Goal: Task Accomplishment & Management: Use online tool/utility

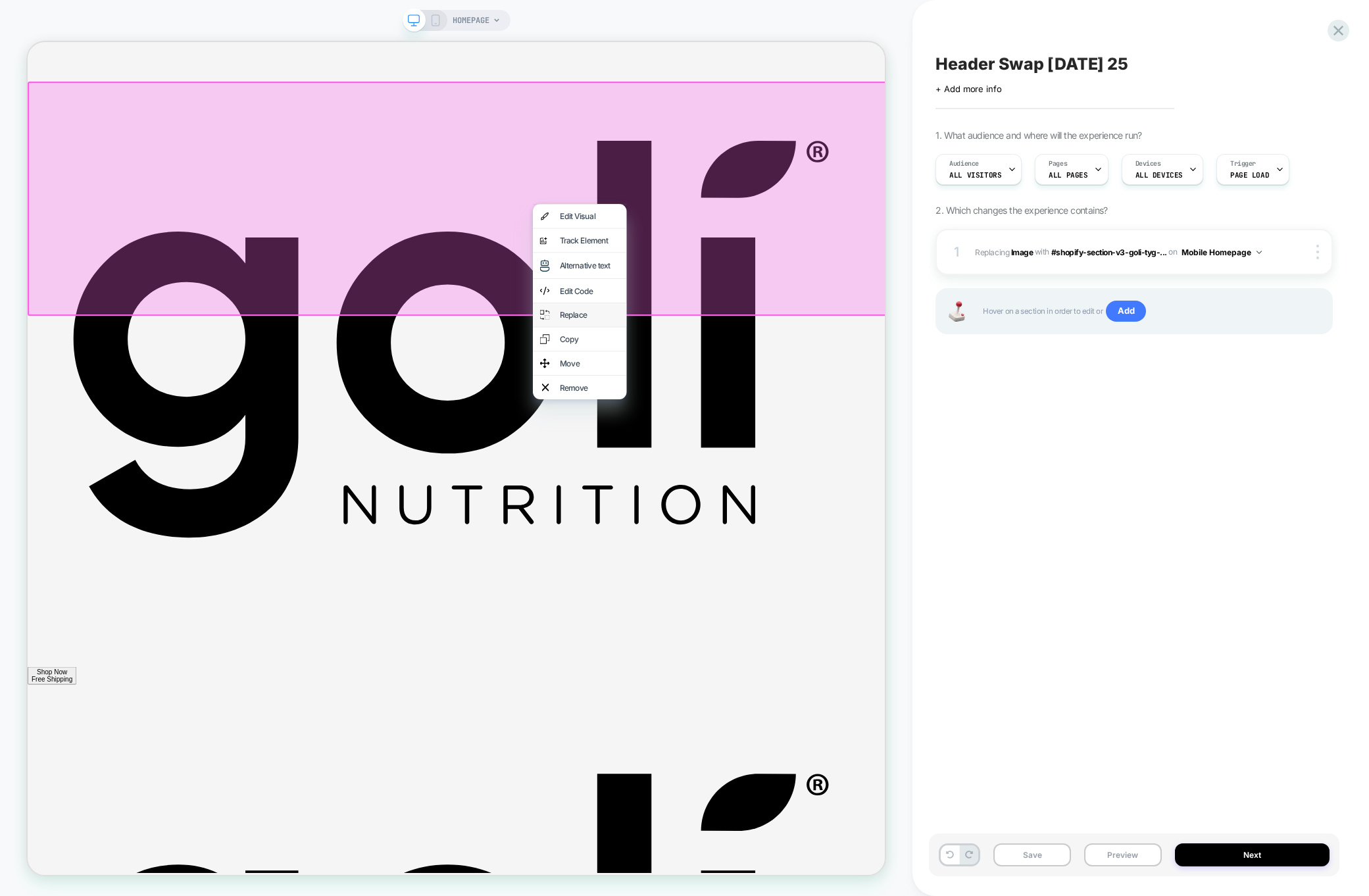
click at [762, 412] on div "Replace" at bounding box center [776, 406] width 80 height 13
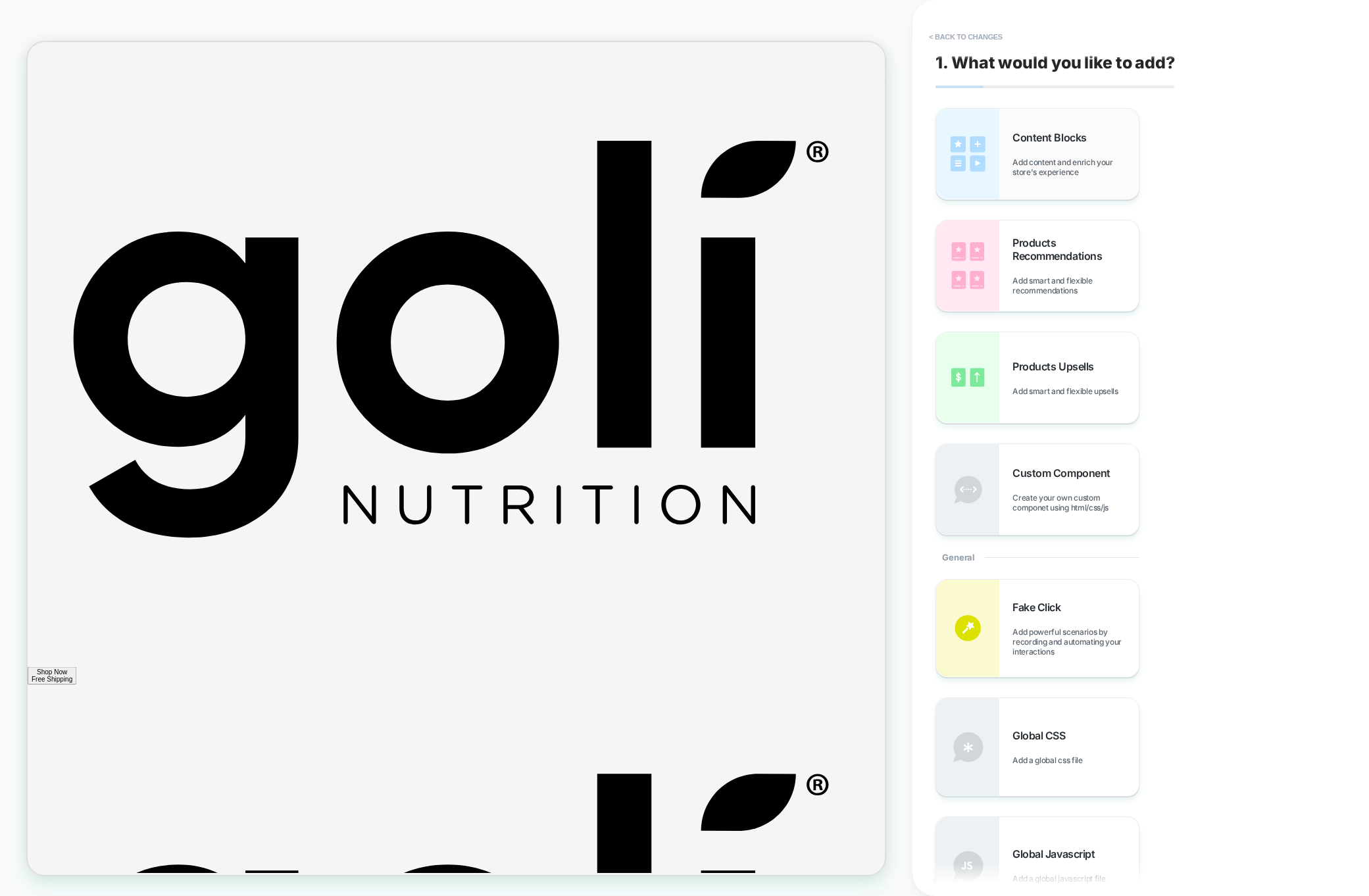
click at [1000, 165] on div "Content Blocks Add content and enrich your store's experience" at bounding box center [1038, 154] width 202 height 91
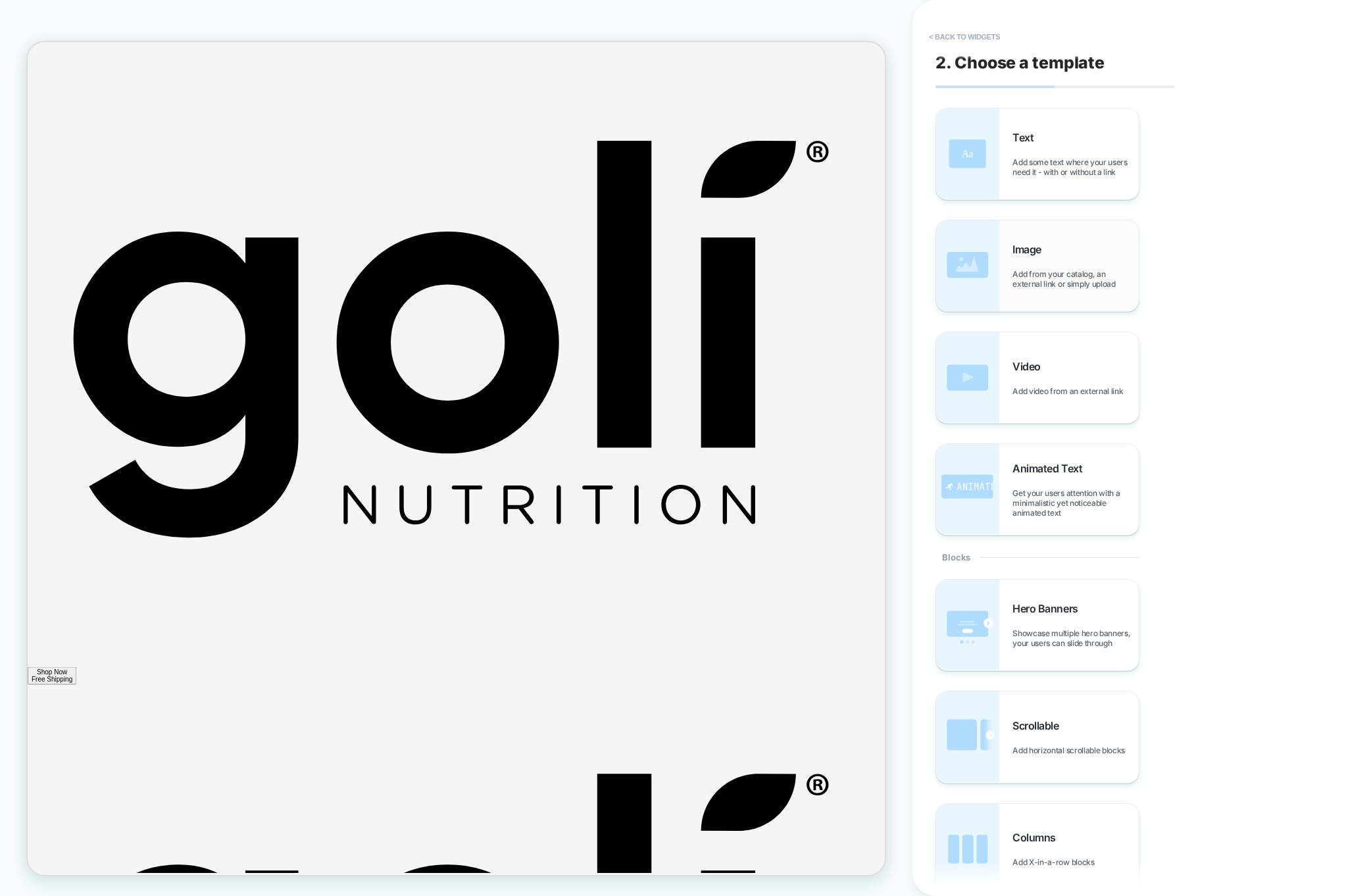
click at [1006, 255] on div "Image Add from your catalog, an external link or simply upload" at bounding box center [1038, 265] width 202 height 91
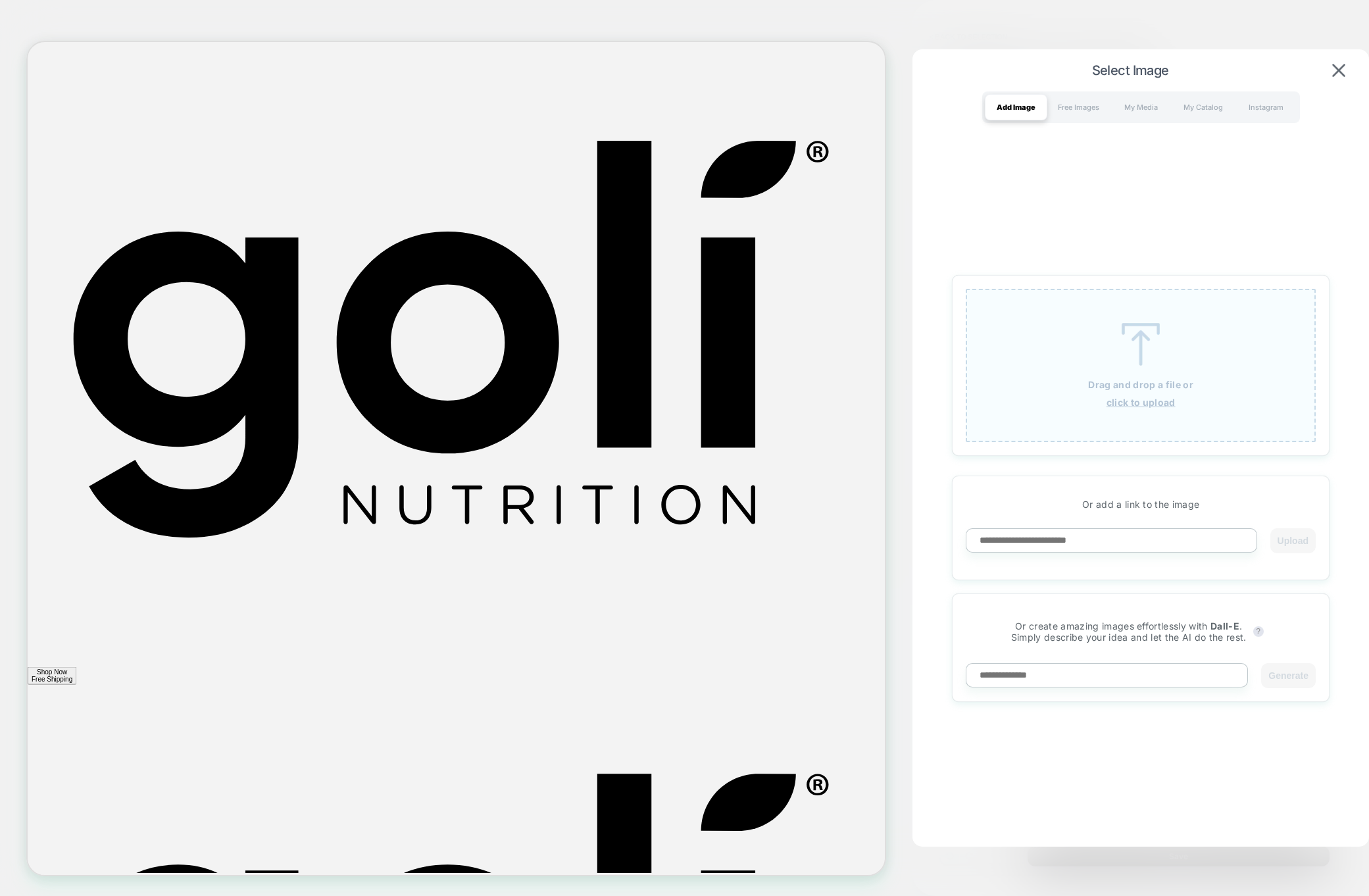
click at [1096, 367] on div "Drag and drop a file or click to upload" at bounding box center [1140, 365] width 350 height 154
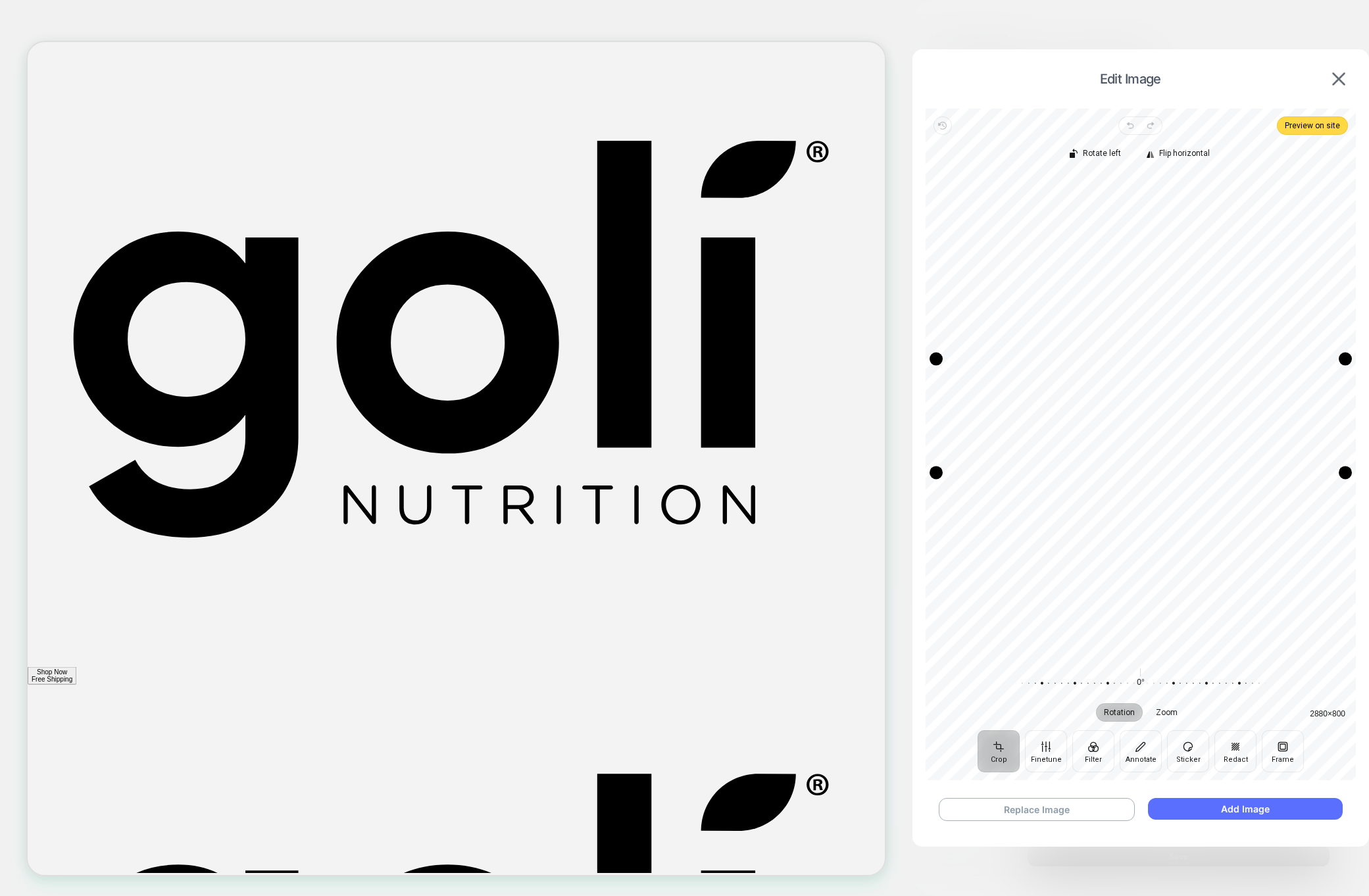
click at [1227, 815] on button "Add Image" at bounding box center [1245, 809] width 195 height 22
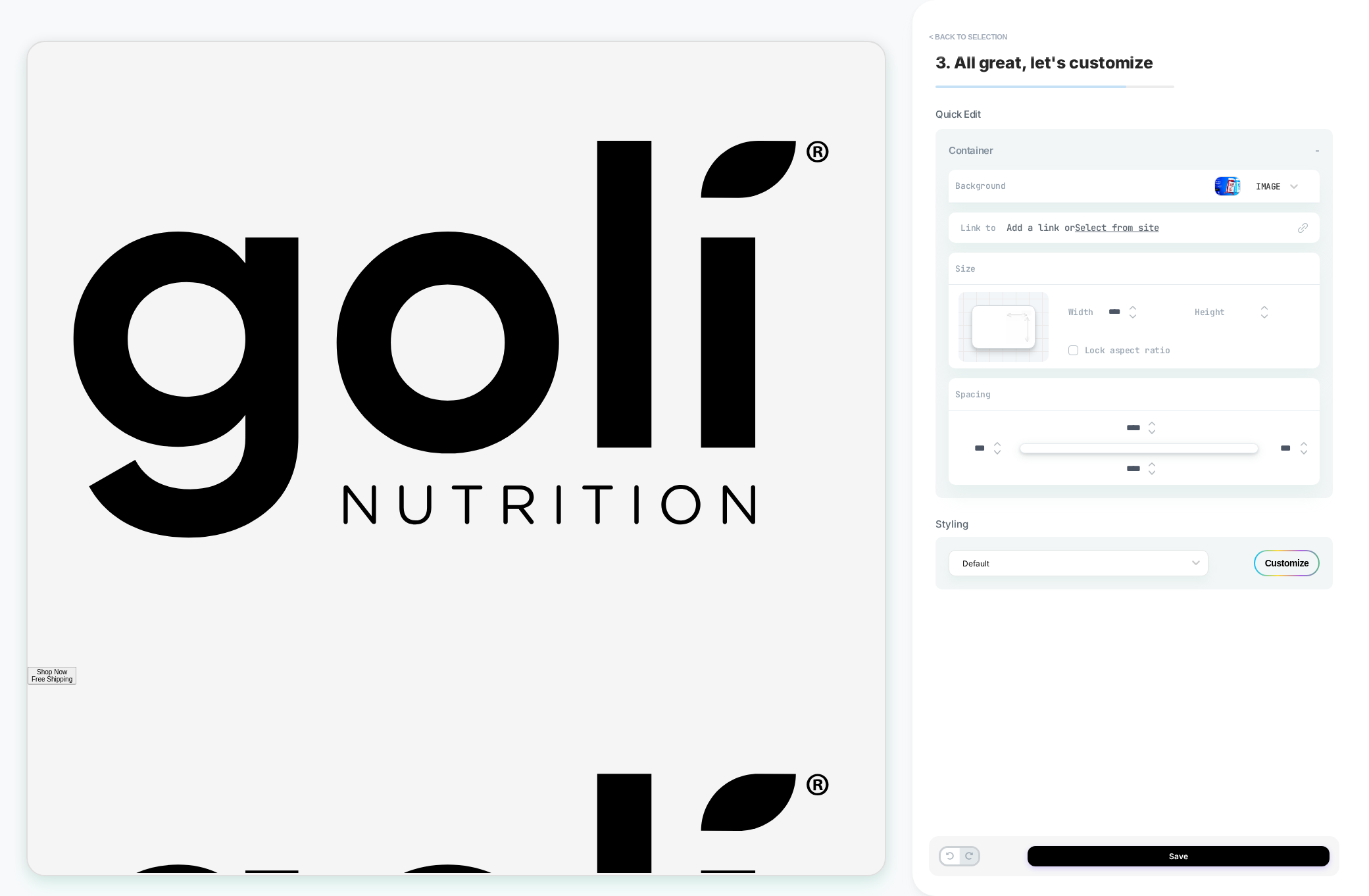
click at [1131, 427] on input "****" at bounding box center [1133, 427] width 30 height 11
type input "***"
click at [1203, 852] on button "Save" at bounding box center [1178, 856] width 302 height 21
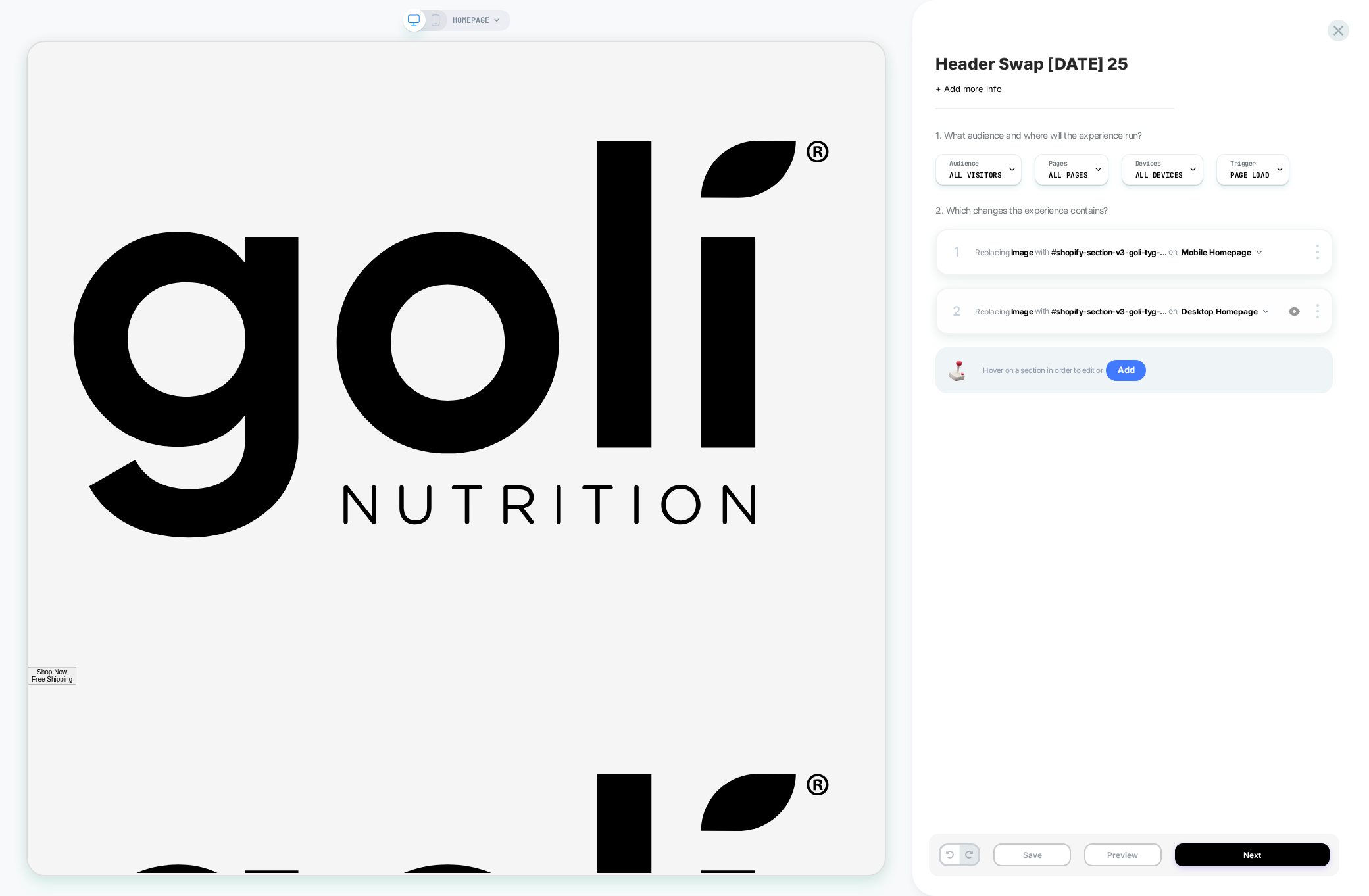
click at [1210, 314] on button "Desktop Homepage" at bounding box center [1224, 311] width 87 height 17
click at [1317, 308] on img at bounding box center [1317, 311] width 3 height 15
click at [1341, 294] on div "Header Swap 1 - Sept 17 25 Click to edit experience details + Add more info 1. …" at bounding box center [1141, 448] width 410 height 896
click at [980, 318] on span "#_loomi_addon_1758279669113 Replacing Image WITH #shopify-section-v3-goli-tyg-.…" at bounding box center [1122, 311] width 295 height 17
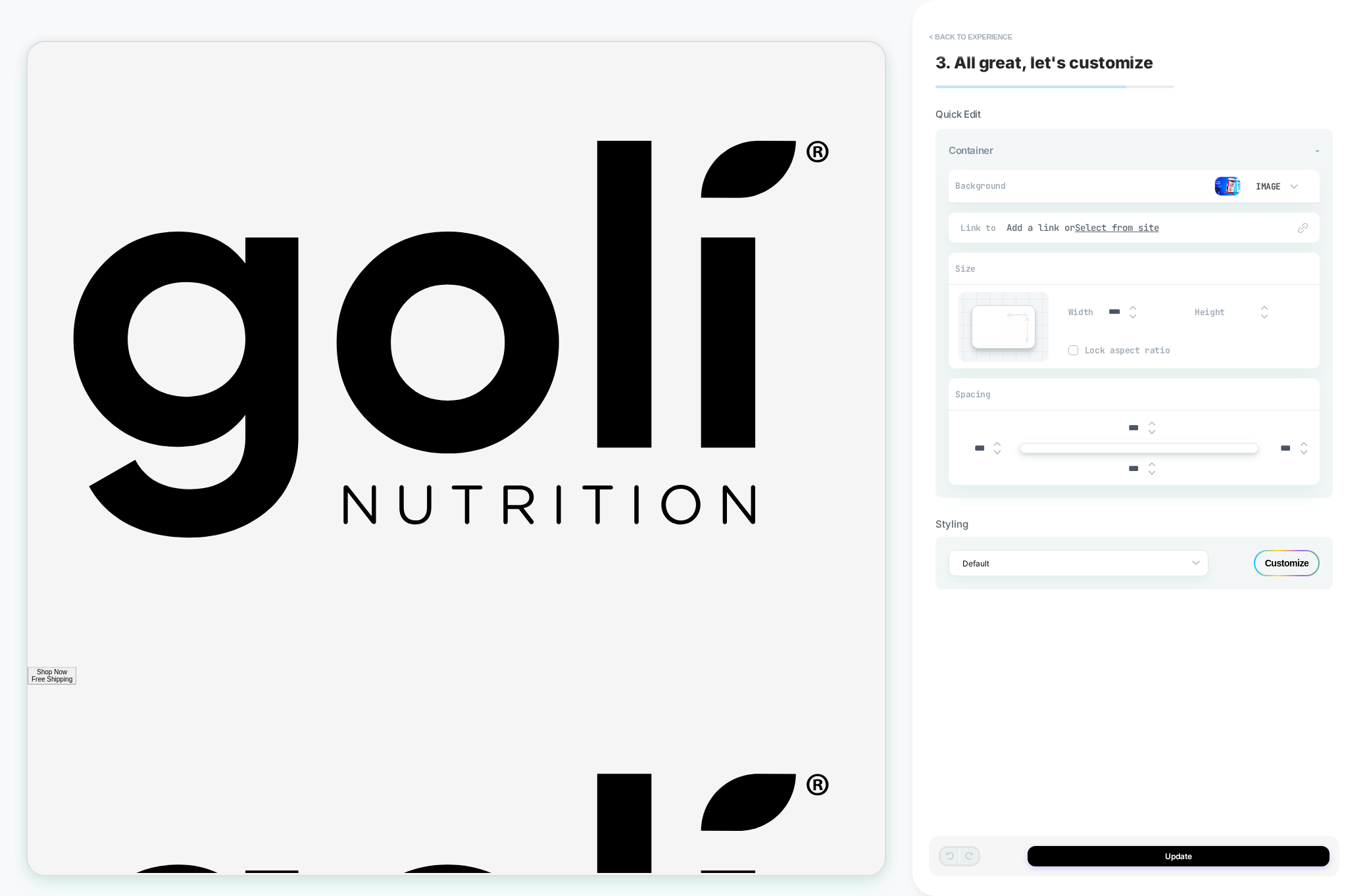
click at [1229, 193] on img at bounding box center [1227, 186] width 26 height 20
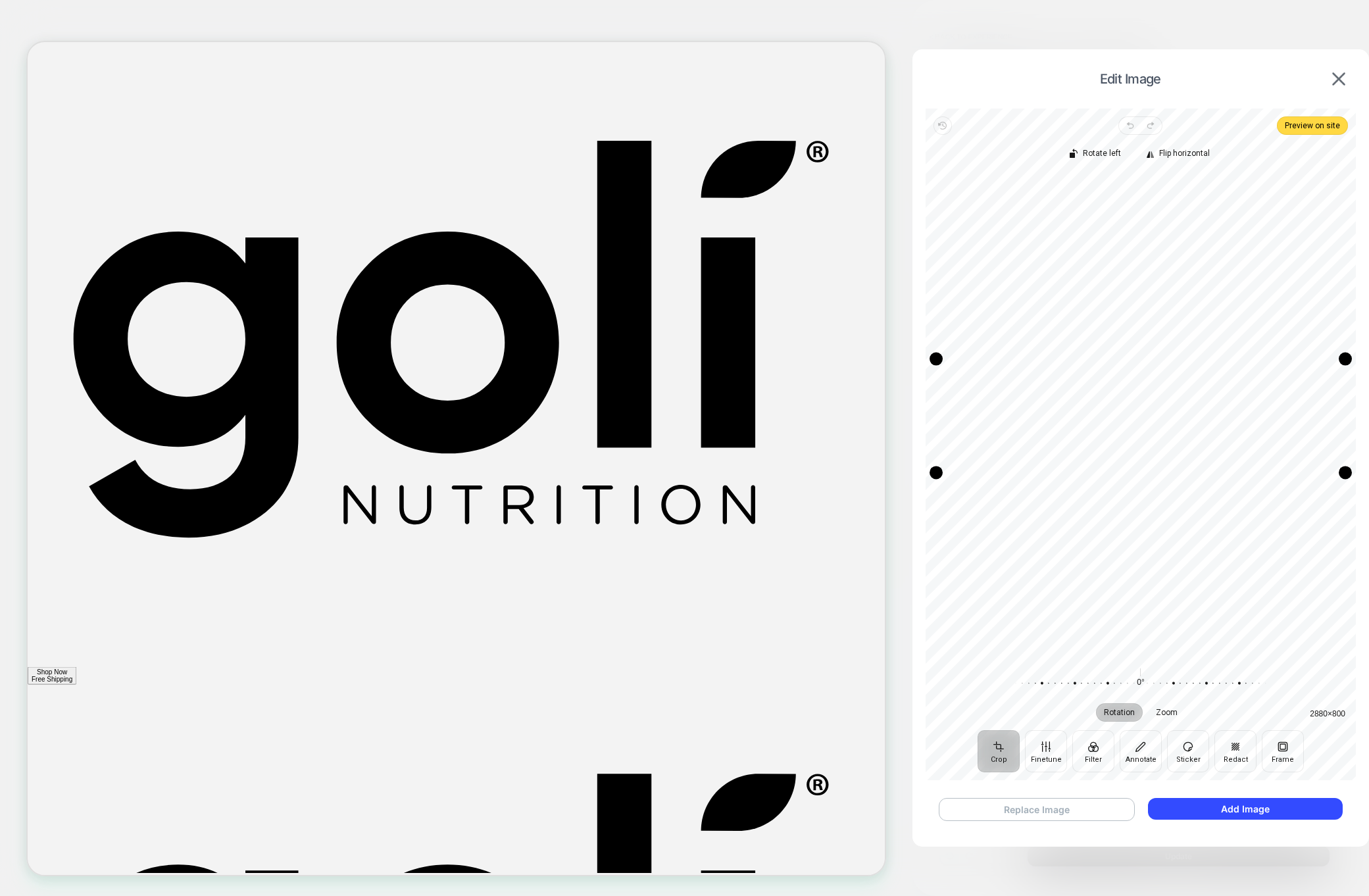
click at [1037, 805] on button "Replace Image" at bounding box center [1036, 809] width 195 height 23
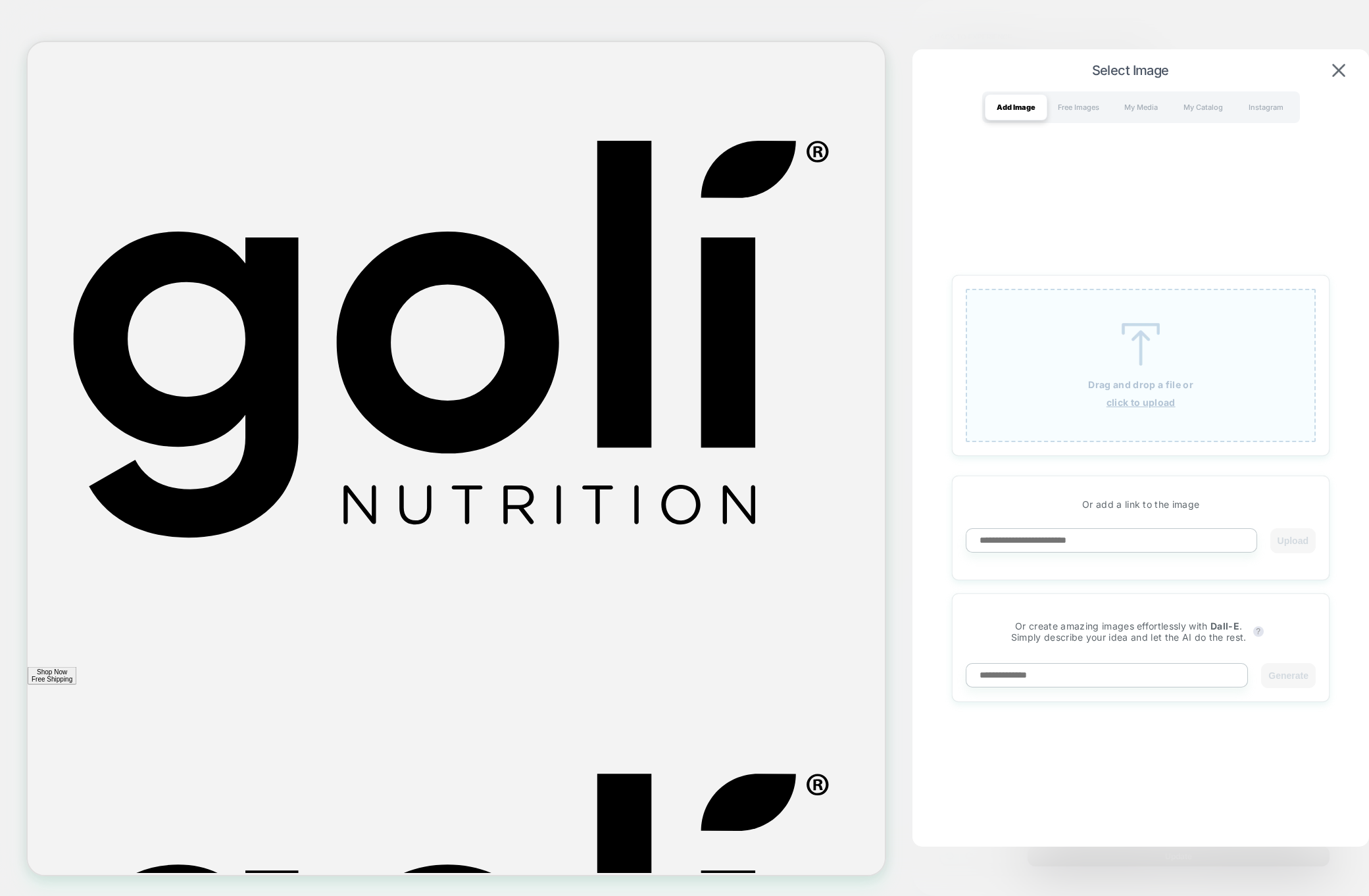
click at [1131, 350] on img at bounding box center [1140, 344] width 59 height 43
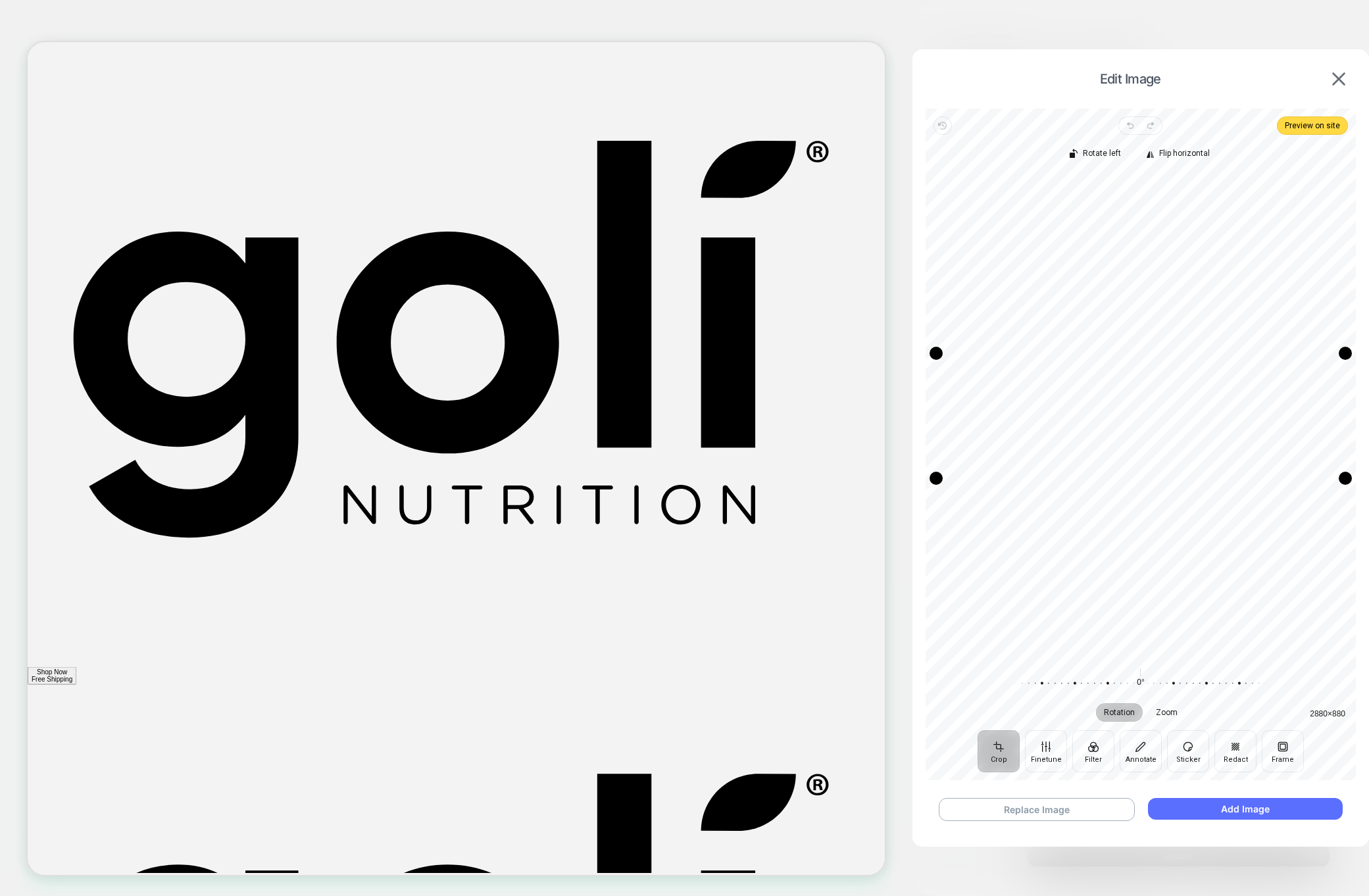
click at [1213, 801] on button "Add Image" at bounding box center [1245, 809] width 195 height 22
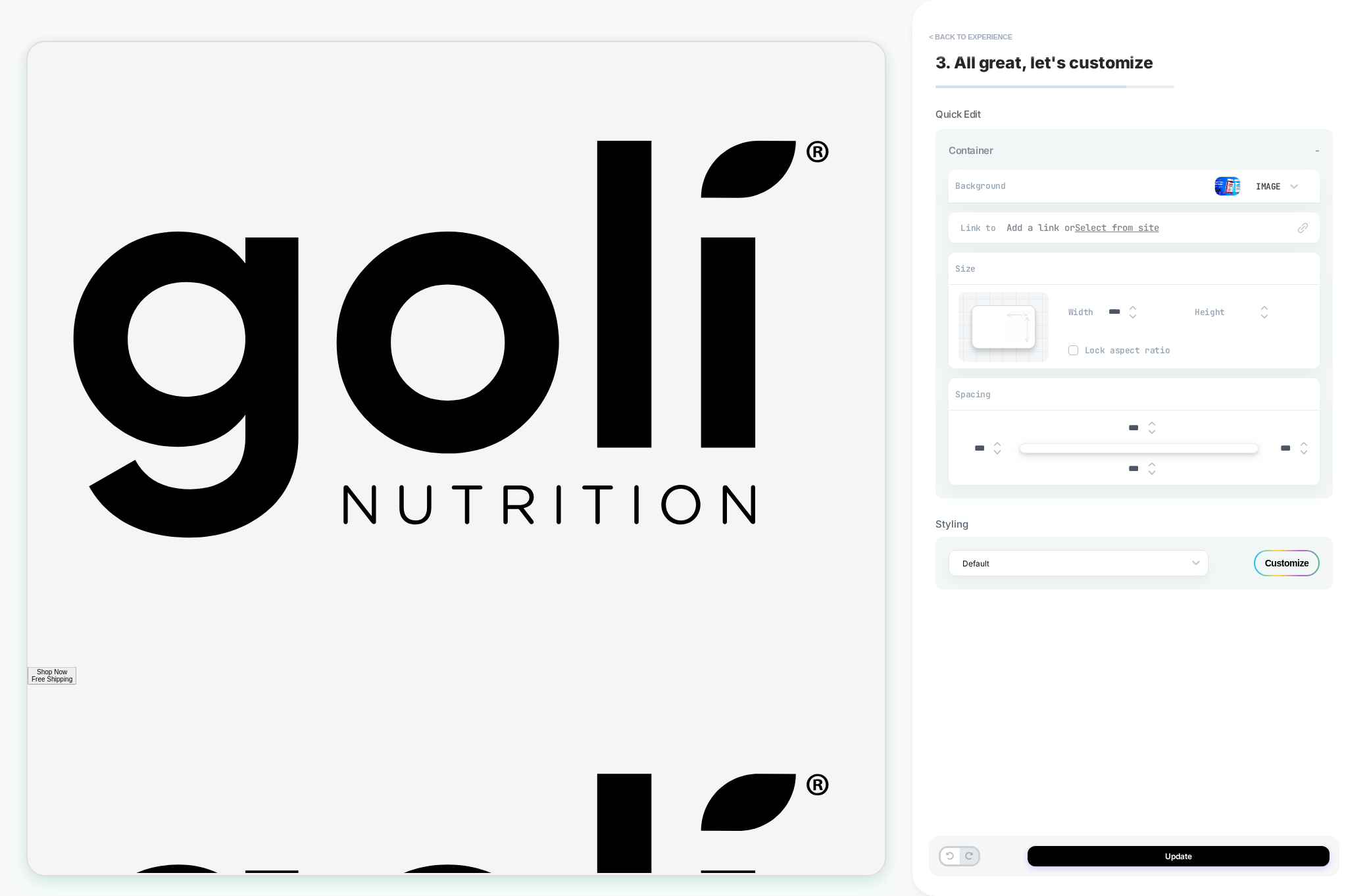
click at [1097, 228] on u "Select from site" at bounding box center [1116, 228] width 84 height 12
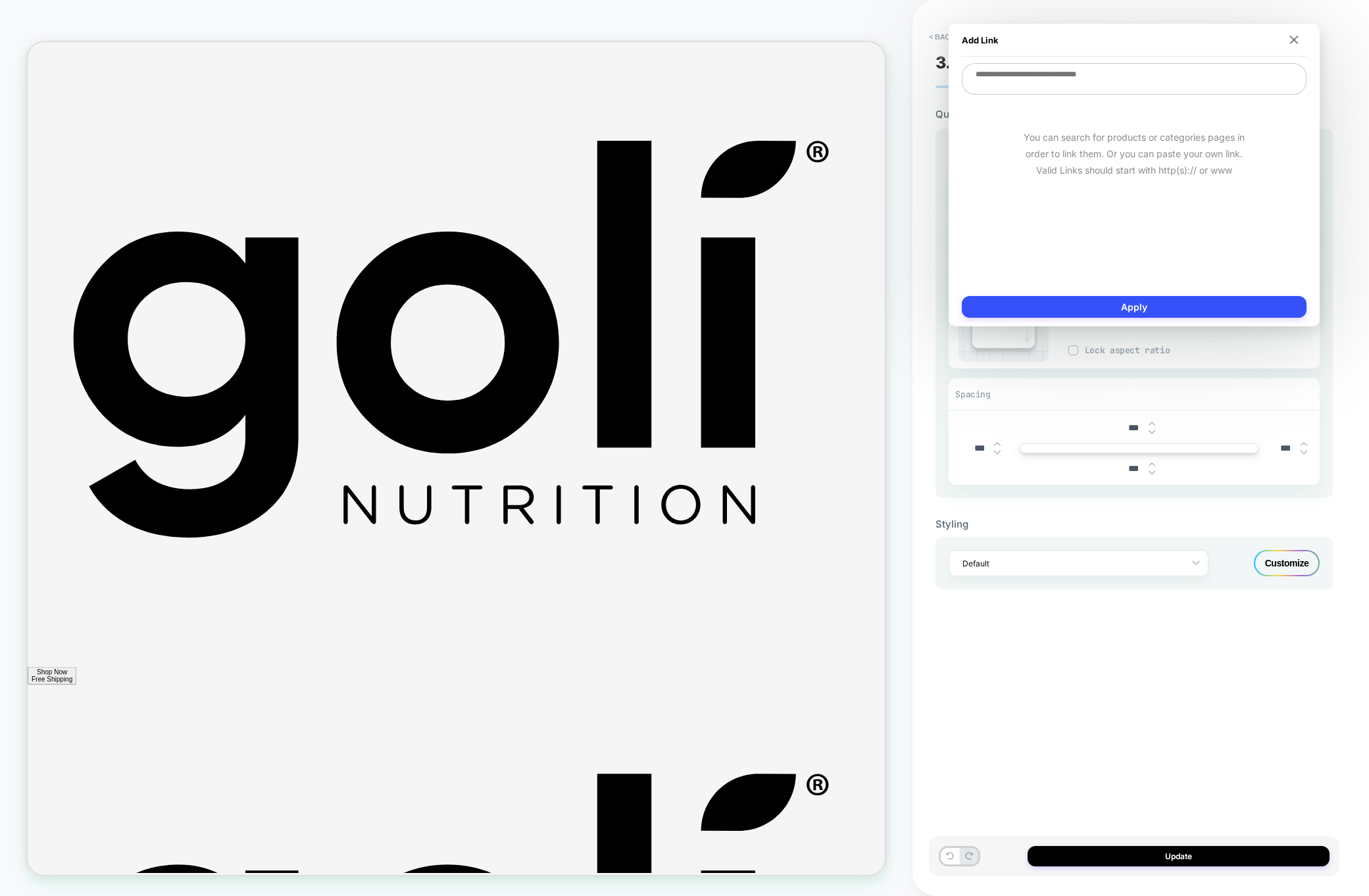
click at [1052, 81] on textarea at bounding box center [1133, 79] width 345 height 32
paste textarea "**********"
type textarea "**********"
click at [1151, 302] on button "Apply" at bounding box center [1133, 306] width 345 height 22
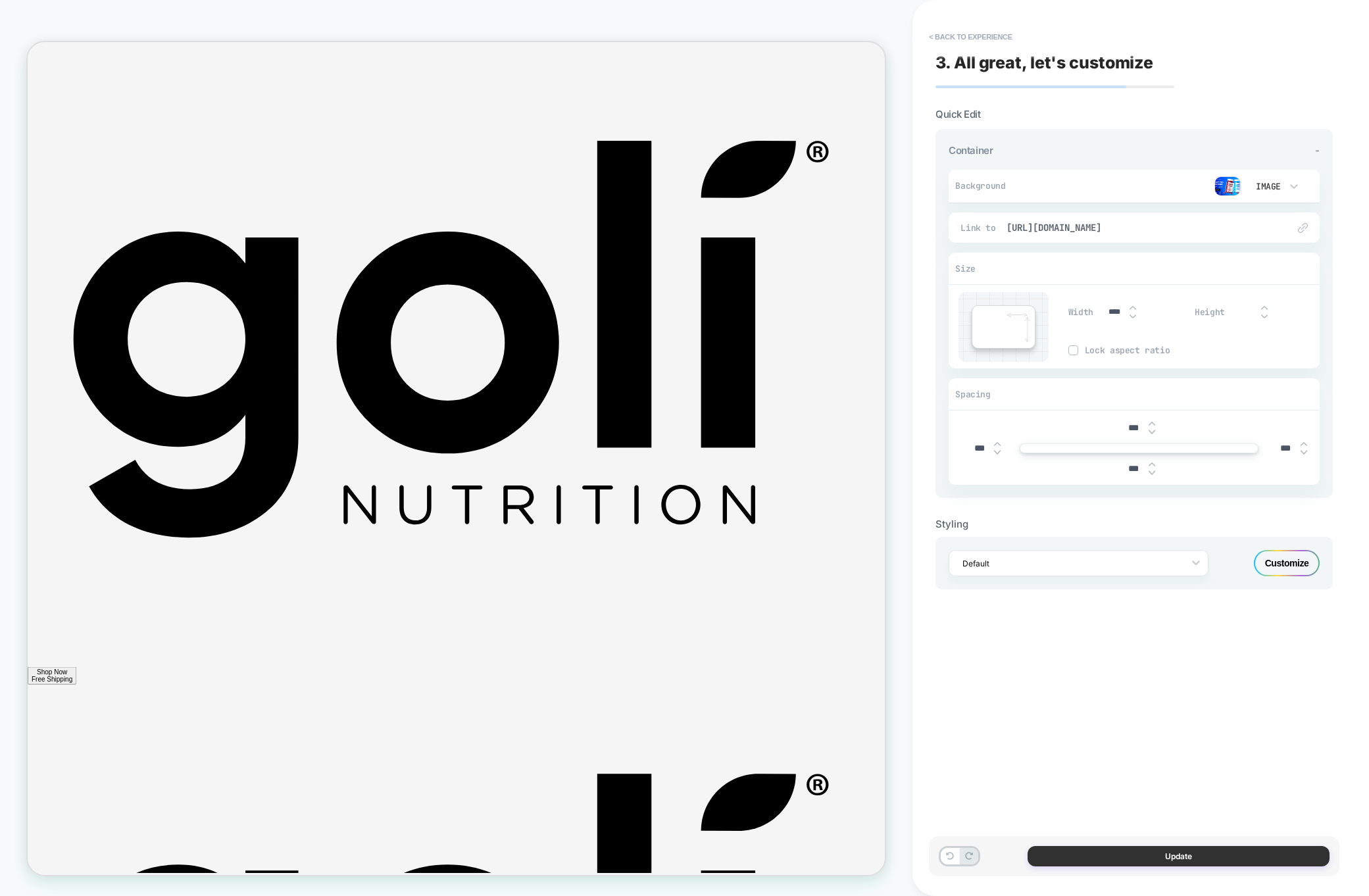
click at [1179, 863] on button "Update" at bounding box center [1178, 856] width 302 height 21
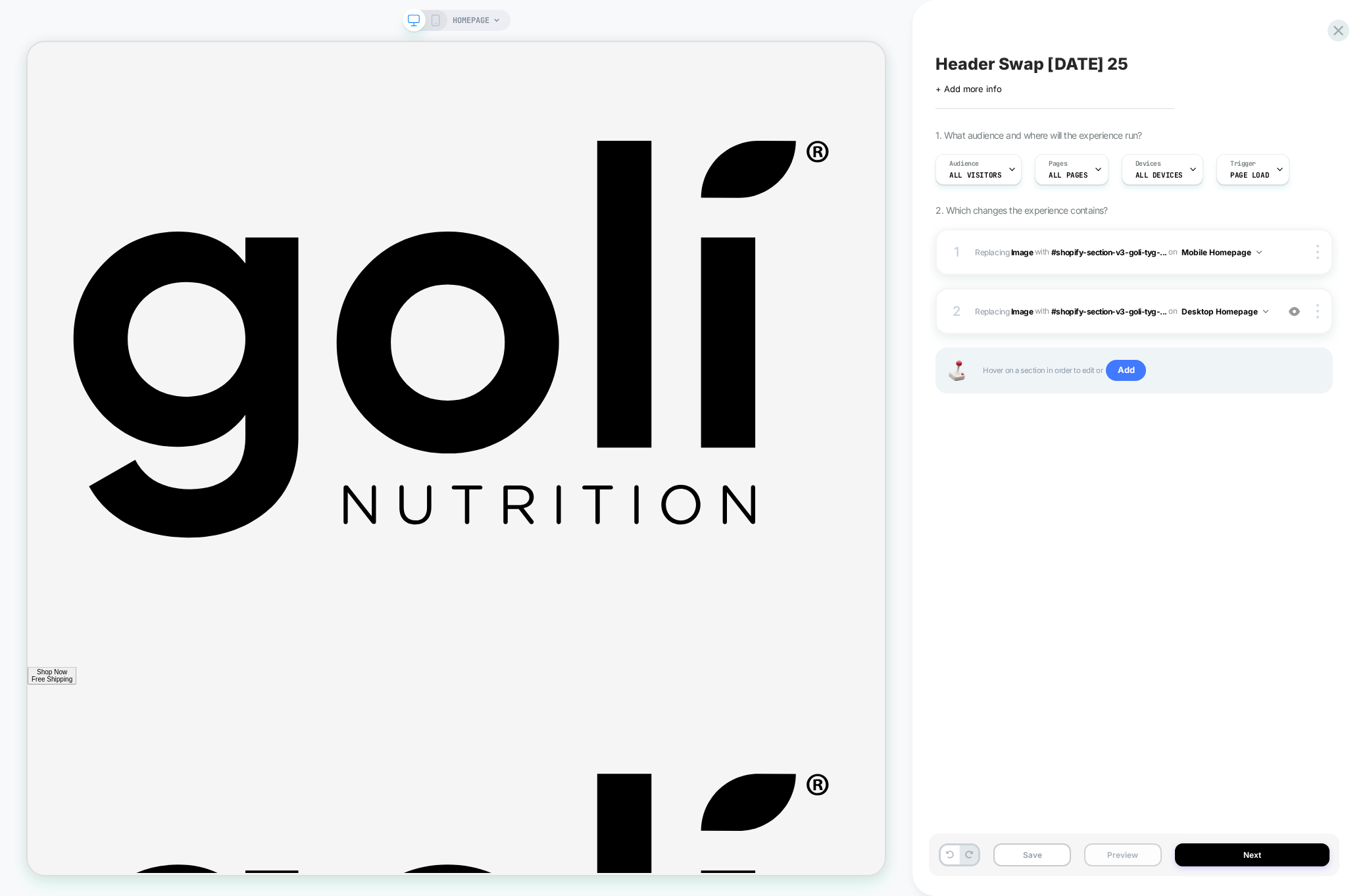
click at [1120, 848] on button "Preview" at bounding box center [1122, 854] width 77 height 23
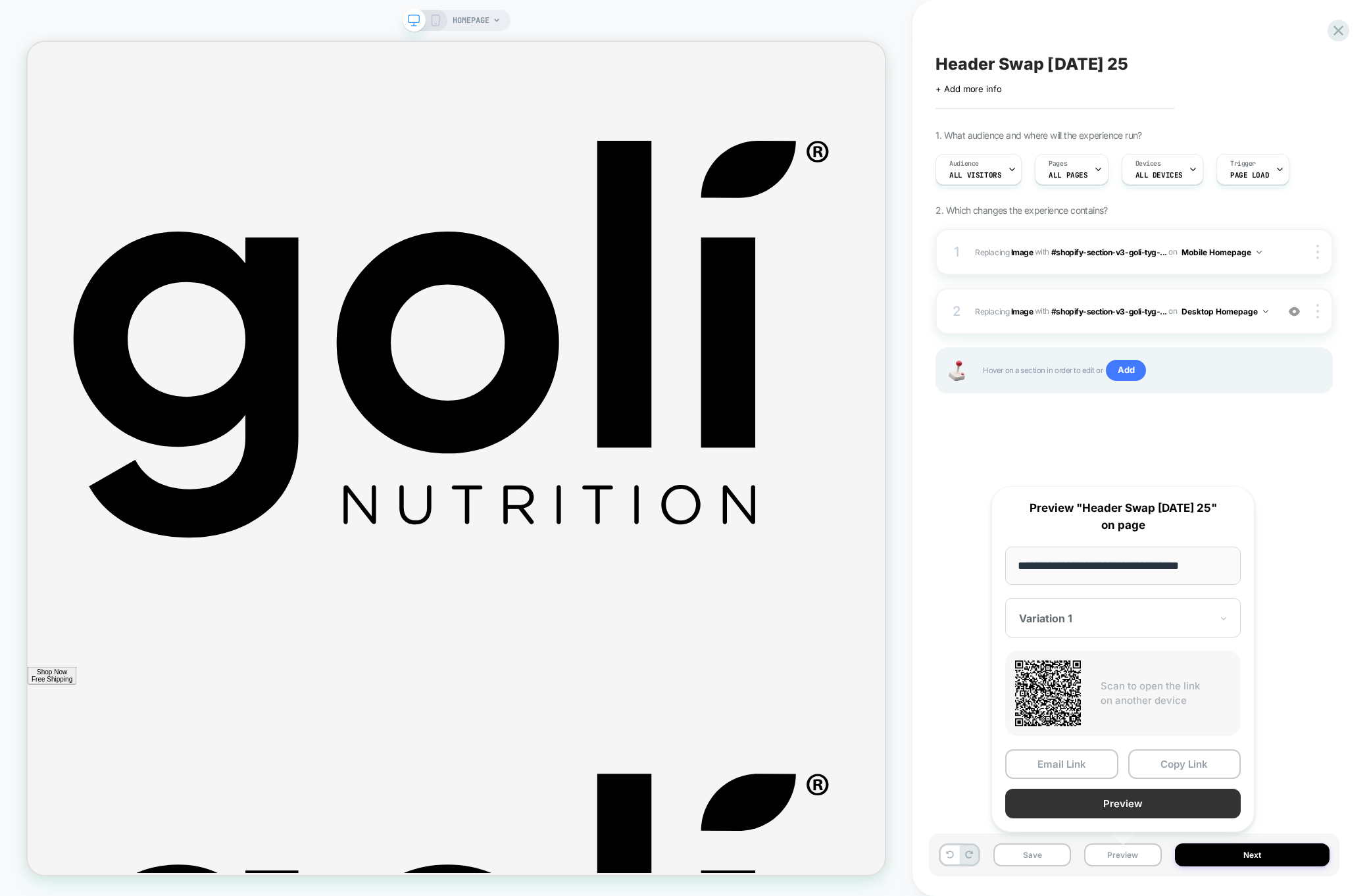
click at [1124, 803] on button "Preview" at bounding box center [1123, 803] width 236 height 30
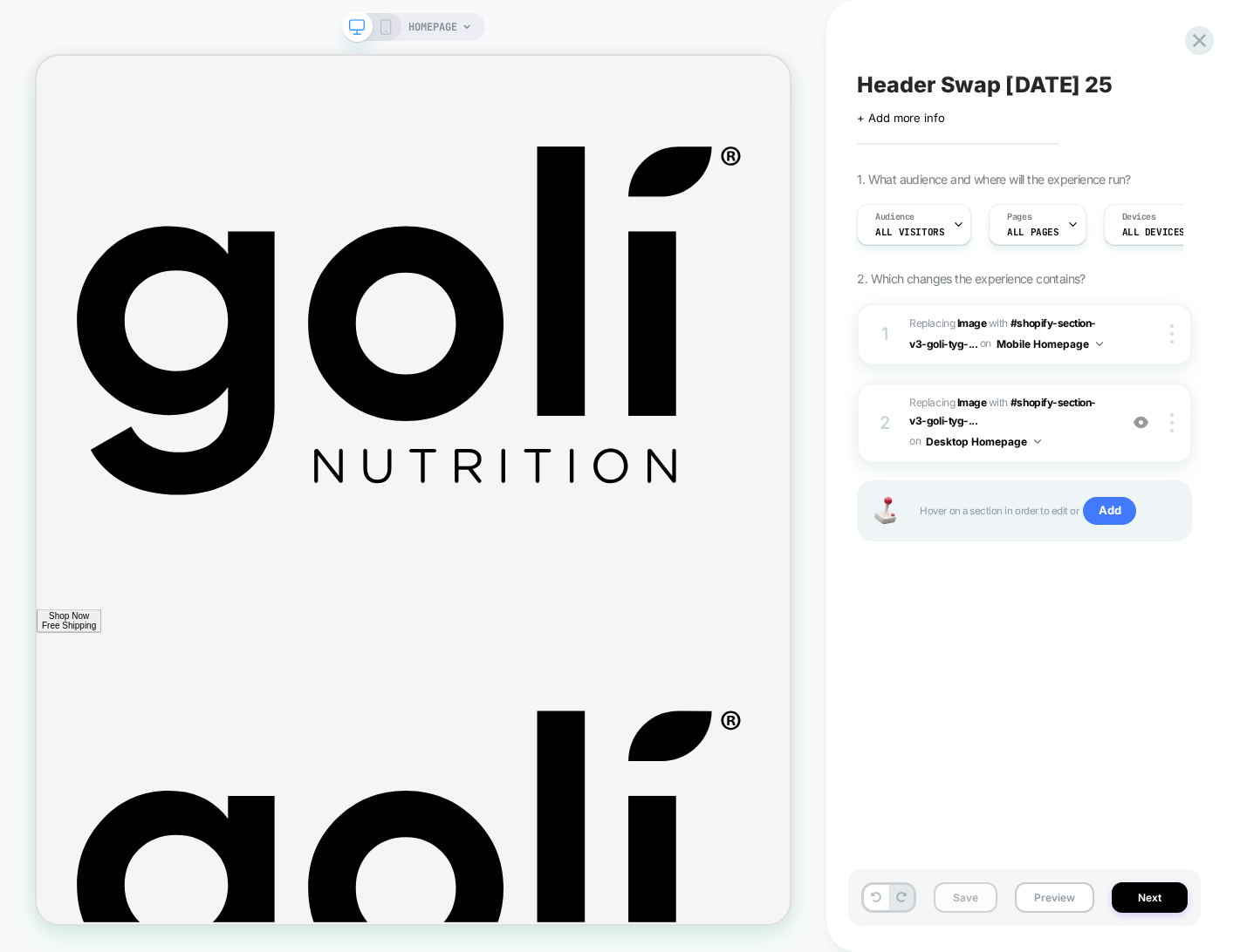
click at [974, 896] on button "Save" at bounding box center [965, 898] width 64 height 31
click at [1122, 893] on button "Next" at bounding box center [1149, 898] width 75 height 31
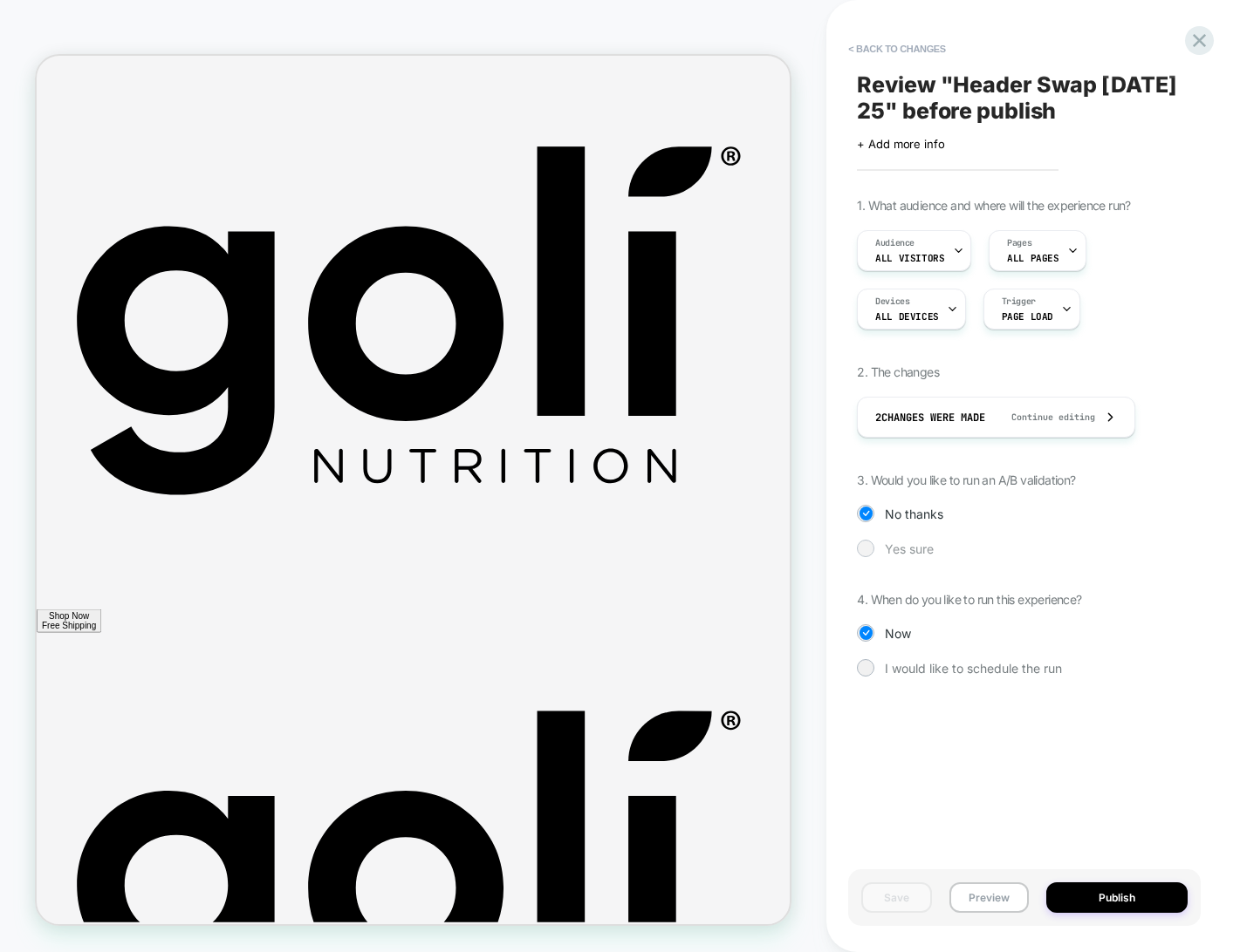
click at [921, 553] on span "Yes sure" at bounding box center [909, 548] width 49 height 15
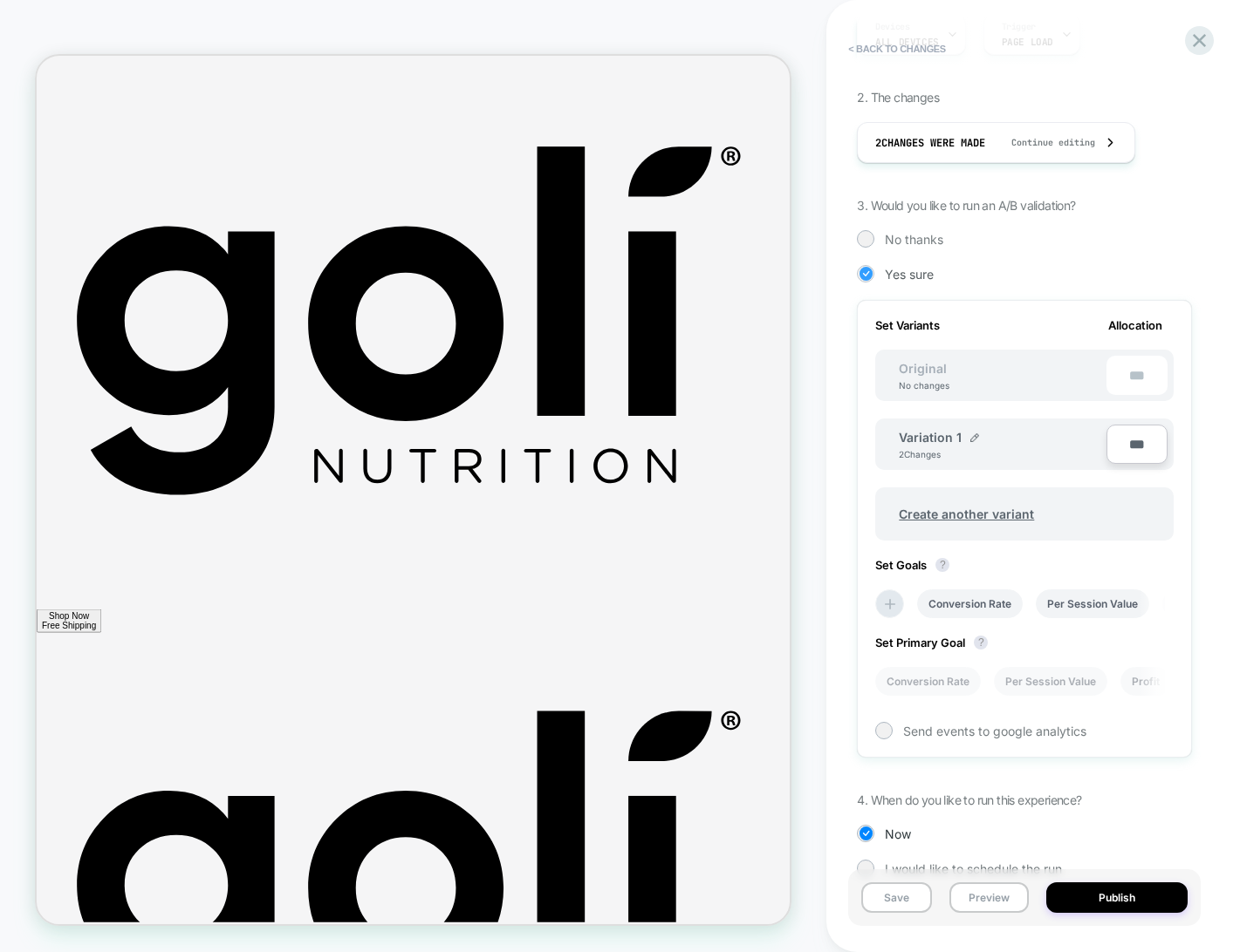
scroll to position [0, 2]
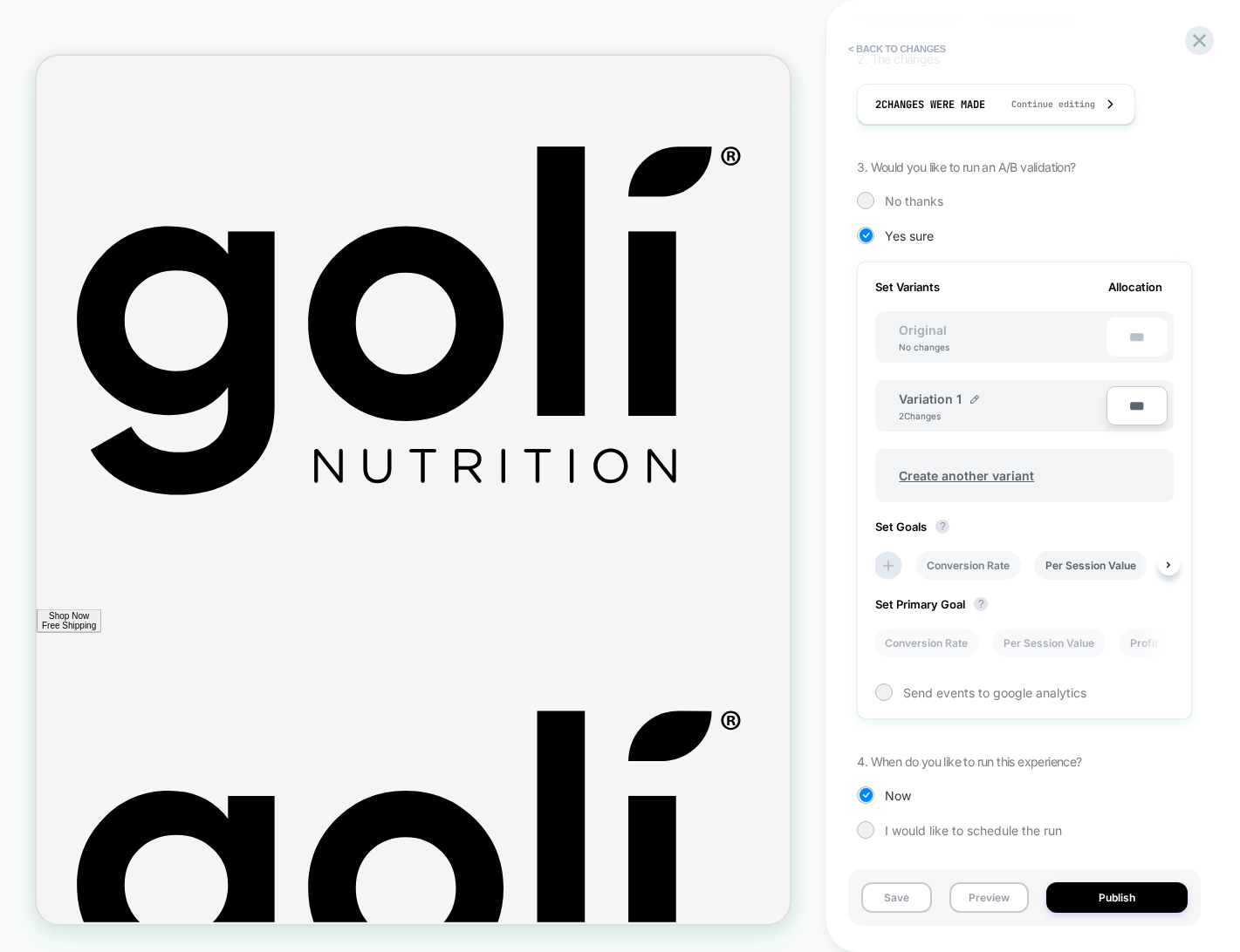
click at [945, 570] on li "Conversion Rate" at bounding box center [968, 565] width 105 height 29
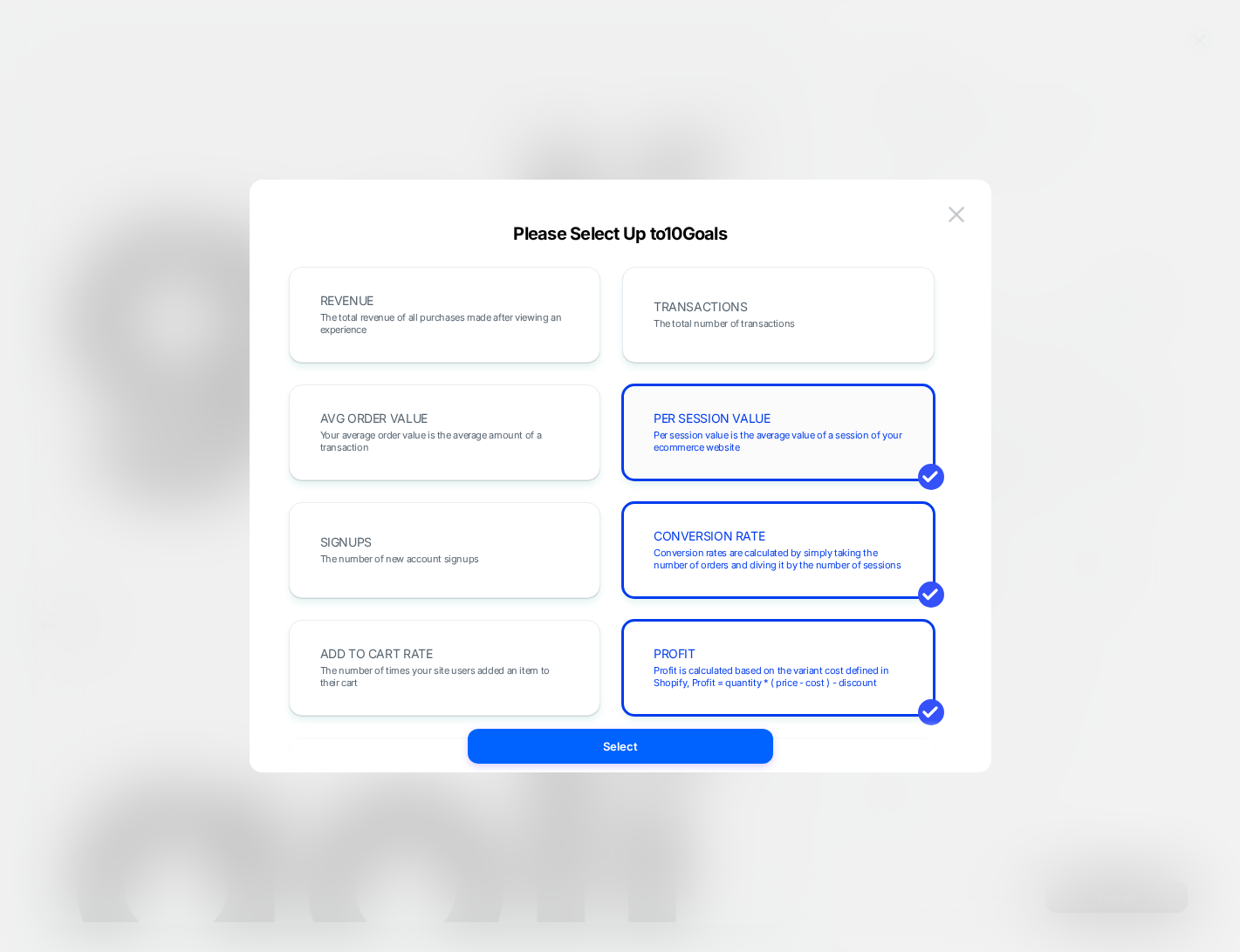
click at [799, 469] on div "PER SESSION VALUE Per session value is the average value of a session of your e…" at bounding box center [778, 432] width 312 height 96
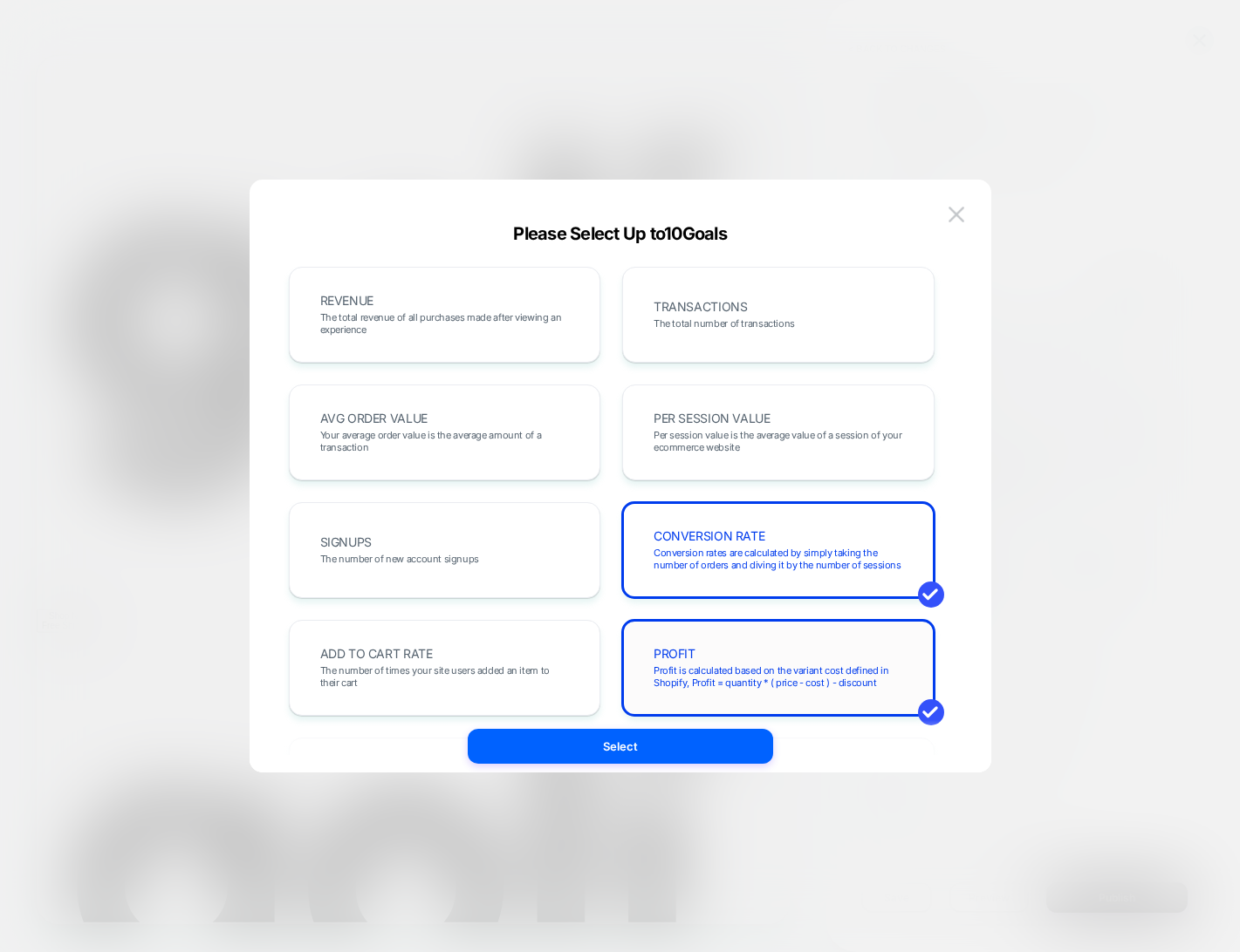
click at [766, 645] on div "PROFIT Profit is calculated based on the variant cost defined in Shopify, Profi…" at bounding box center [778, 669] width 276 height 60
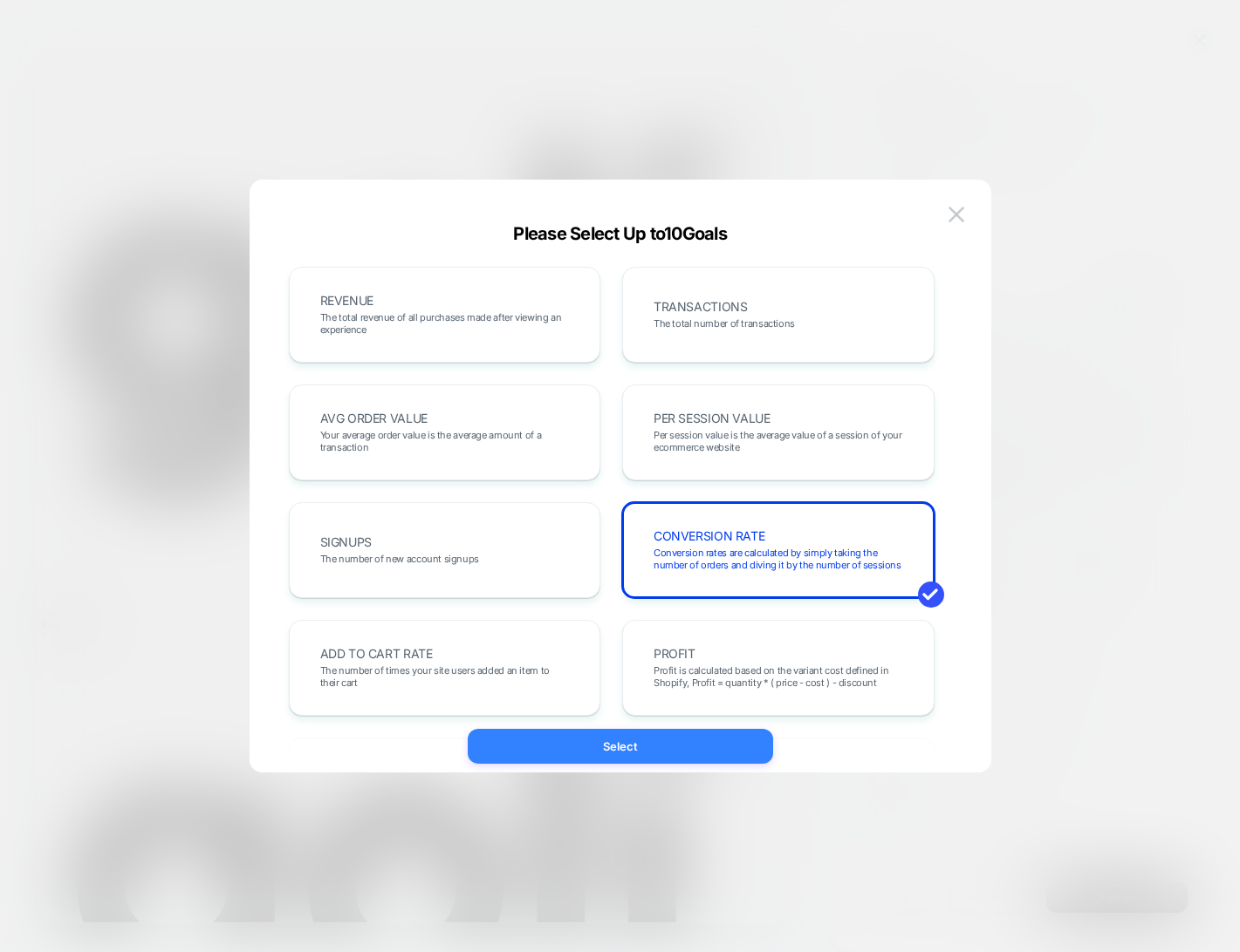
click at [683, 736] on button "Select" at bounding box center [620, 747] width 305 height 35
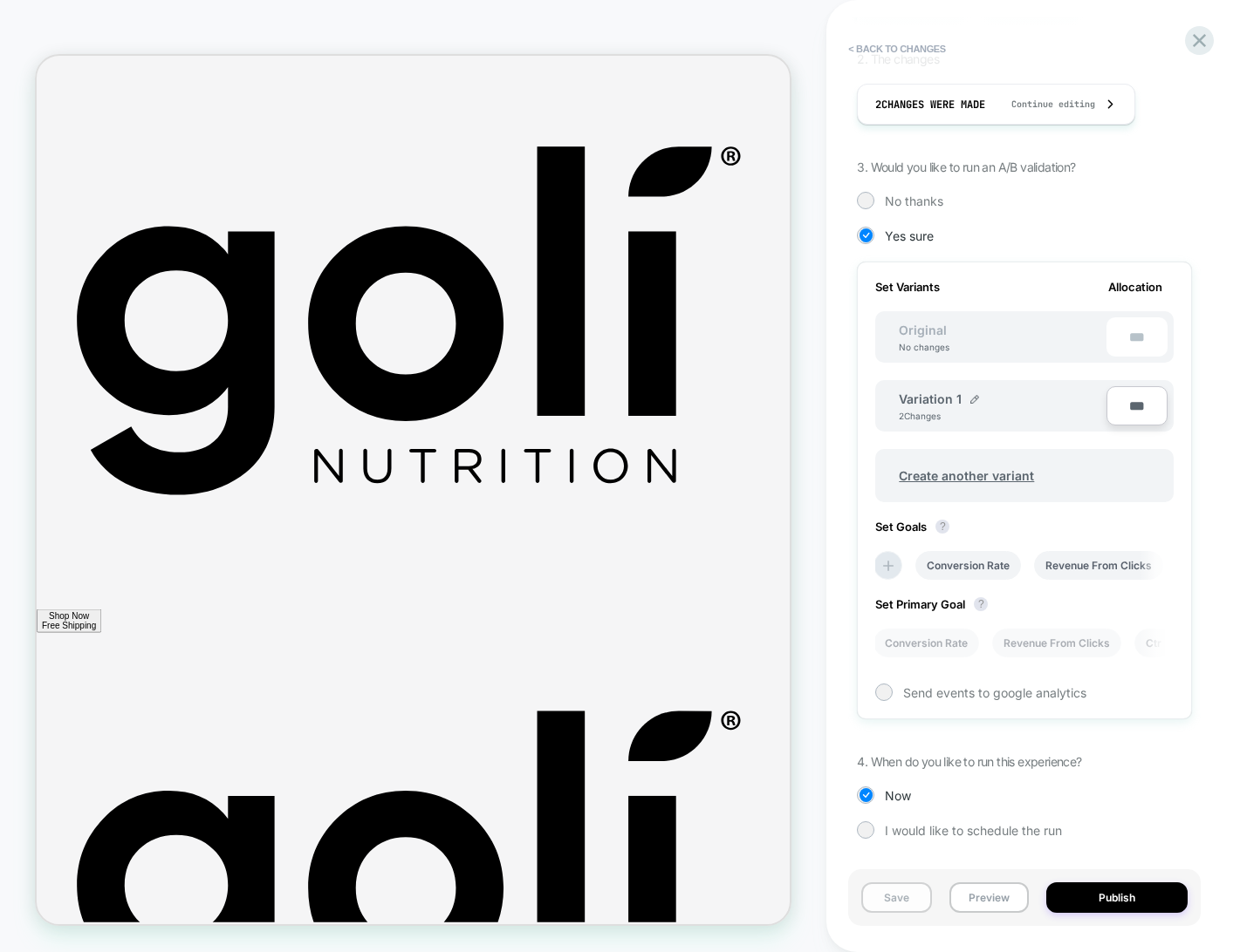
click at [887, 894] on button "Save" at bounding box center [896, 898] width 71 height 31
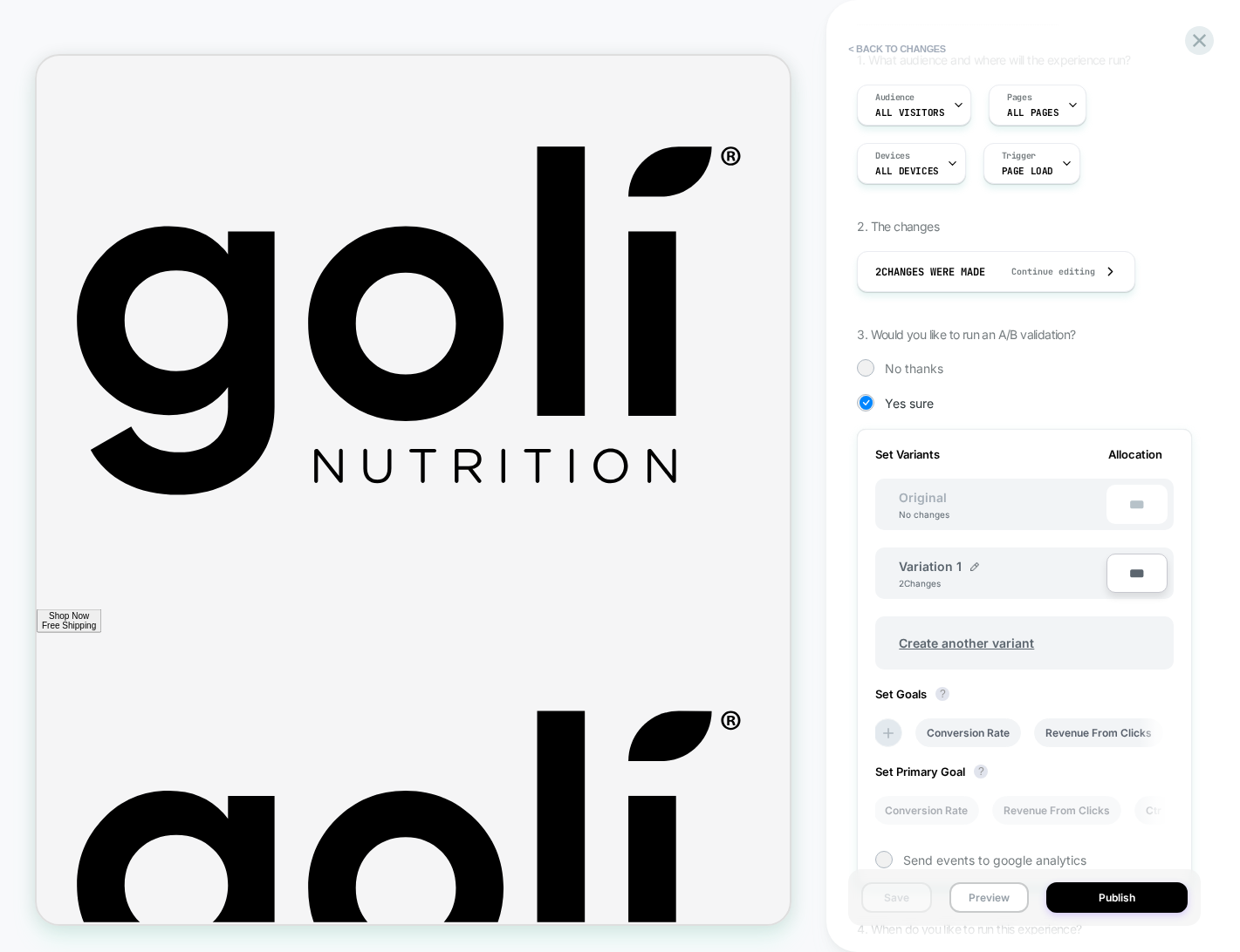
scroll to position [0, 0]
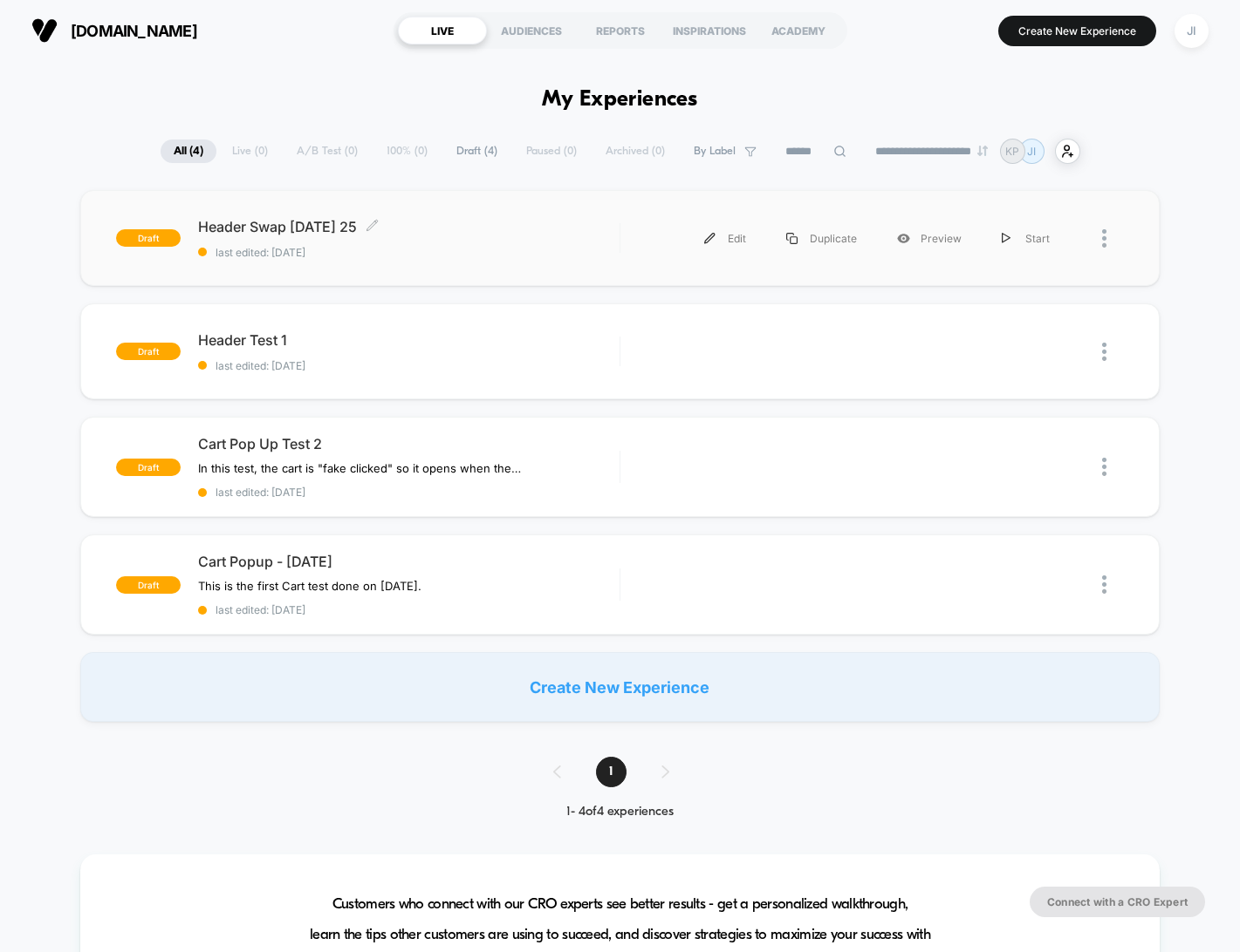
click at [317, 226] on span "Header Swap [DATE] 25 Click to edit experience details" at bounding box center [408, 227] width 420 height 18
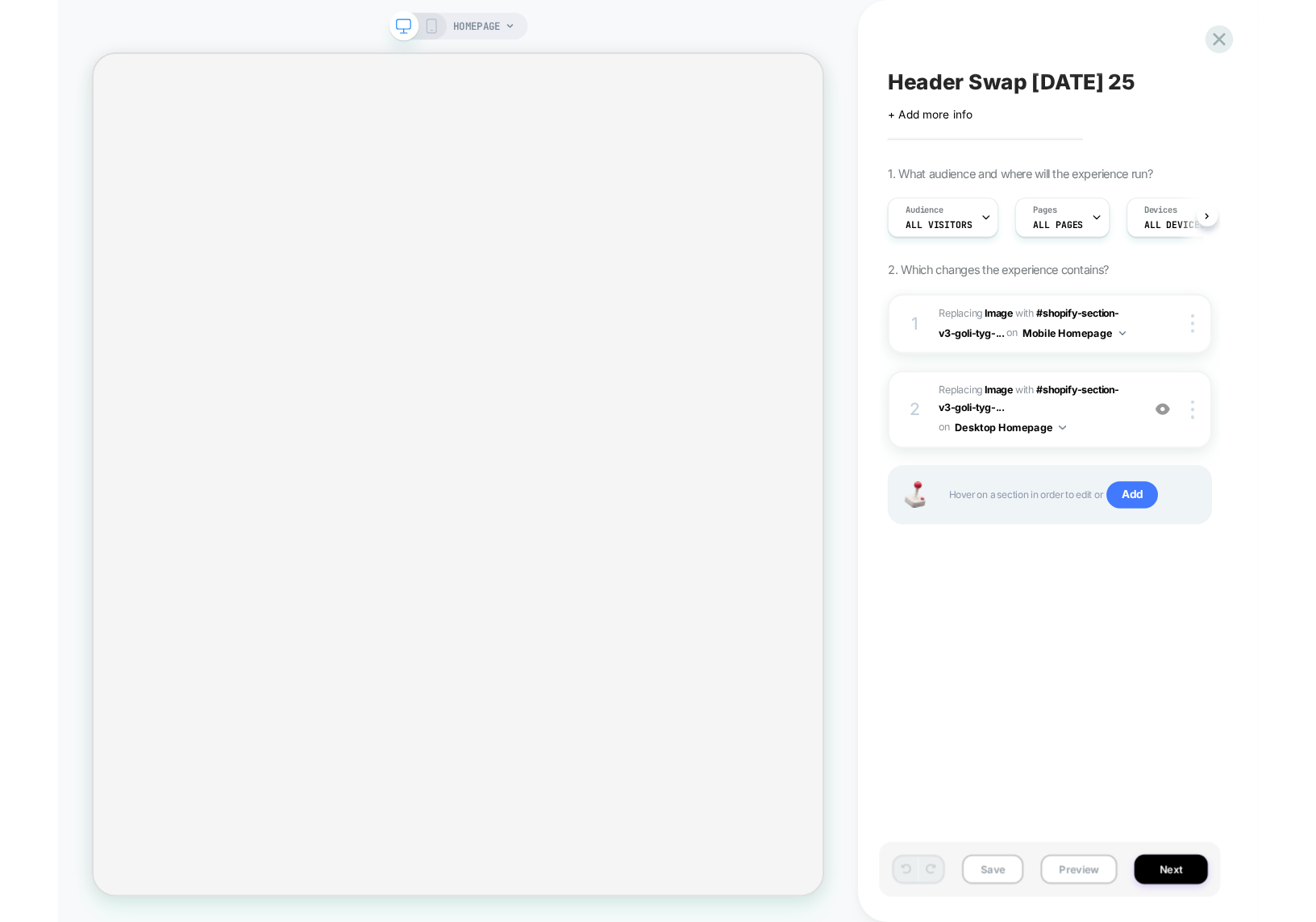
scroll to position [0, 1]
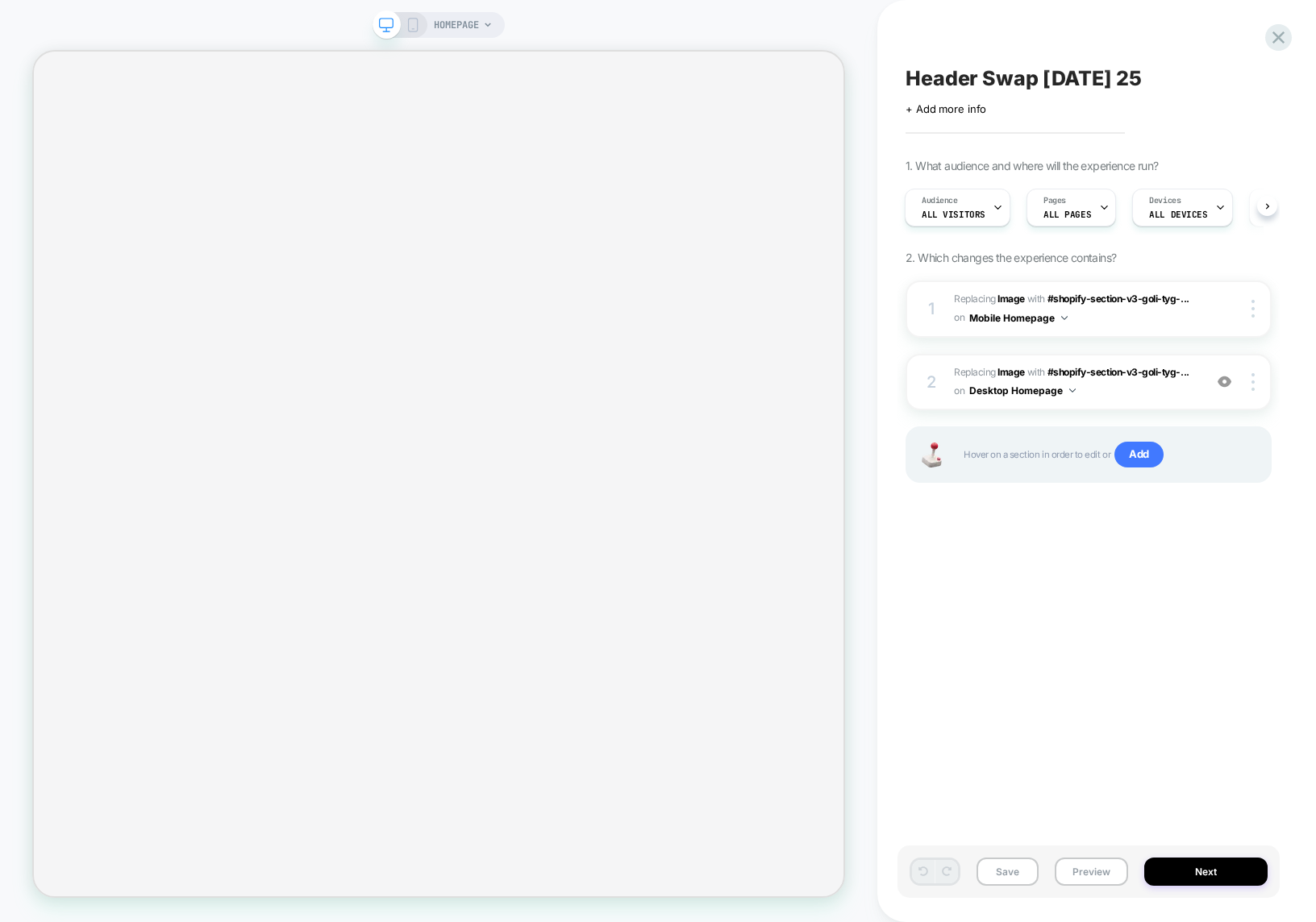
click at [411, 28] on icon at bounding box center [413, 25] width 15 height 15
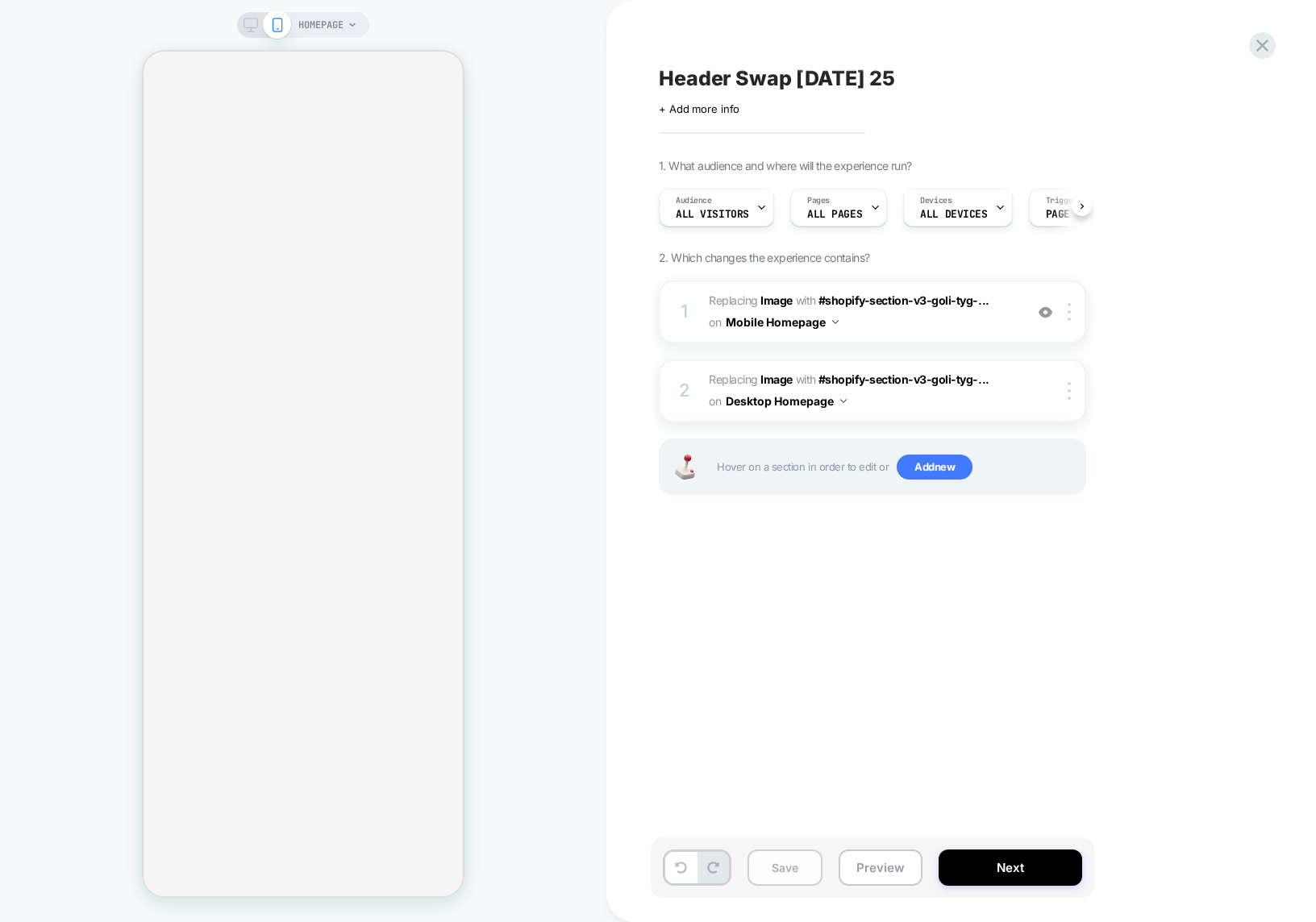
click at [793, 865] on button "Save" at bounding box center [785, 868] width 75 height 36
click at [1146, 45] on icon at bounding box center [1262, 45] width 22 height 22
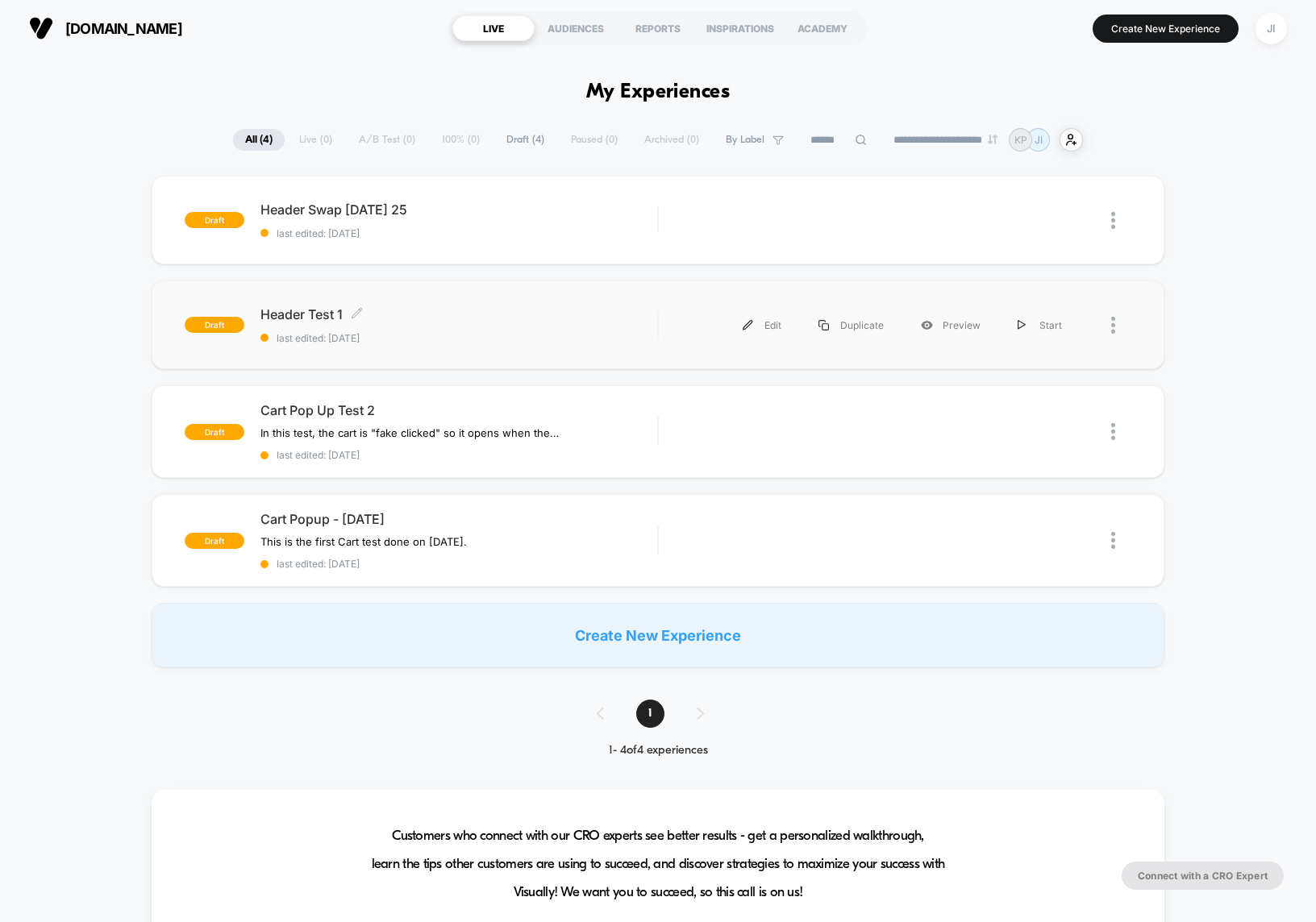
click at [443, 309] on span "Header Test 1 Click to edit experience details" at bounding box center [459, 315] width 398 height 16
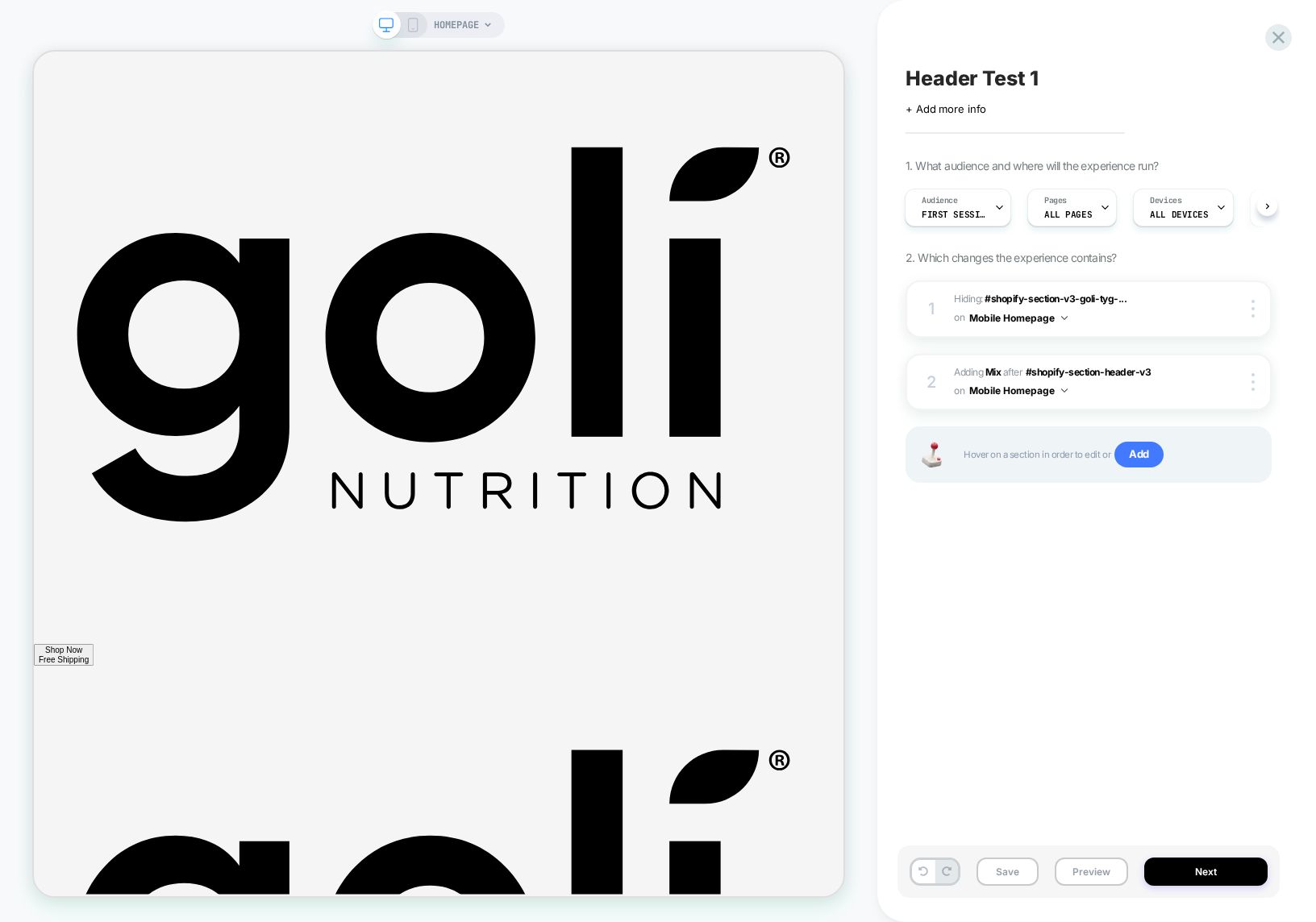
click at [417, 27] on icon at bounding box center [413, 25] width 15 height 15
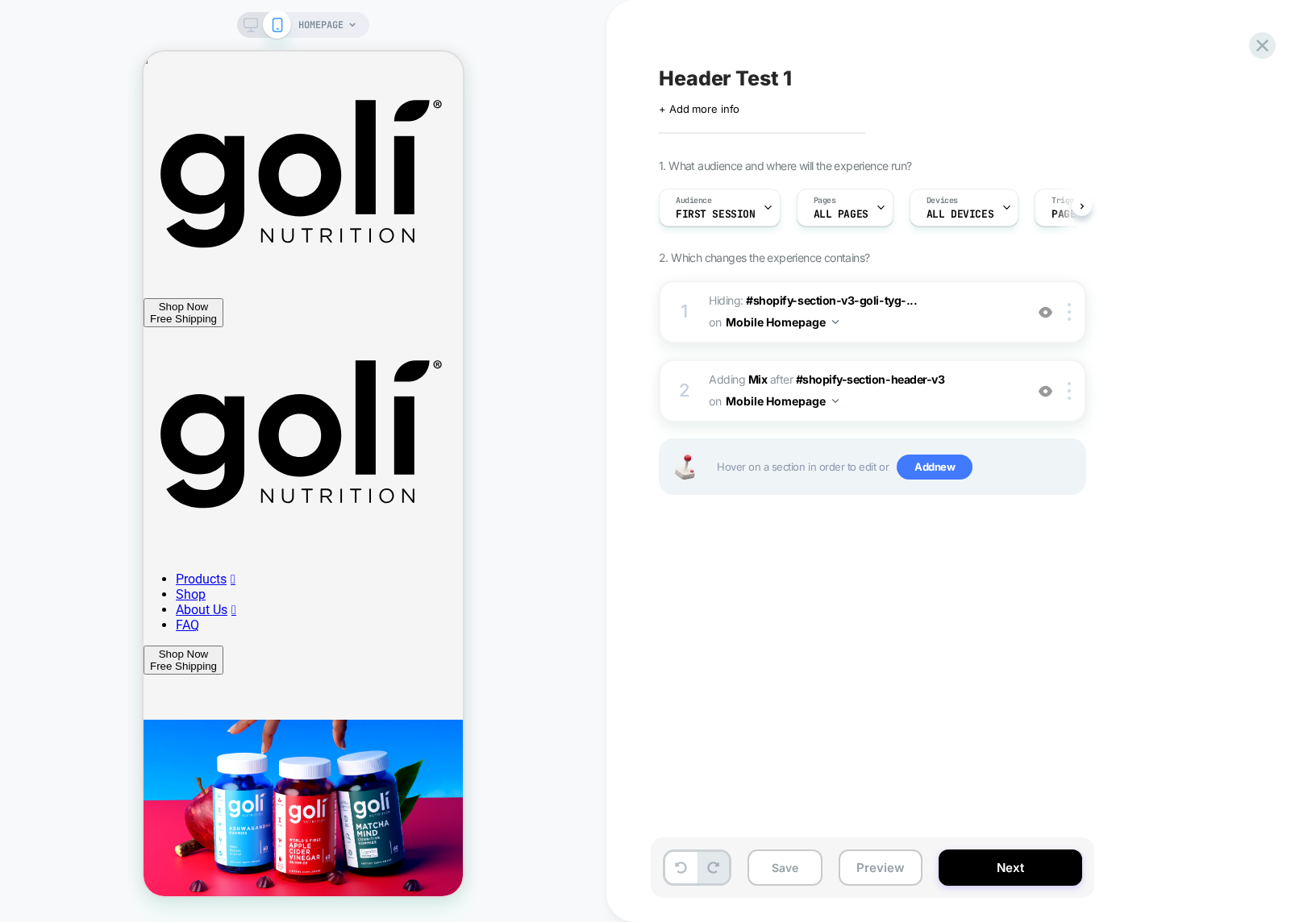
scroll to position [0, 1]
click at [1266, 45] on icon at bounding box center [1262, 45] width 22 height 22
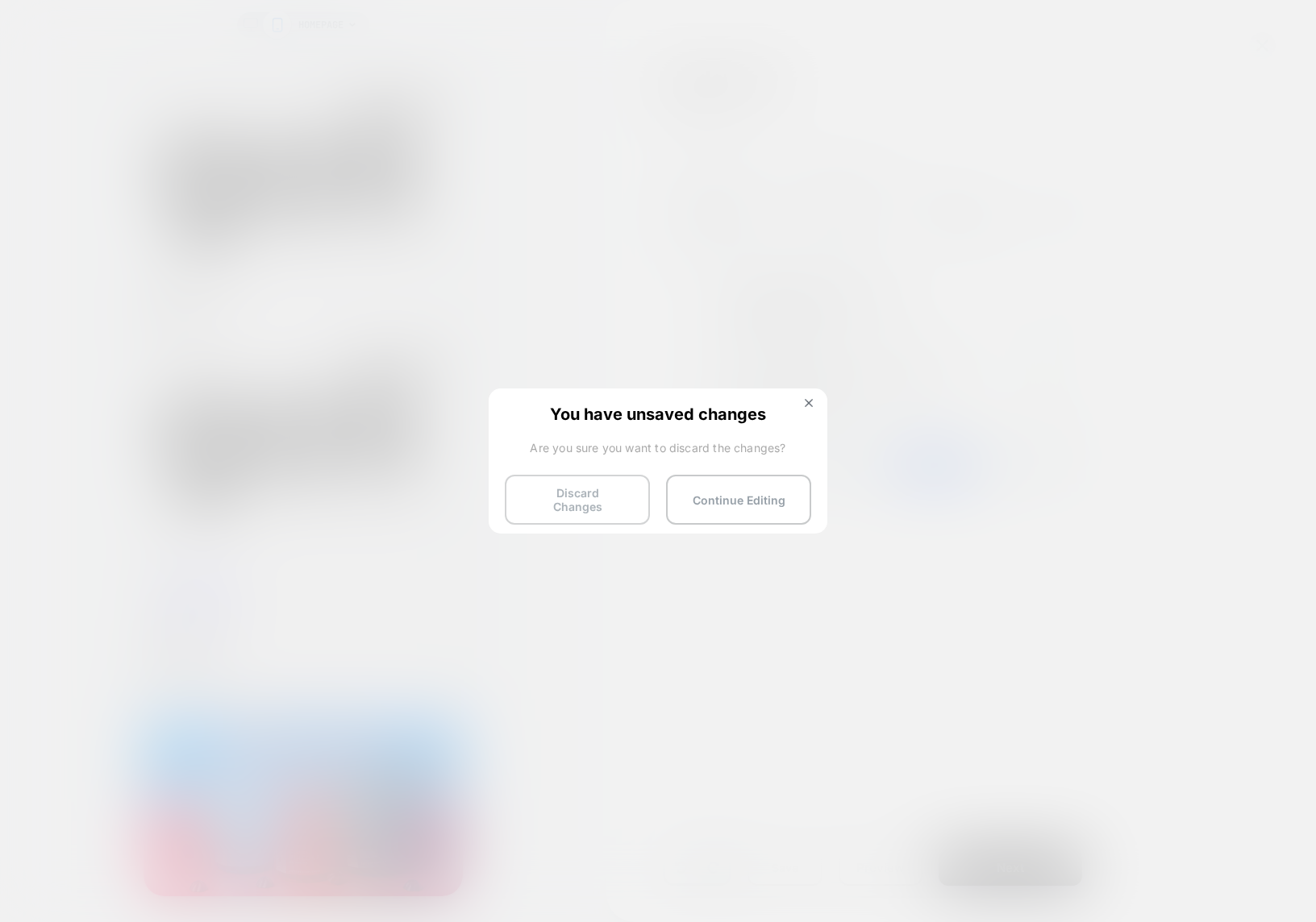
click at [583, 495] on button "Discard Changes" at bounding box center [577, 500] width 145 height 50
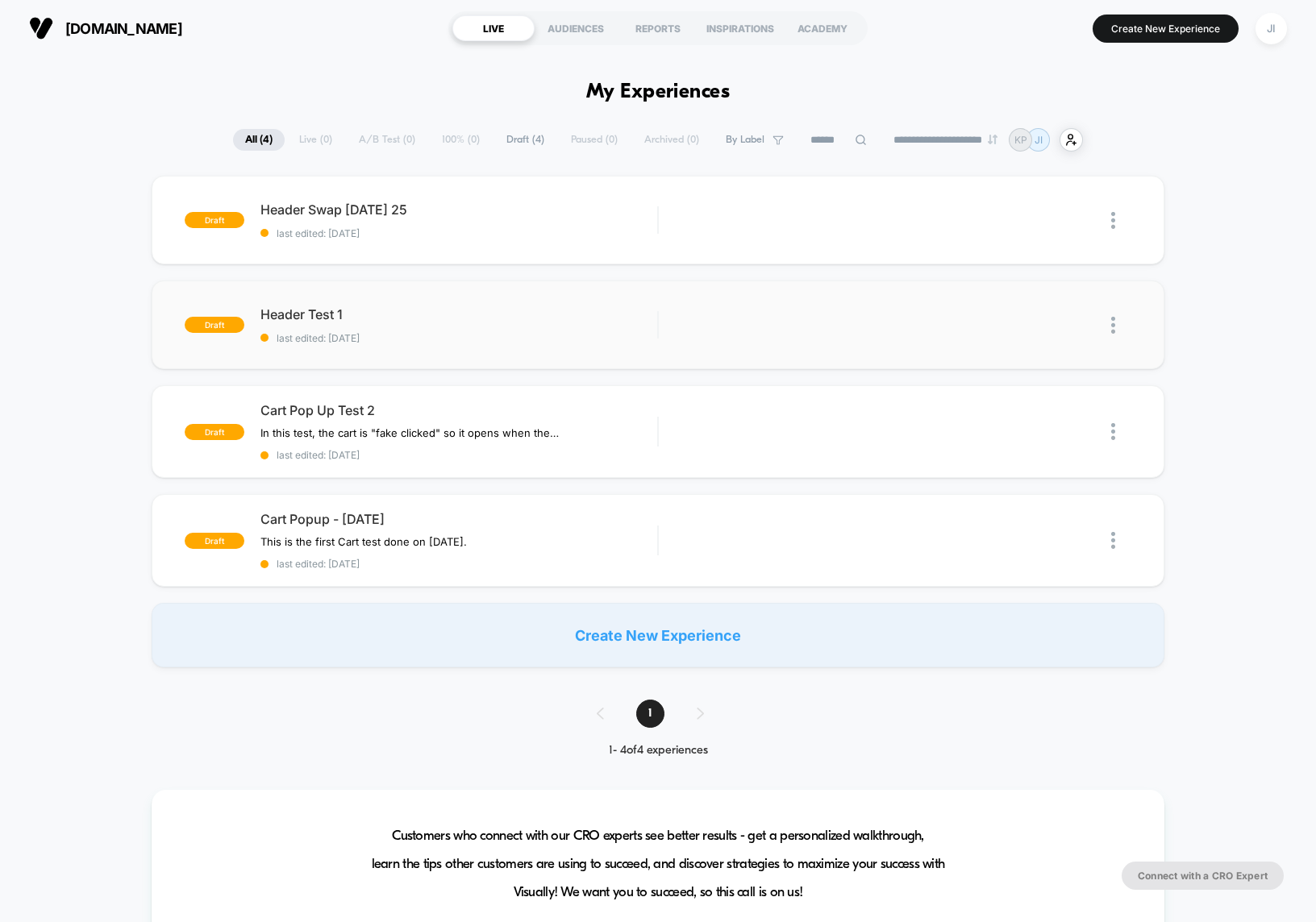
click at [1112, 327] on img at bounding box center [1113, 325] width 4 height 17
click at [1032, 397] on div "Delete" at bounding box center [1030, 400] width 145 height 36
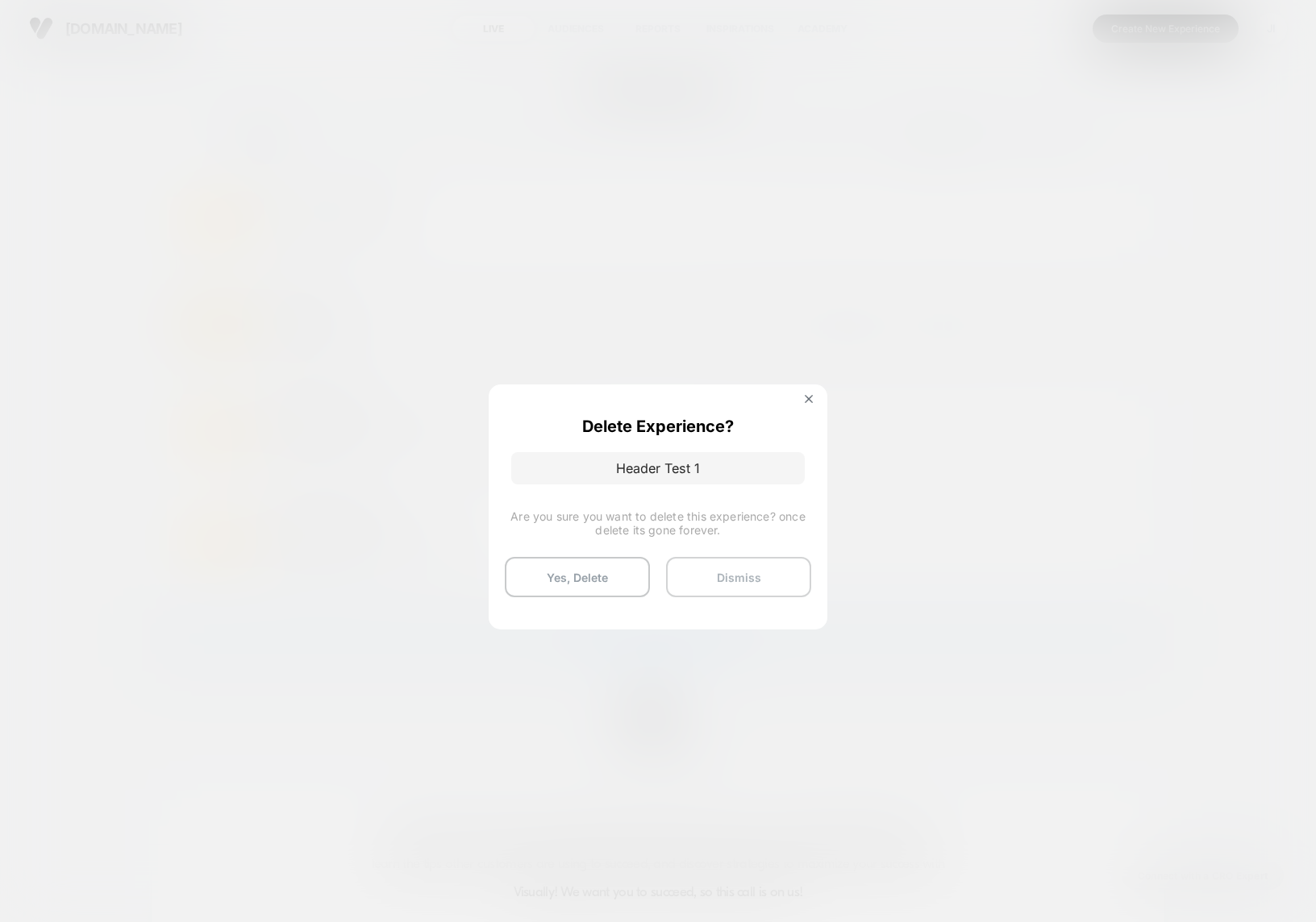
click at [695, 571] on button "Dismiss" at bounding box center [738, 577] width 145 height 41
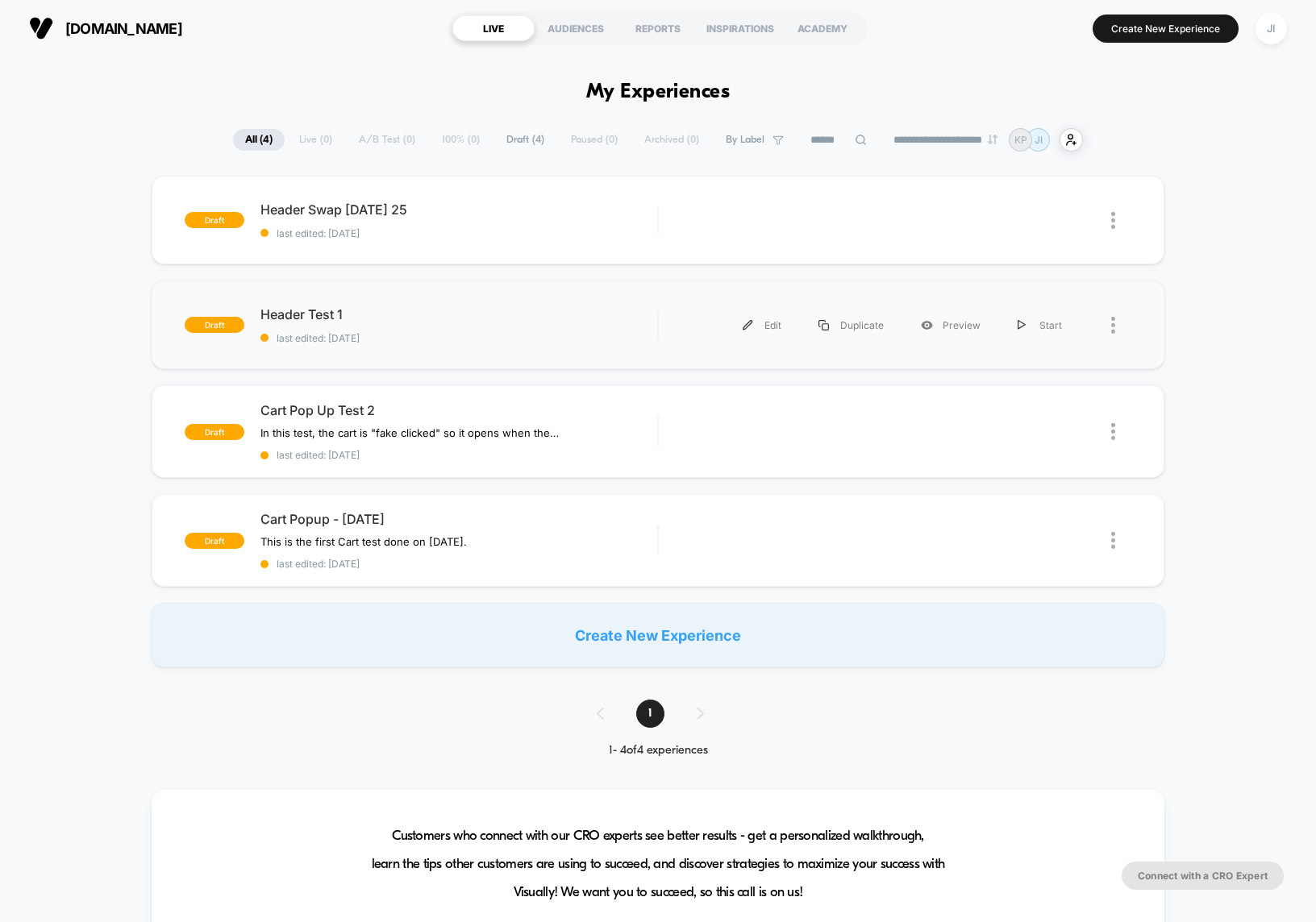
click at [1109, 331] on div at bounding box center [1106, 325] width 51 height 36
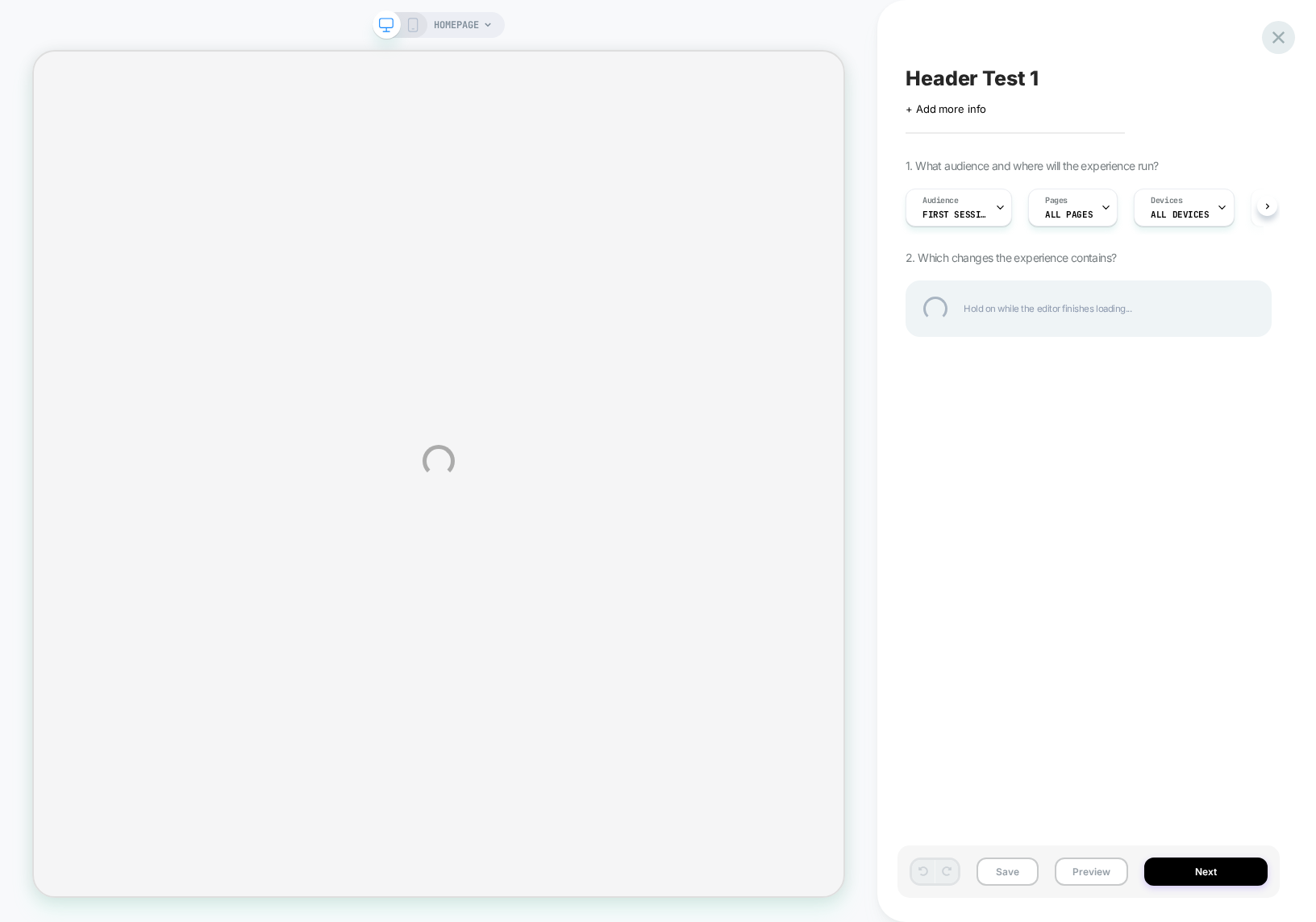
click at [1278, 38] on div at bounding box center [1279, 37] width 33 height 33
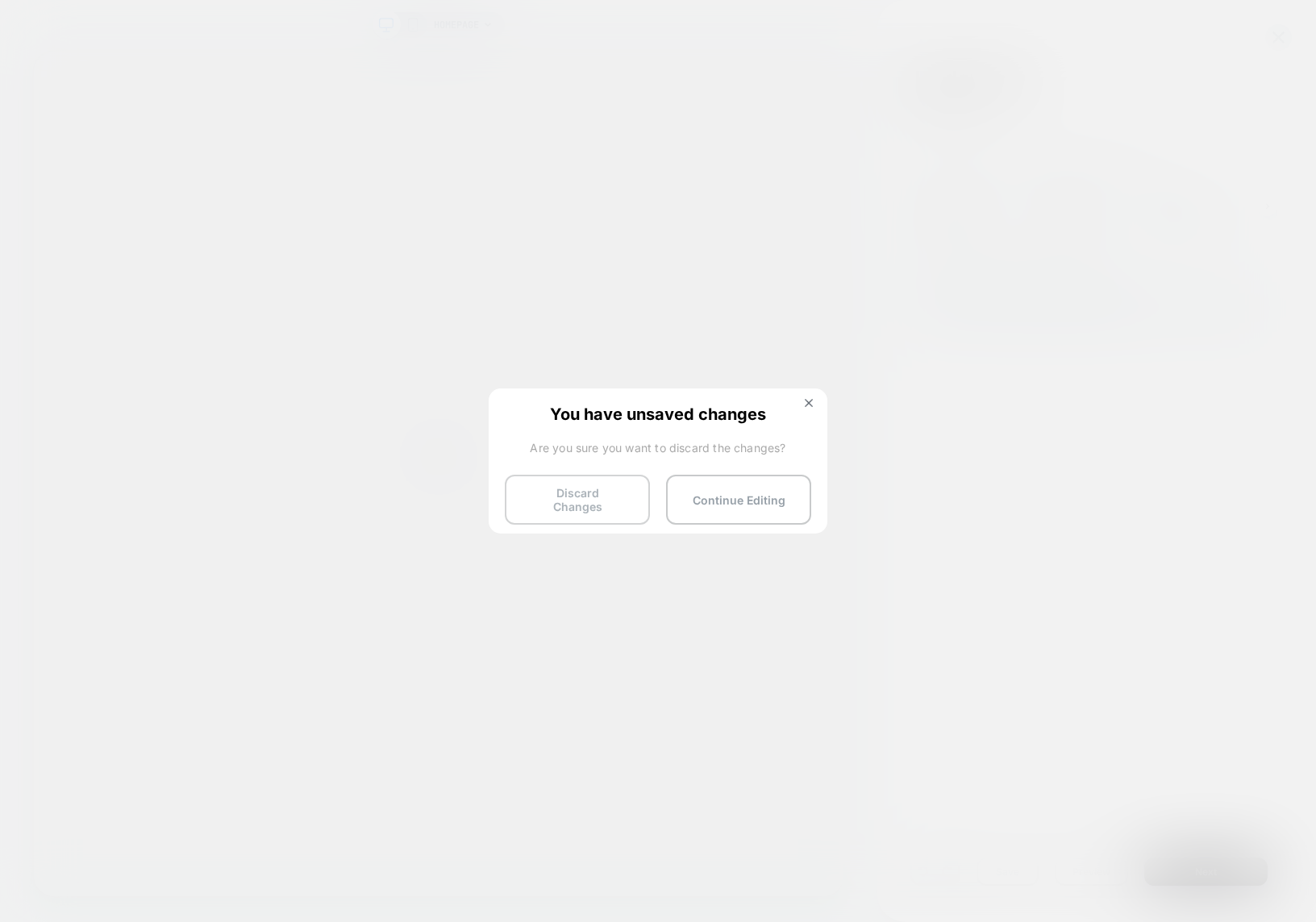
click at [581, 509] on button "Discard Changes" at bounding box center [577, 500] width 145 height 50
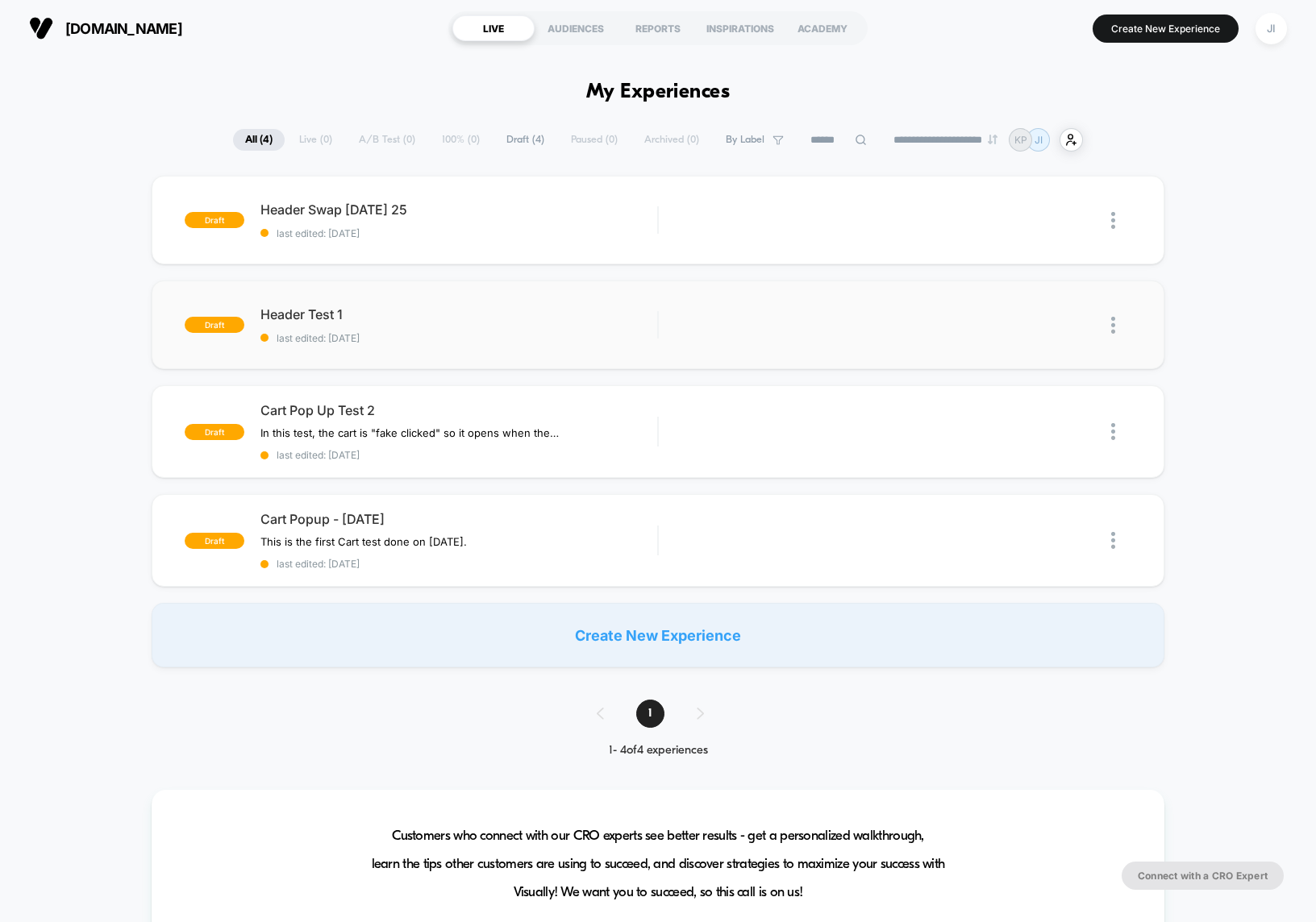
click at [1115, 327] on img at bounding box center [1113, 325] width 4 height 17
click at [1012, 397] on div "Delete" at bounding box center [1030, 400] width 145 height 36
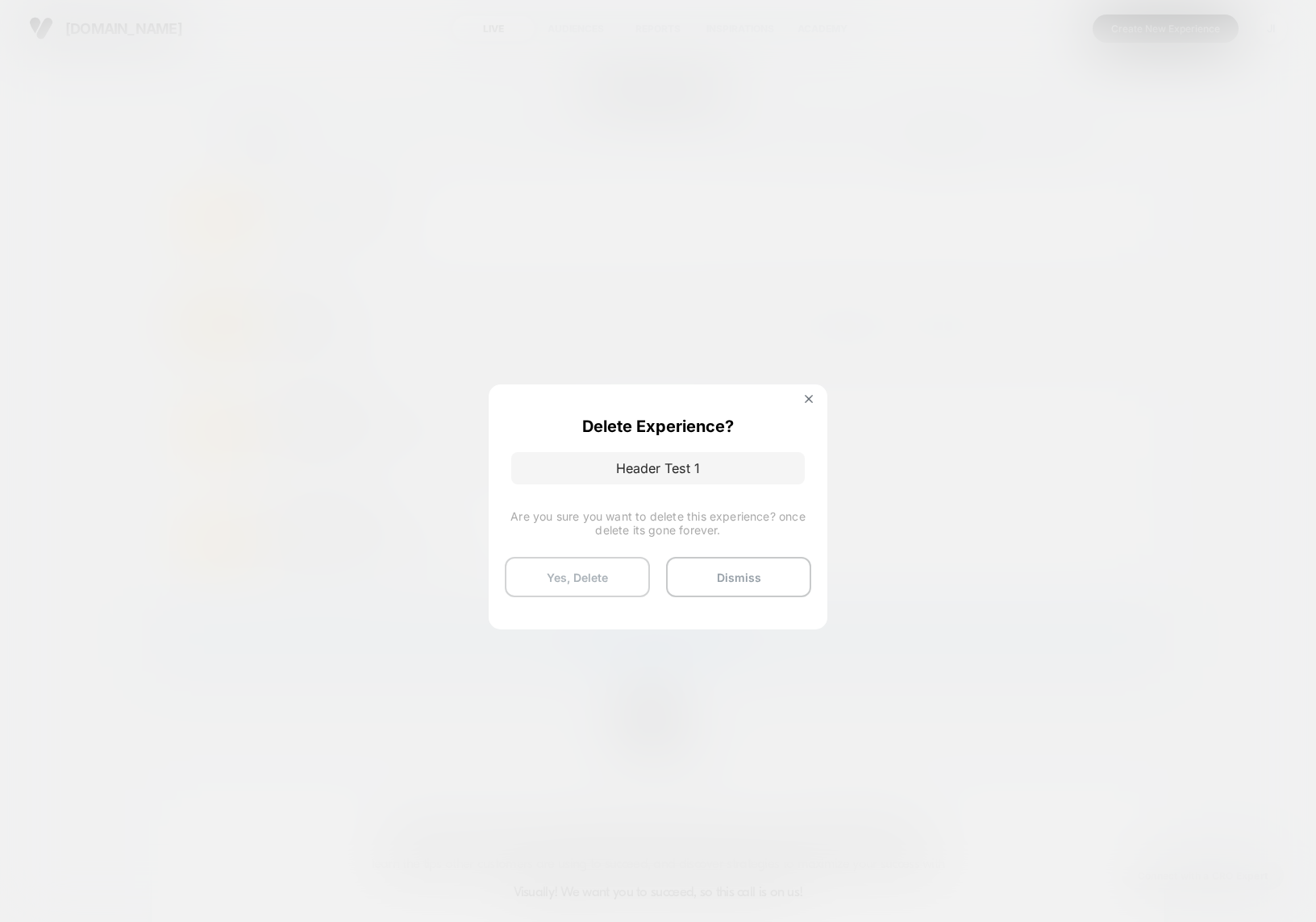
click at [579, 586] on button "Yes, Delete" at bounding box center [577, 577] width 145 height 41
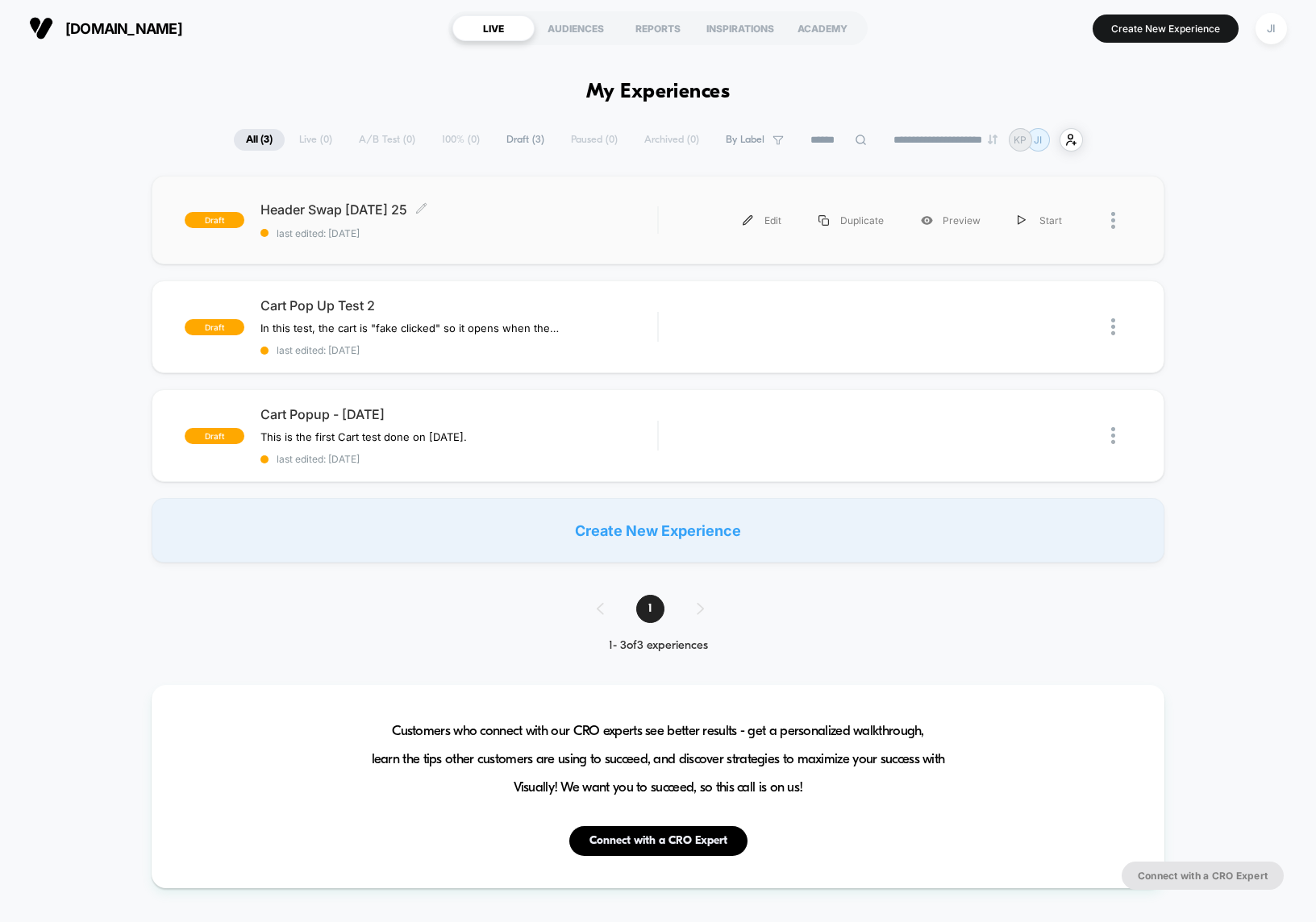
click at [463, 225] on div "Header Swap 1 - Sept 17 25 Click to edit experience details Click to edit exper…" at bounding box center [459, 221] width 398 height 38
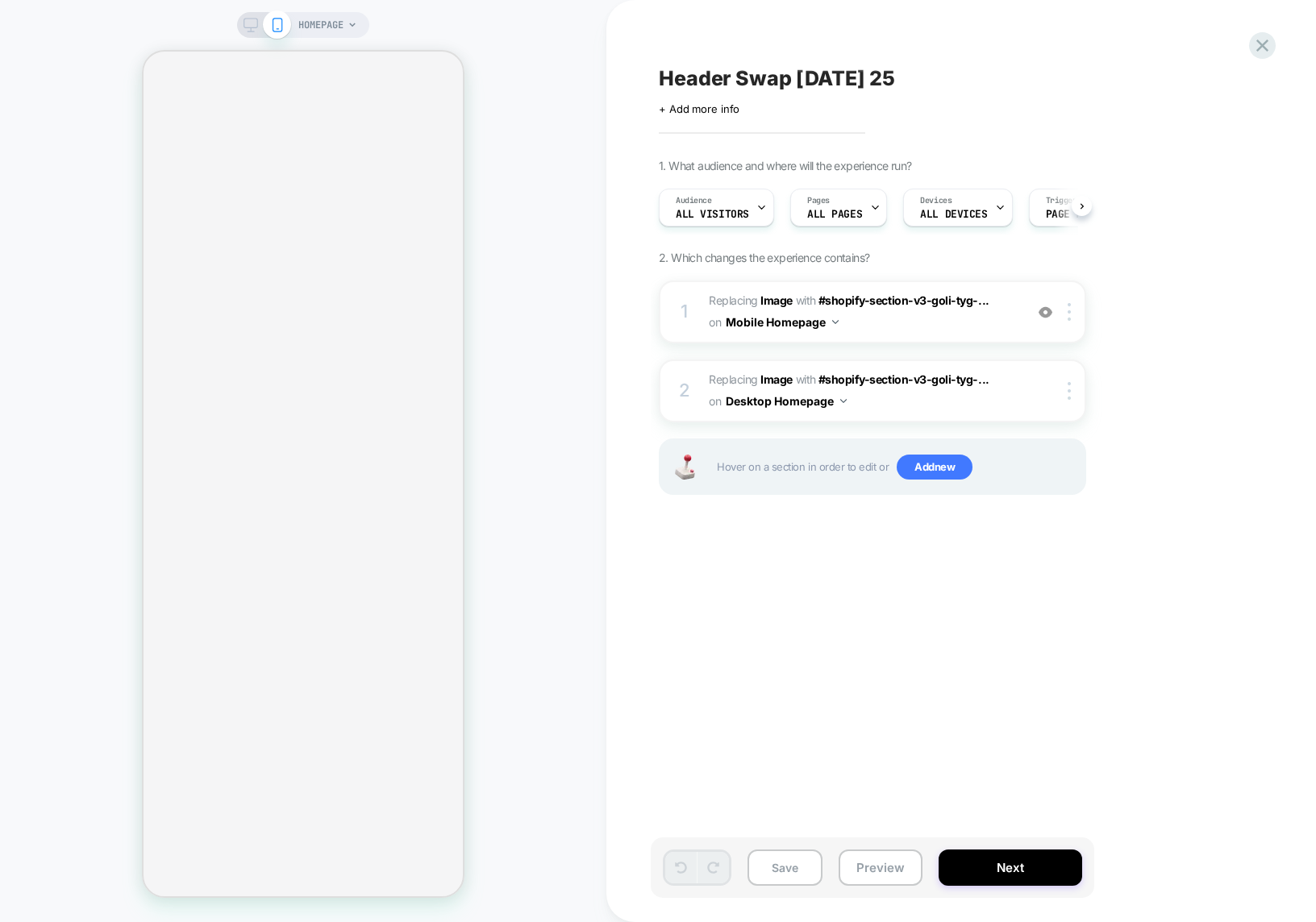
scroll to position [0, 1]
click at [239, 25] on div "HOMEPAGE" at bounding box center [303, 25] width 132 height 26
click at [876, 872] on button "Preview" at bounding box center [880, 868] width 84 height 36
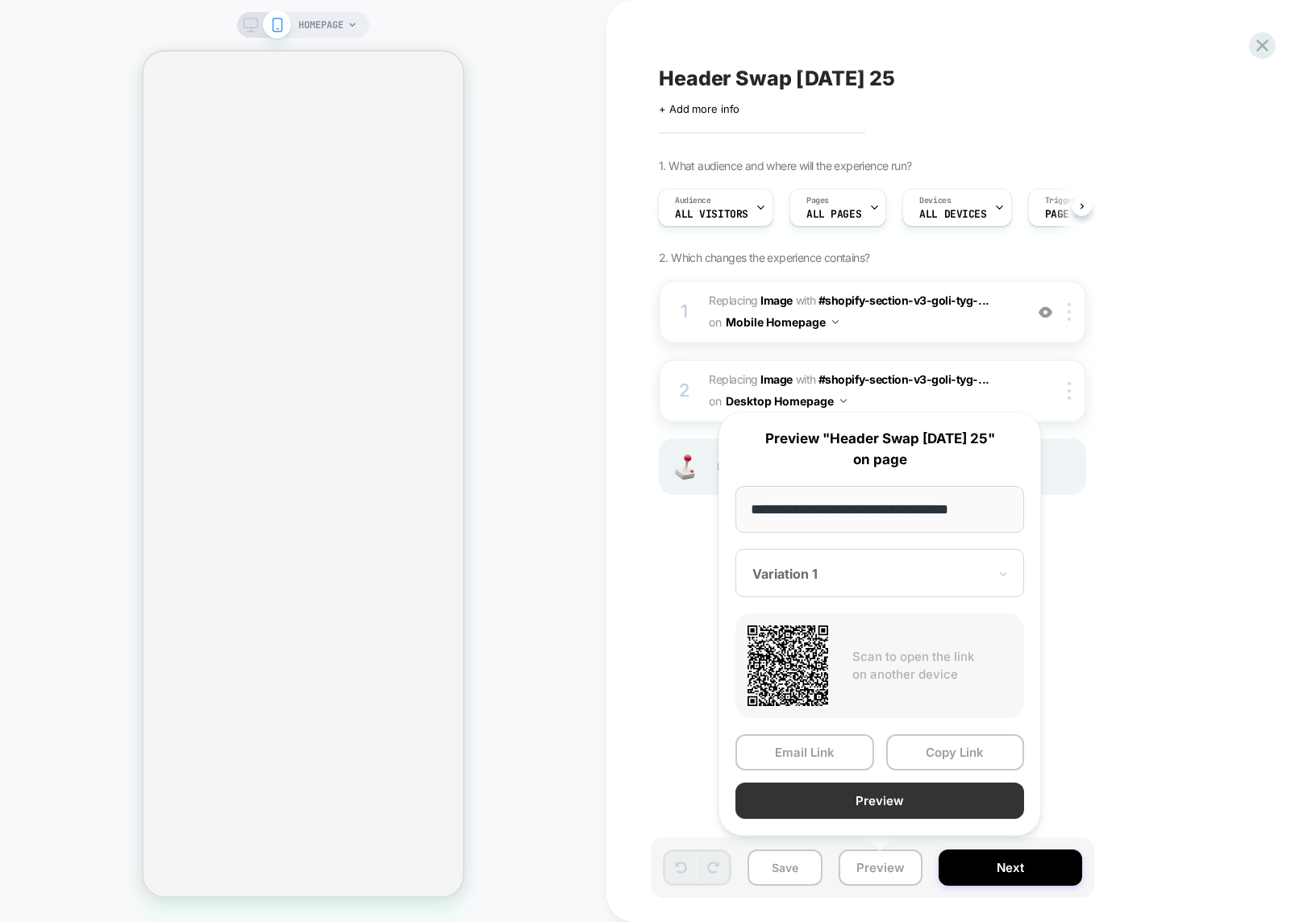
click at [891, 800] on button "Preview" at bounding box center [880, 800] width 289 height 36
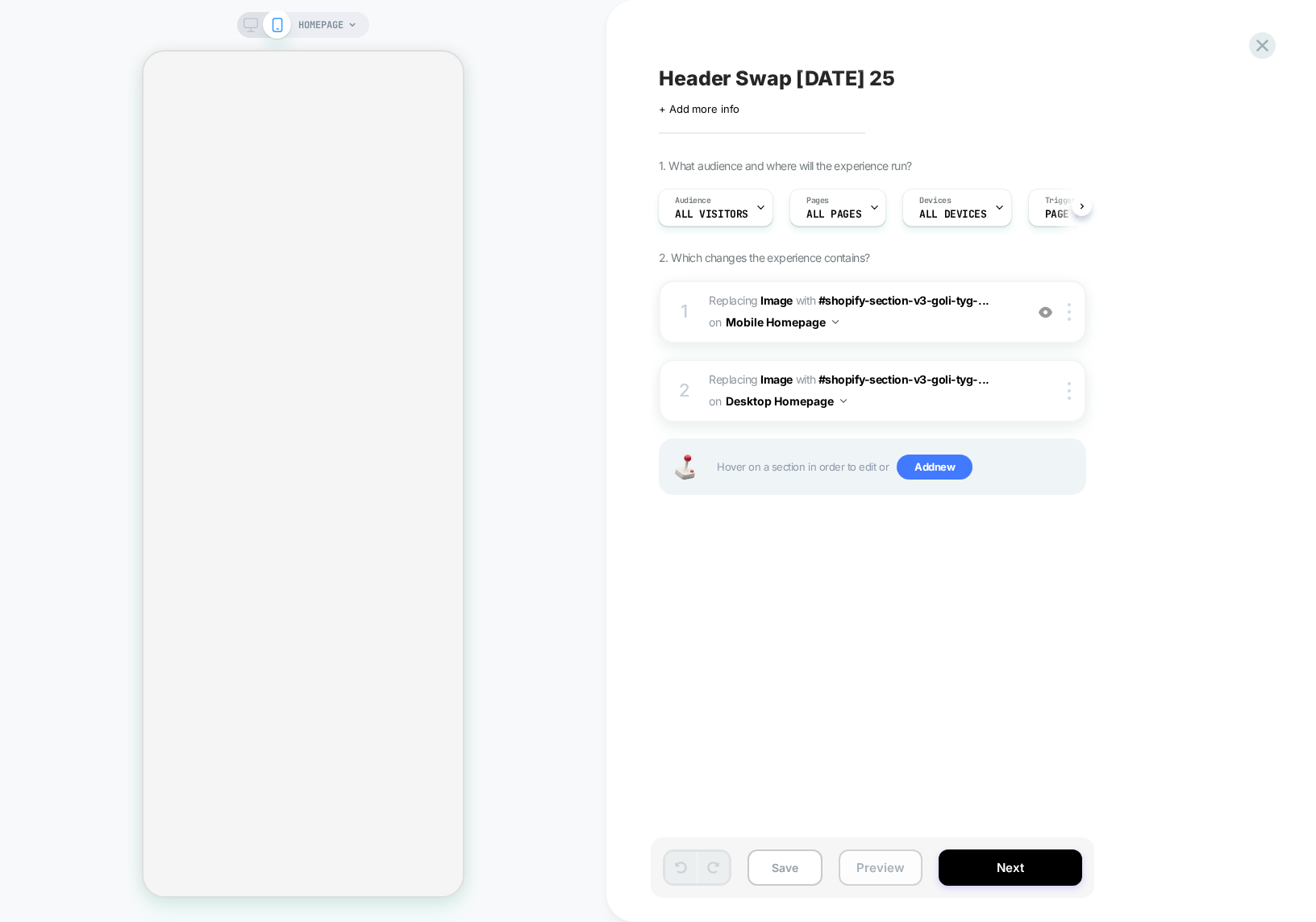
click at [862, 872] on button "Preview" at bounding box center [880, 868] width 84 height 36
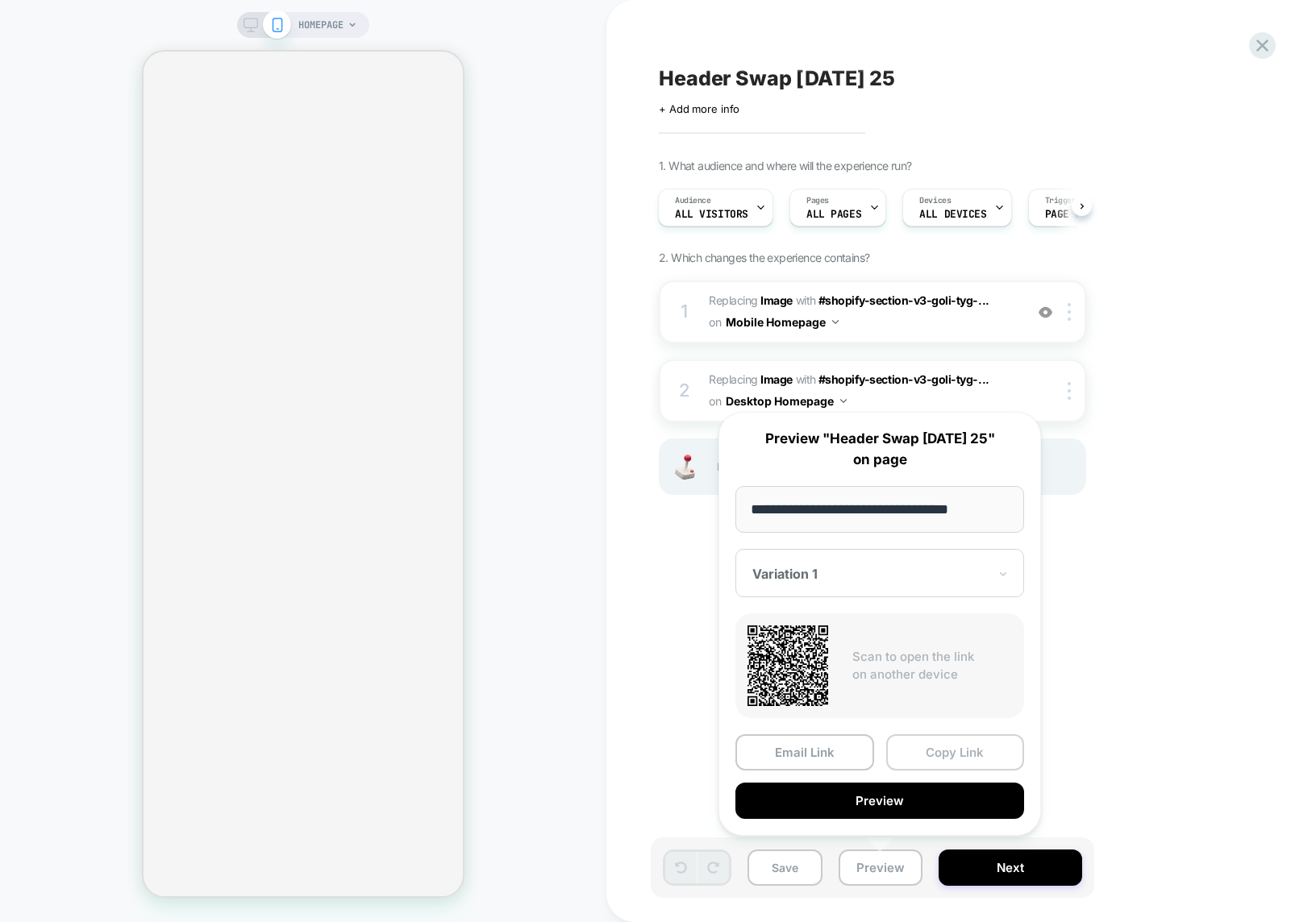
click at [976, 761] on button "Copy Link" at bounding box center [955, 753] width 139 height 36
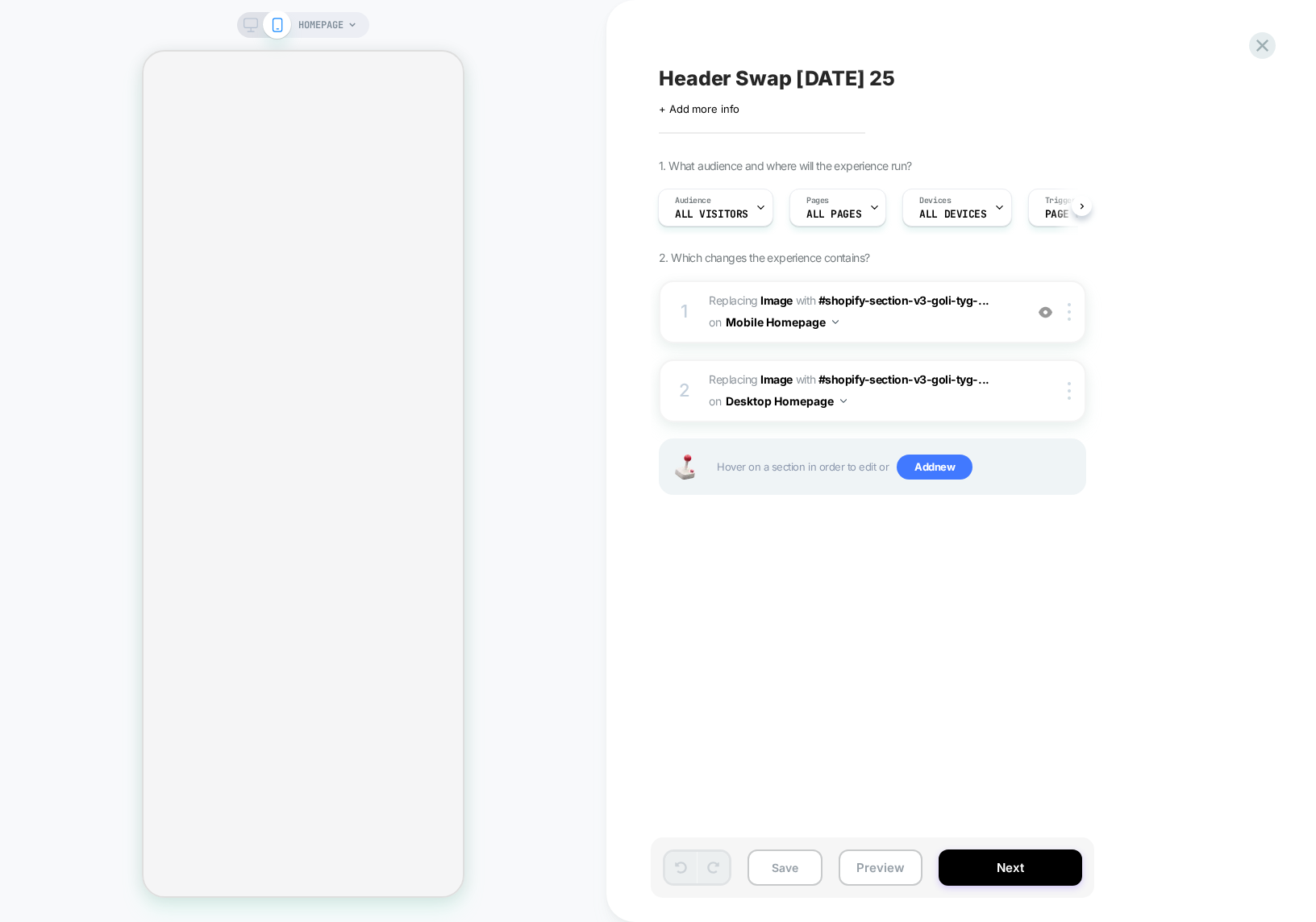
click at [252, 24] on icon at bounding box center [251, 25] width 15 height 15
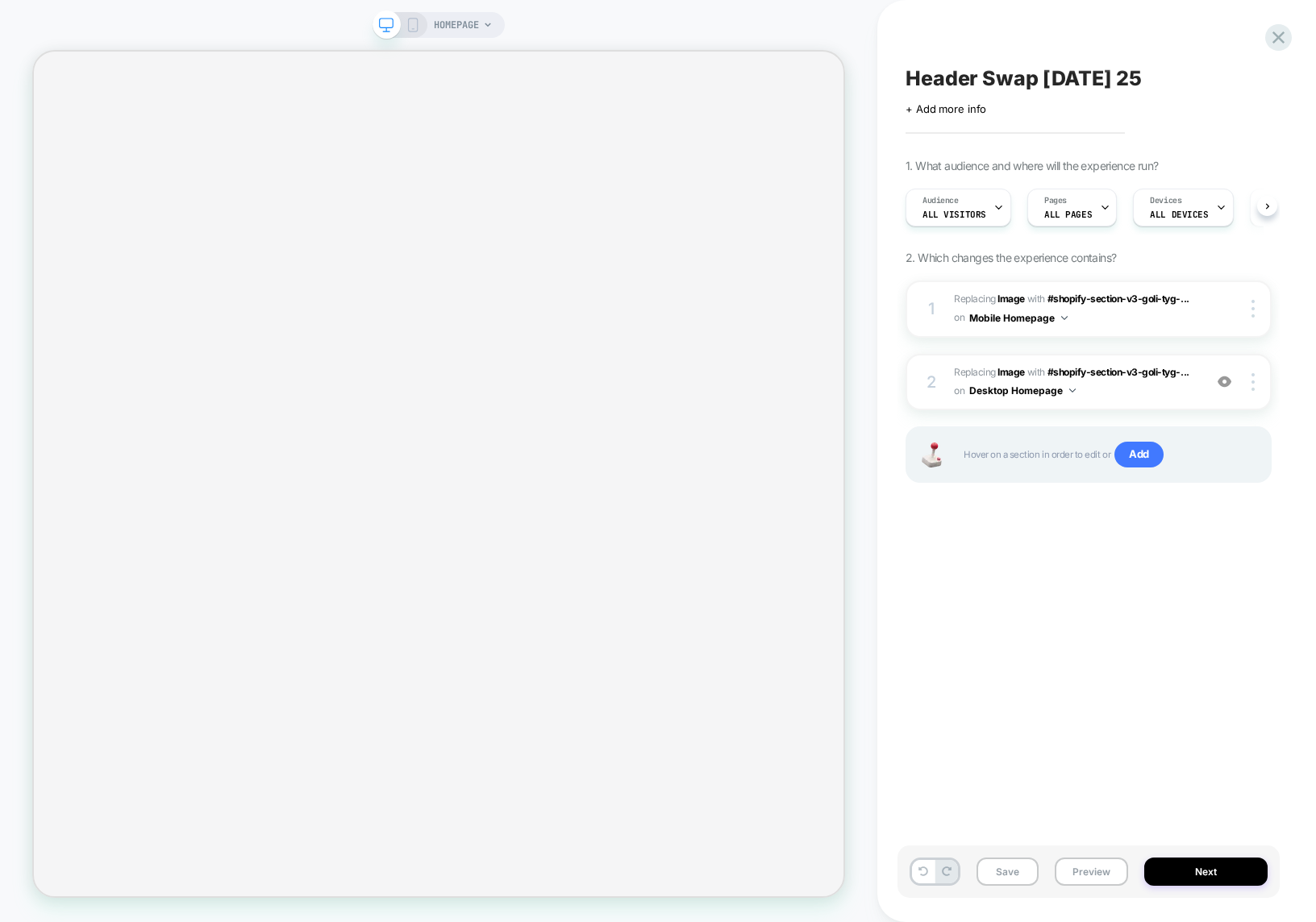
click at [419, 23] on icon at bounding box center [413, 25] width 15 height 15
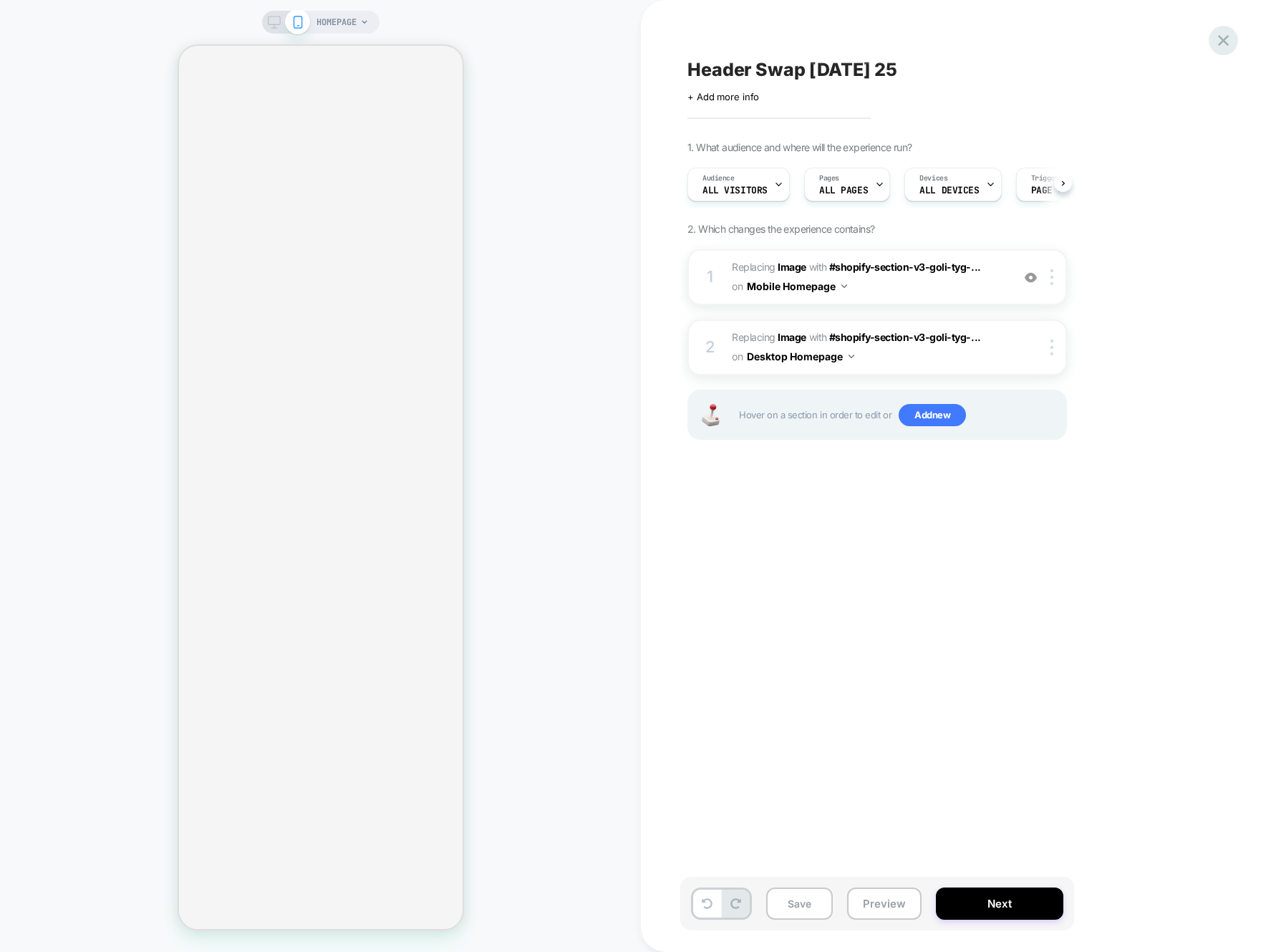
click at [1168, 47] on icon at bounding box center [1223, 40] width 19 height 19
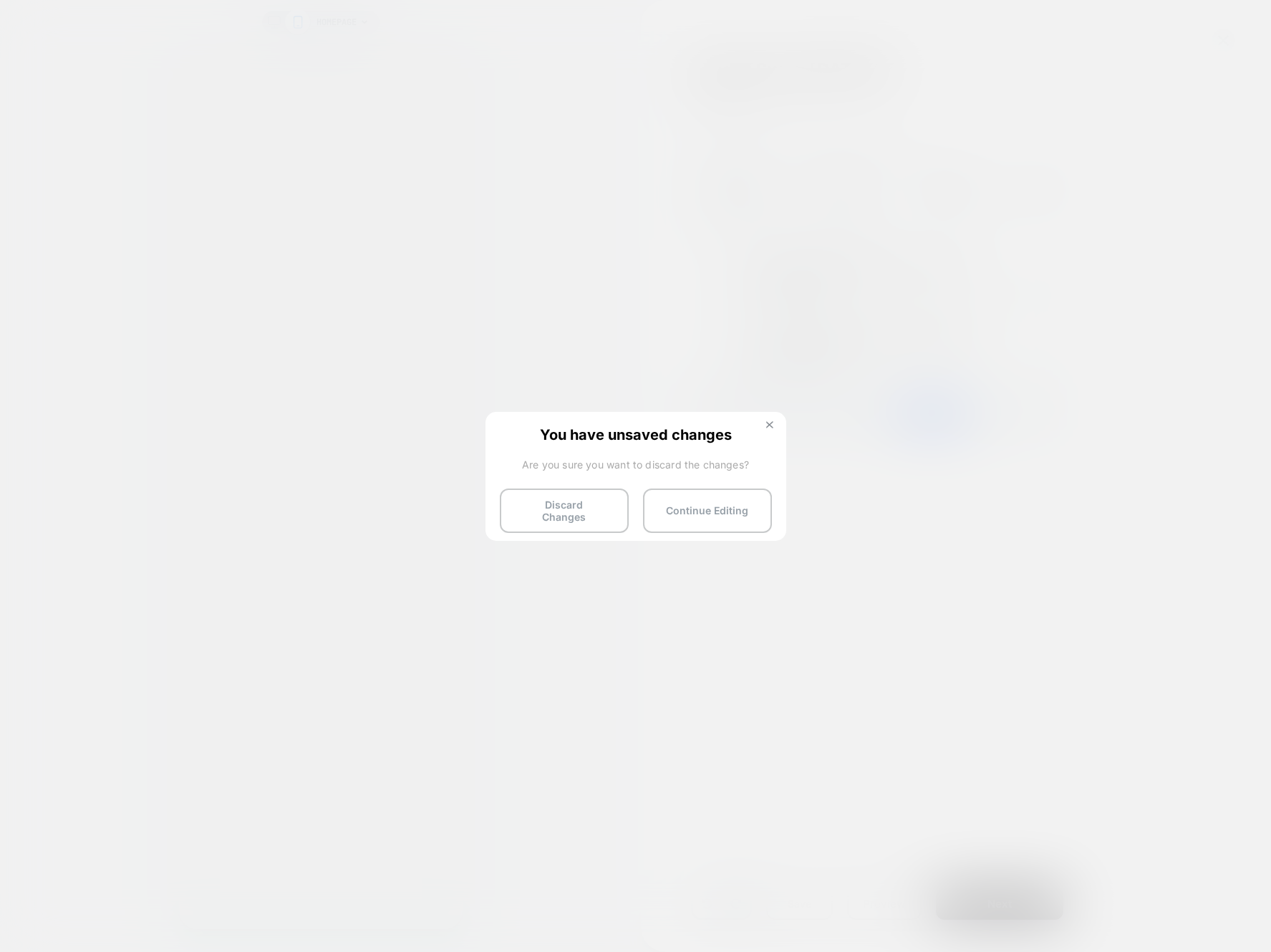
click at [769, 424] on img at bounding box center [770, 424] width 7 height 7
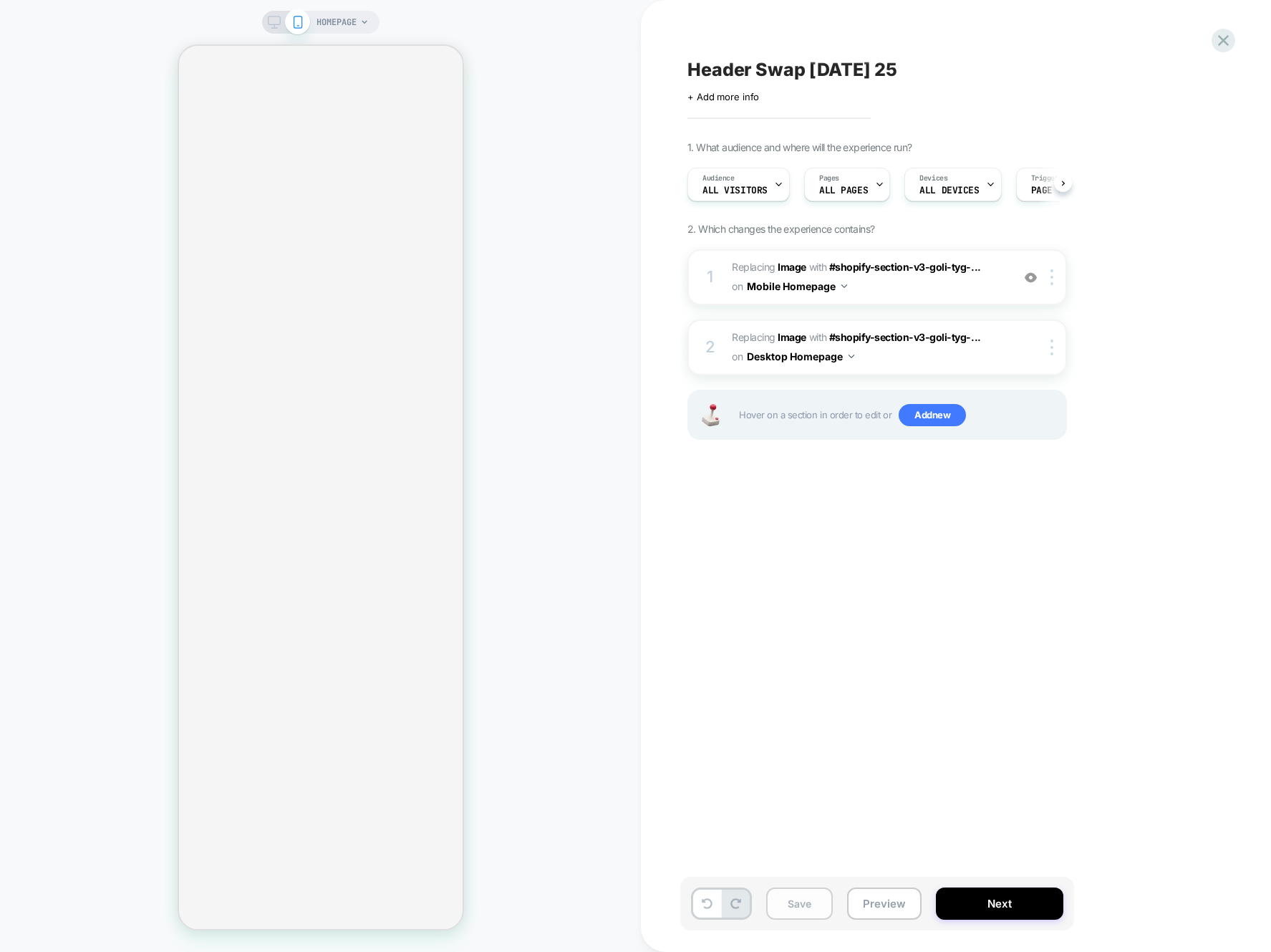
click at [806, 819] on button "Save" at bounding box center [800, 904] width 66 height 32
click at [1168, 43] on icon at bounding box center [1223, 40] width 11 height 11
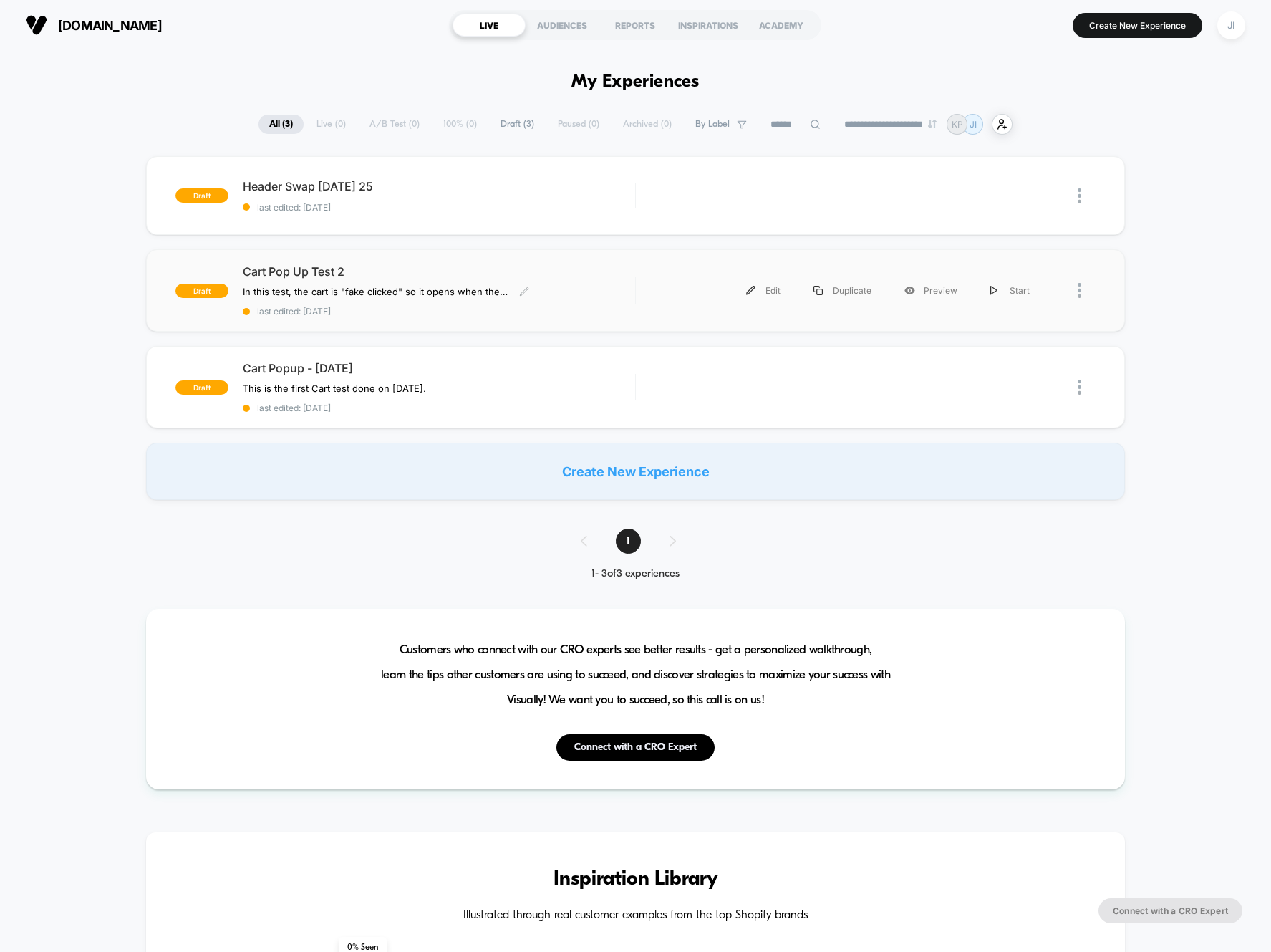
click at [401, 268] on span "Cart Pop Up Test 2" at bounding box center [439, 272] width 393 height 14
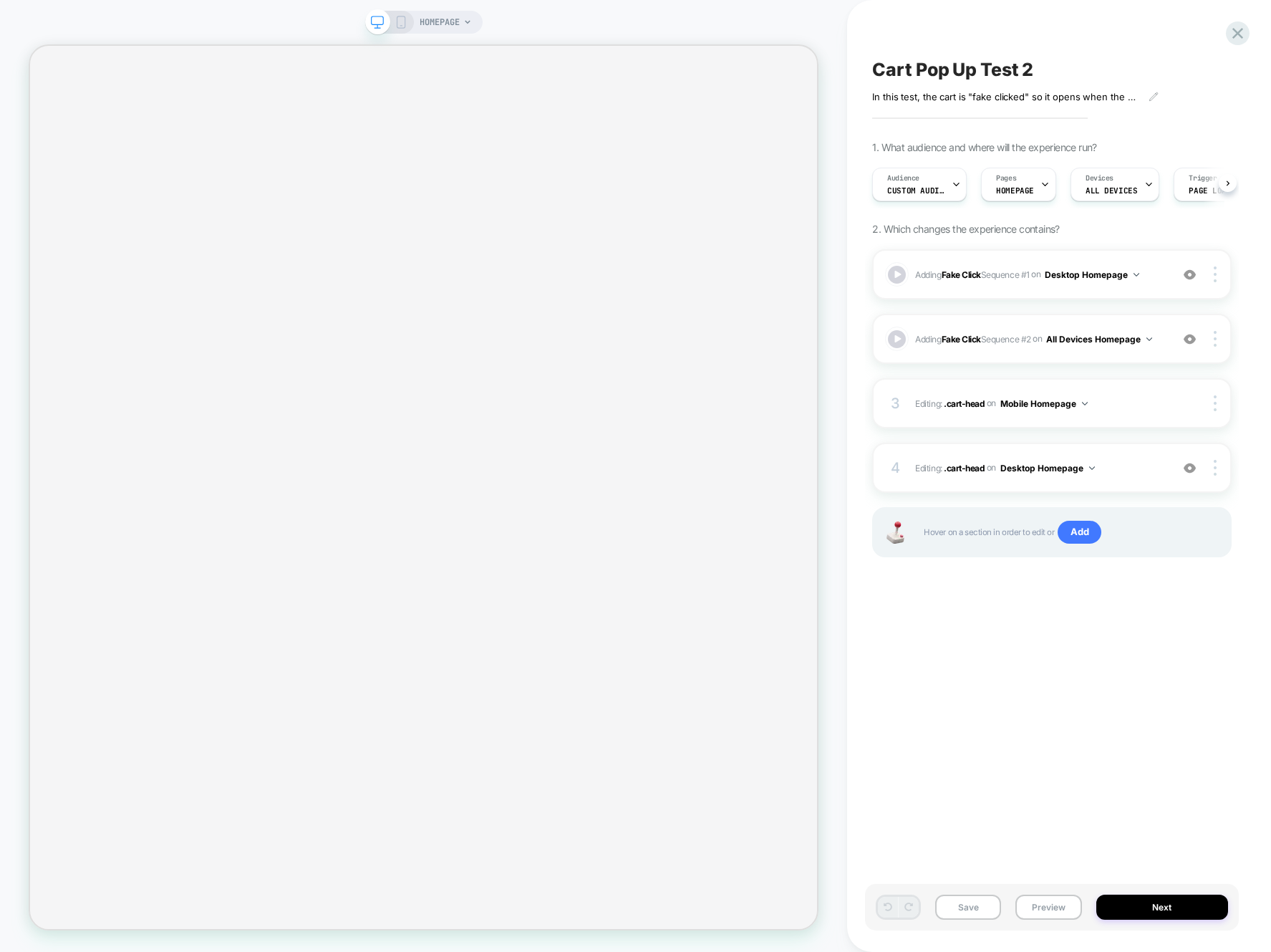
scroll to position [0, 1]
click at [1064, 819] on button "Preview" at bounding box center [1048, 907] width 66 height 25
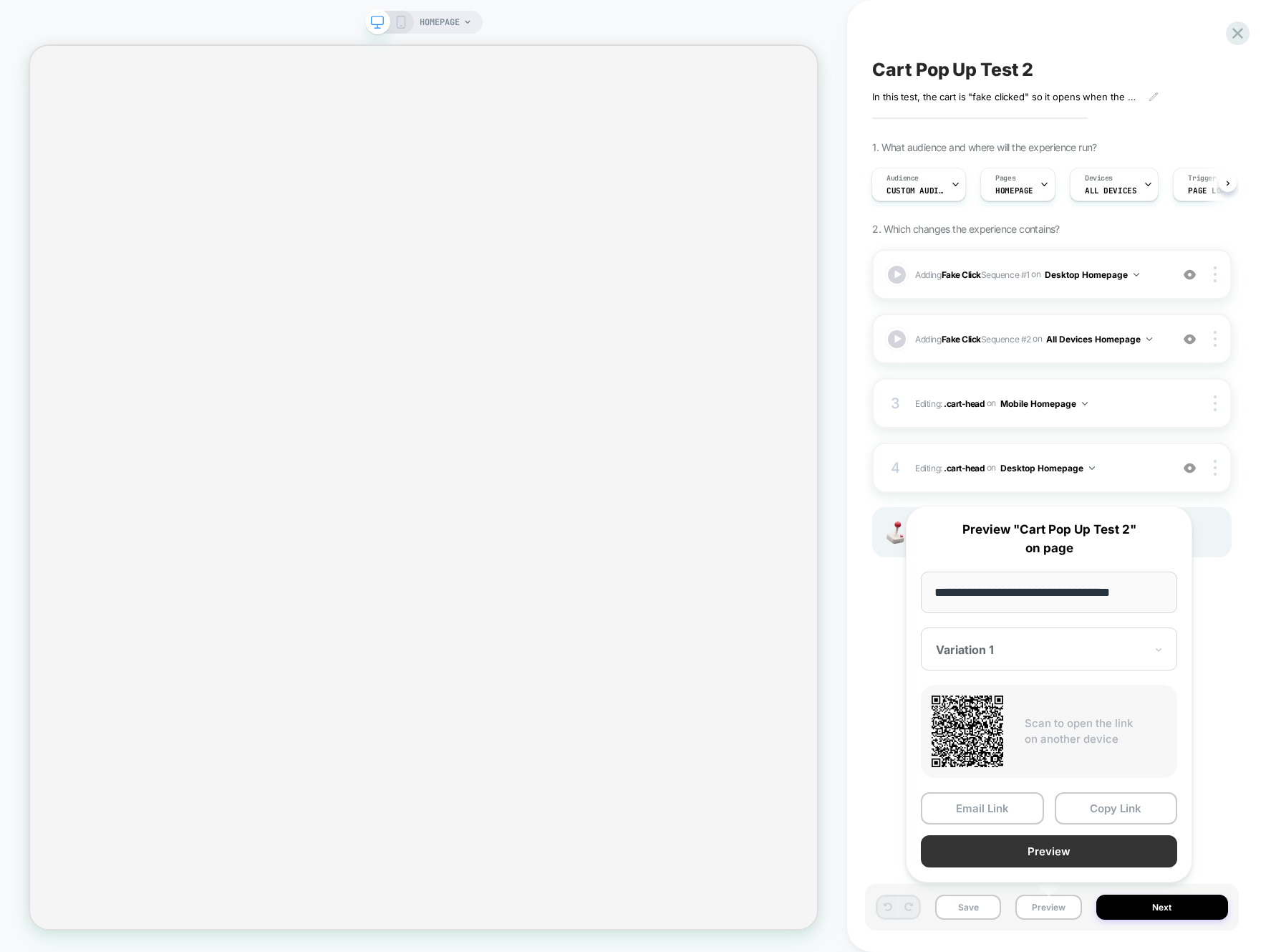
click at [1037, 819] on button "Preview" at bounding box center [1049, 851] width 257 height 32
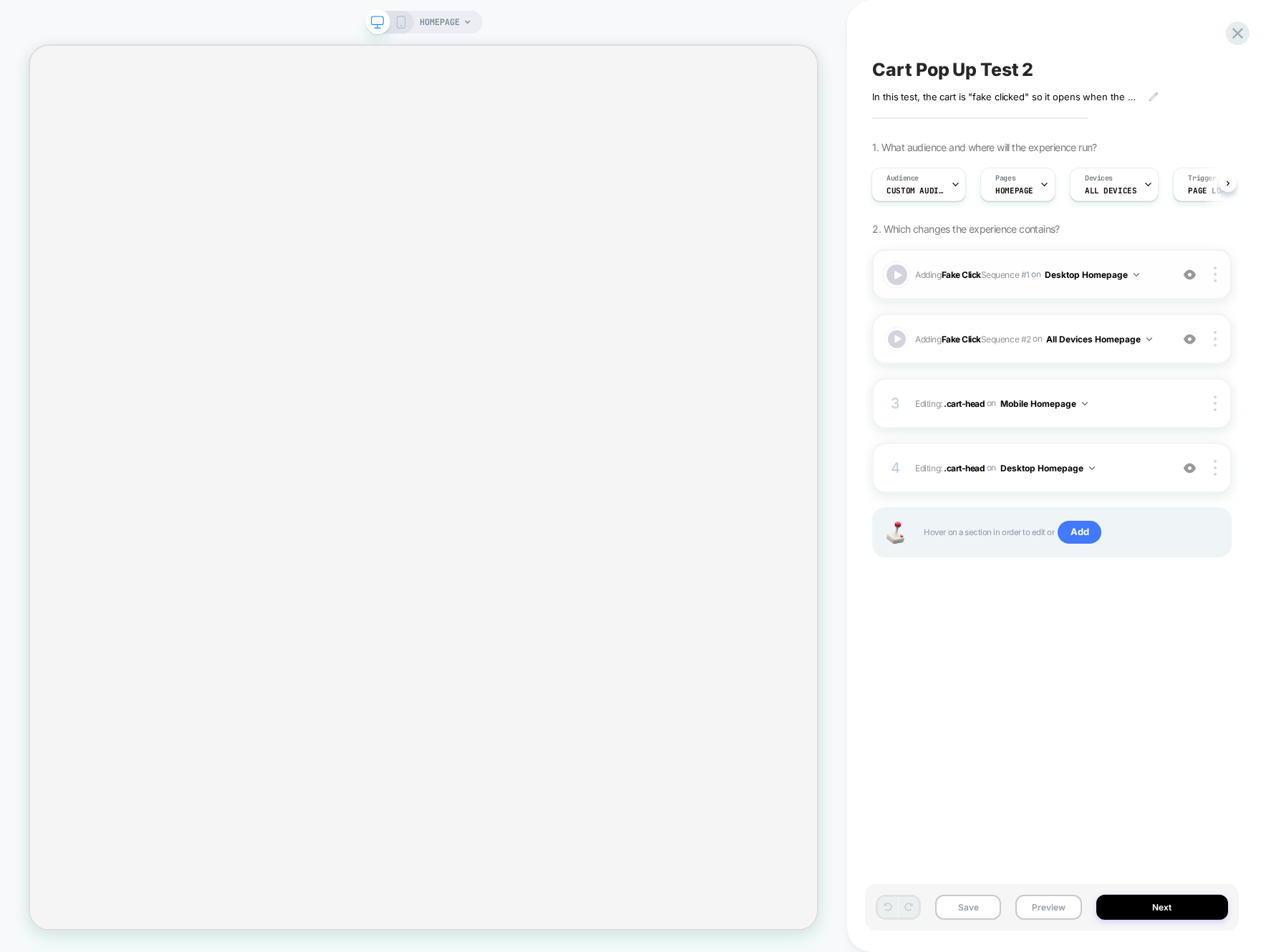
click at [892, 274] on div at bounding box center [897, 275] width 21 height 21
click at [404, 19] on rect at bounding box center [401, 22] width 8 height 12
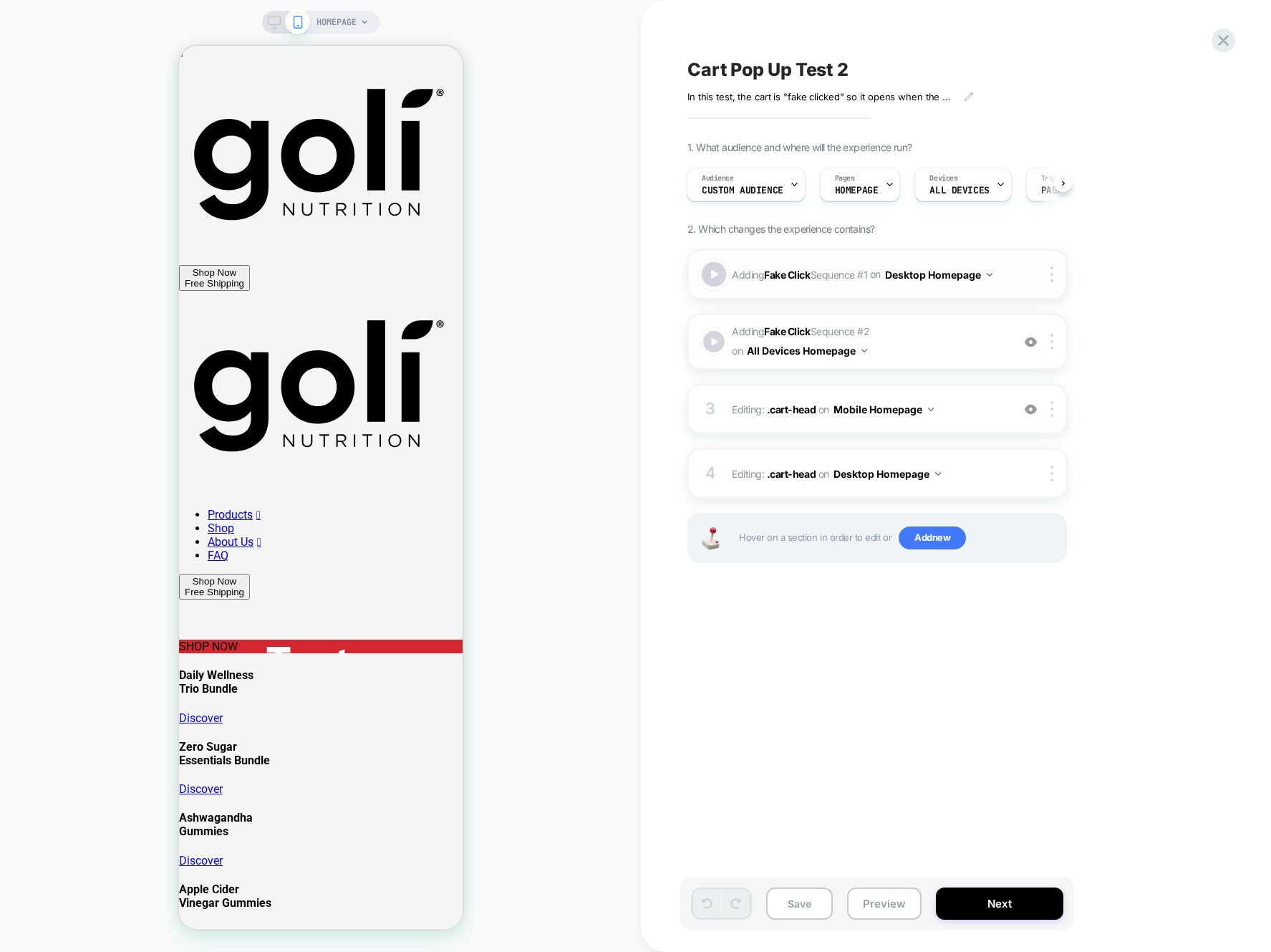
click at [713, 275] on div at bounding box center [714, 275] width 25 height 25
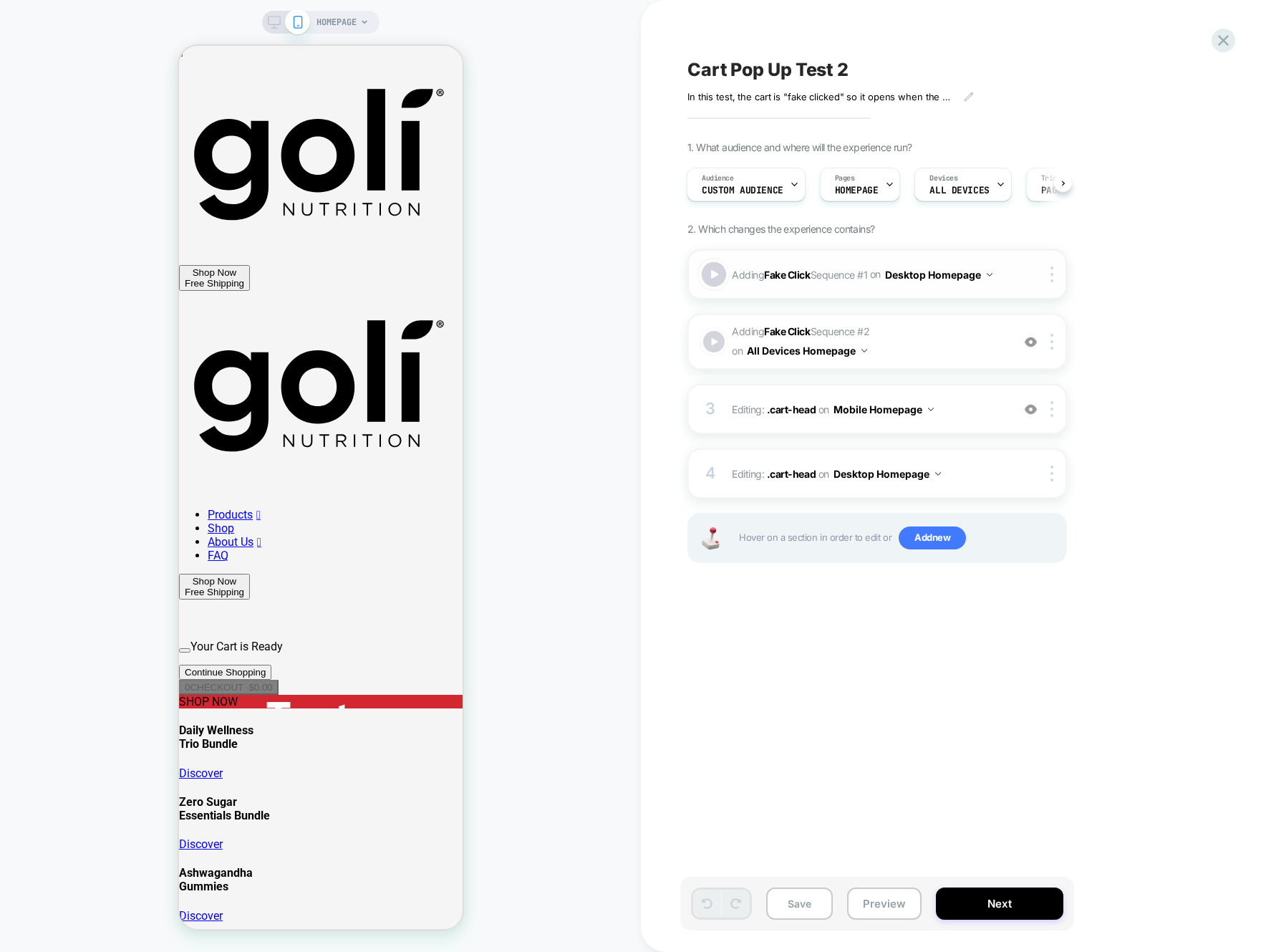
click at [713, 275] on div at bounding box center [714, 275] width 25 height 25
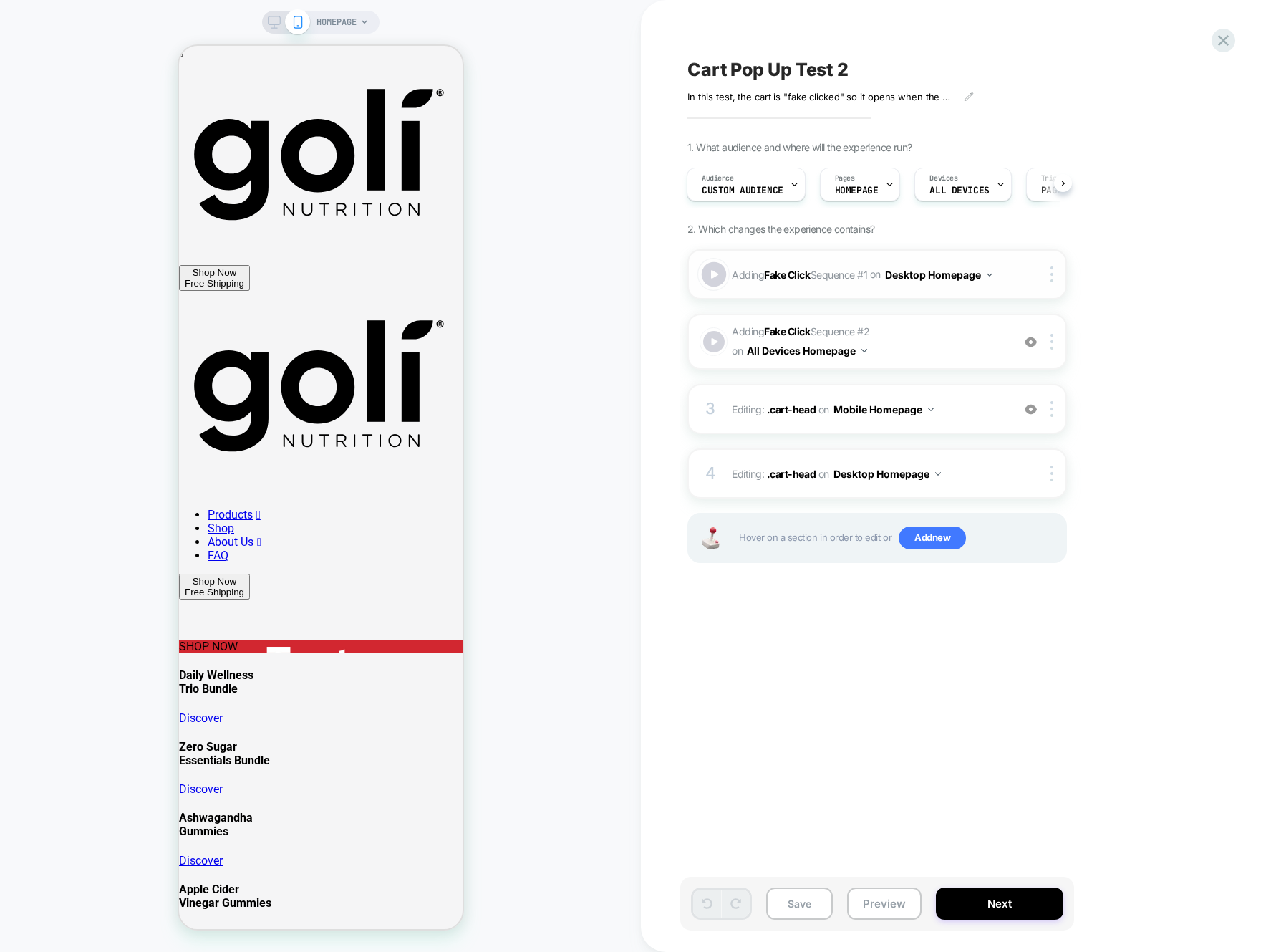
click at [713, 275] on div at bounding box center [714, 275] width 25 height 25
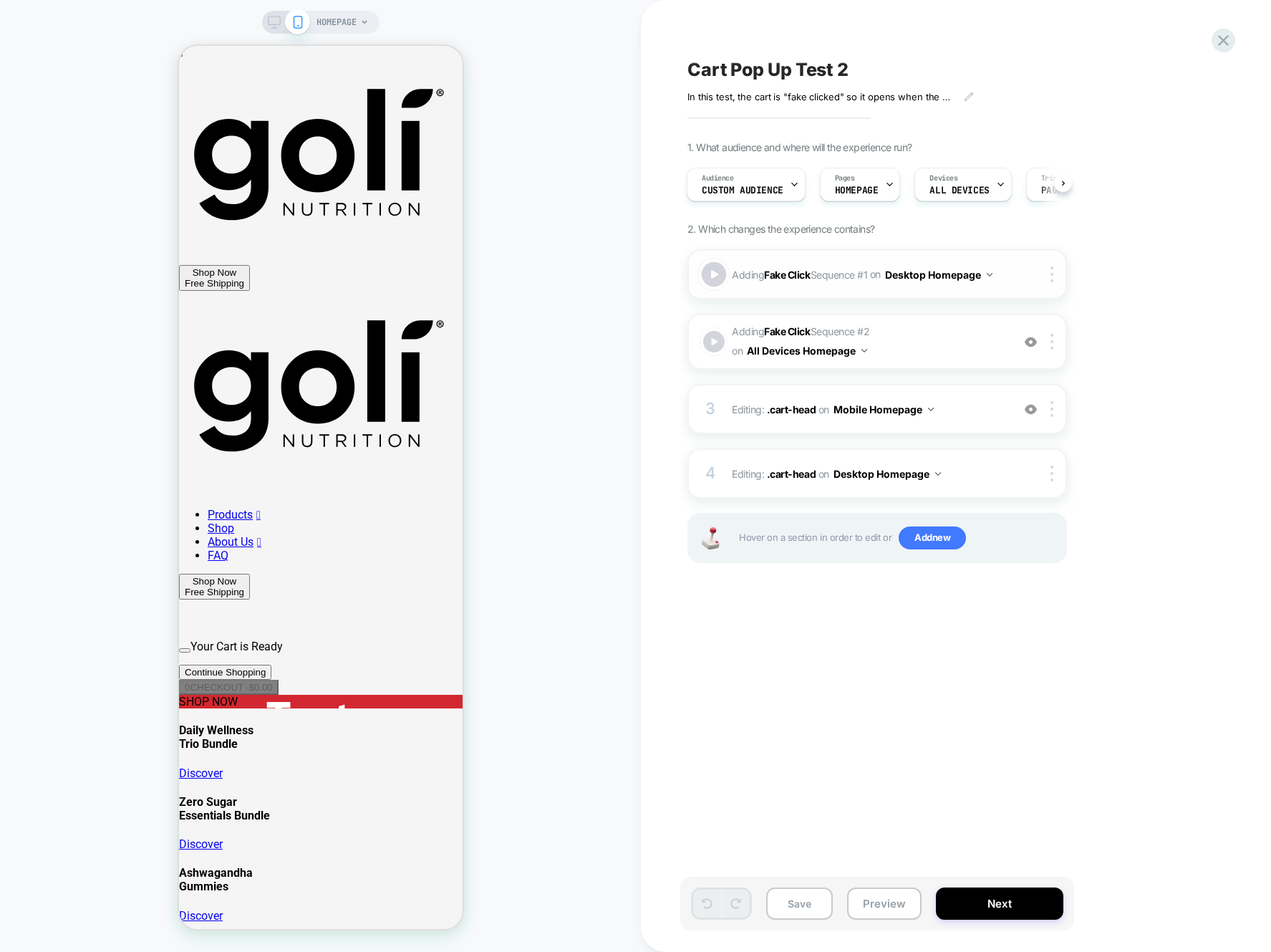
click at [713, 275] on div at bounding box center [714, 275] width 25 height 25
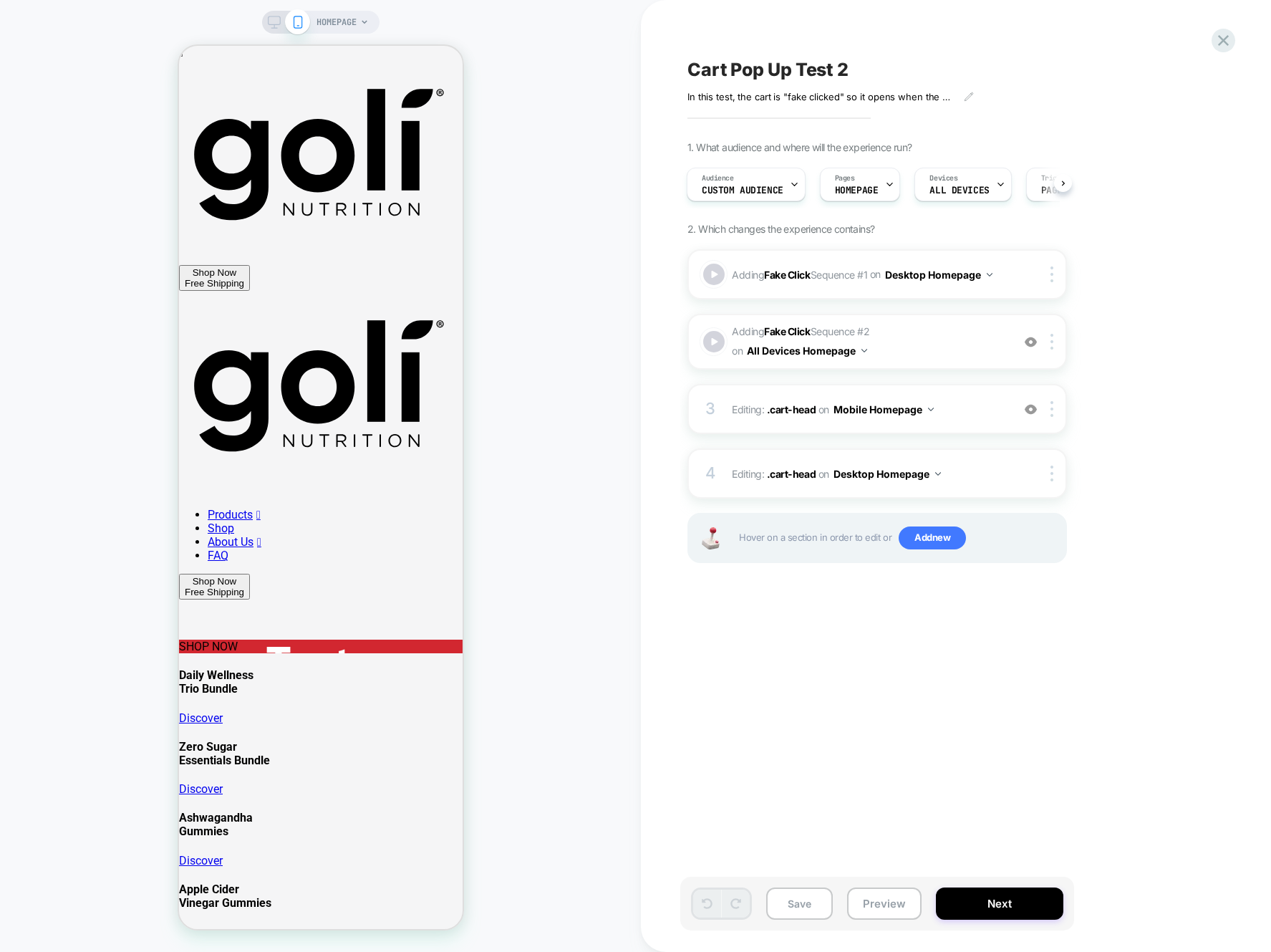
click at [277, 28] on icon at bounding box center [275, 22] width 13 height 13
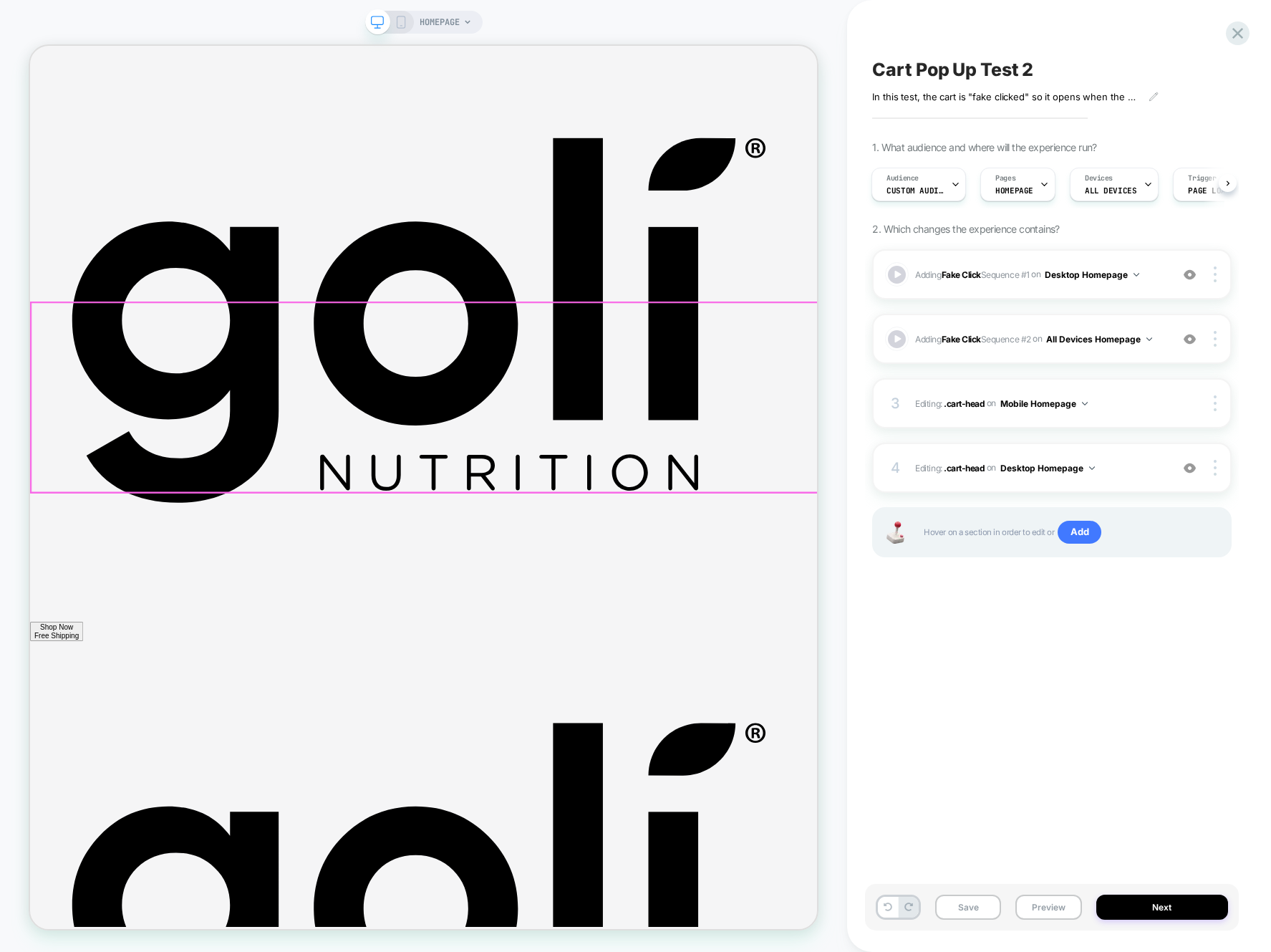
scroll to position [0, 1]
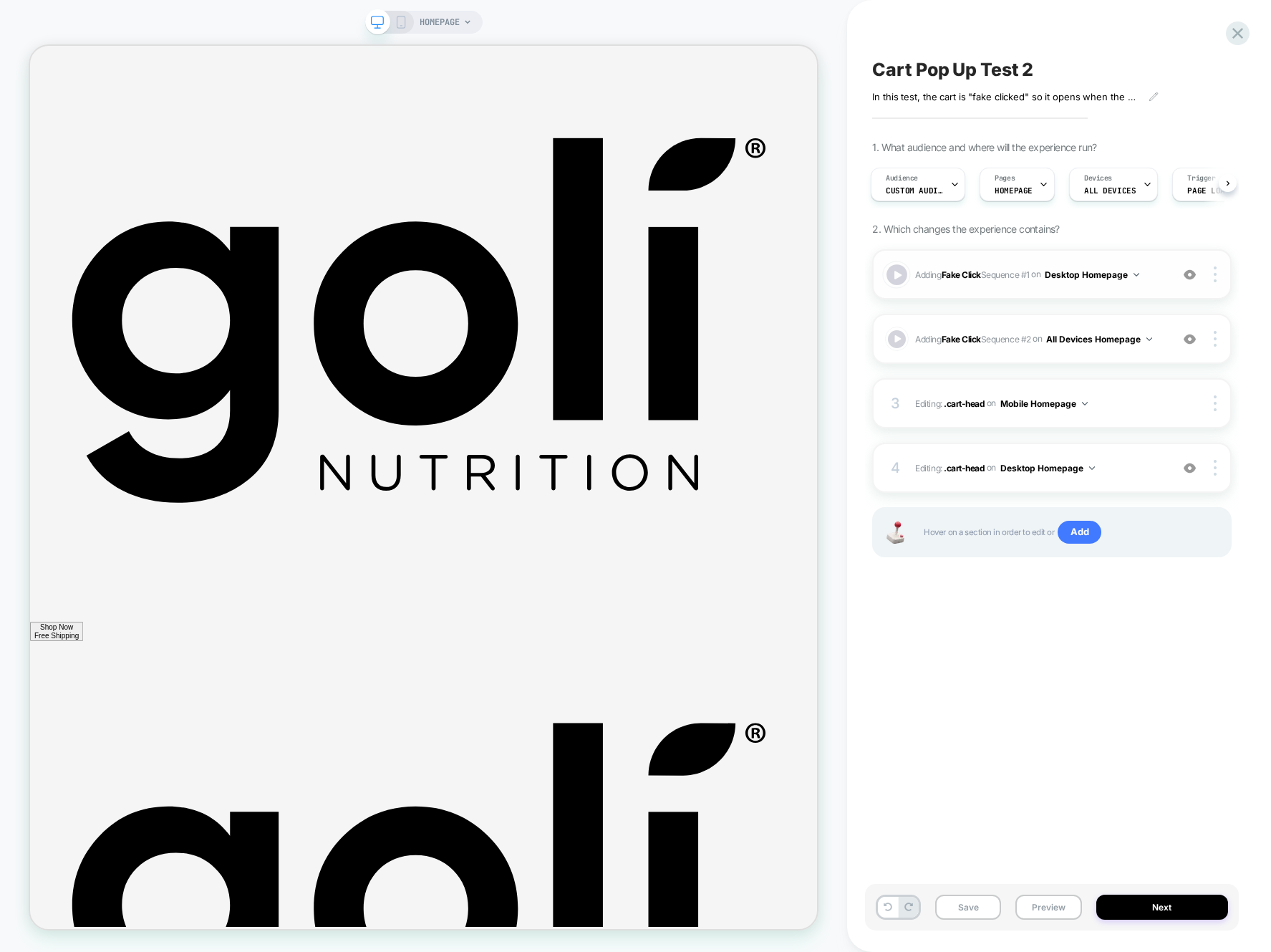
click at [897, 276] on div at bounding box center [897, 275] width 21 height 21
click at [1067, 909] on button "Preview" at bounding box center [1048, 907] width 66 height 25
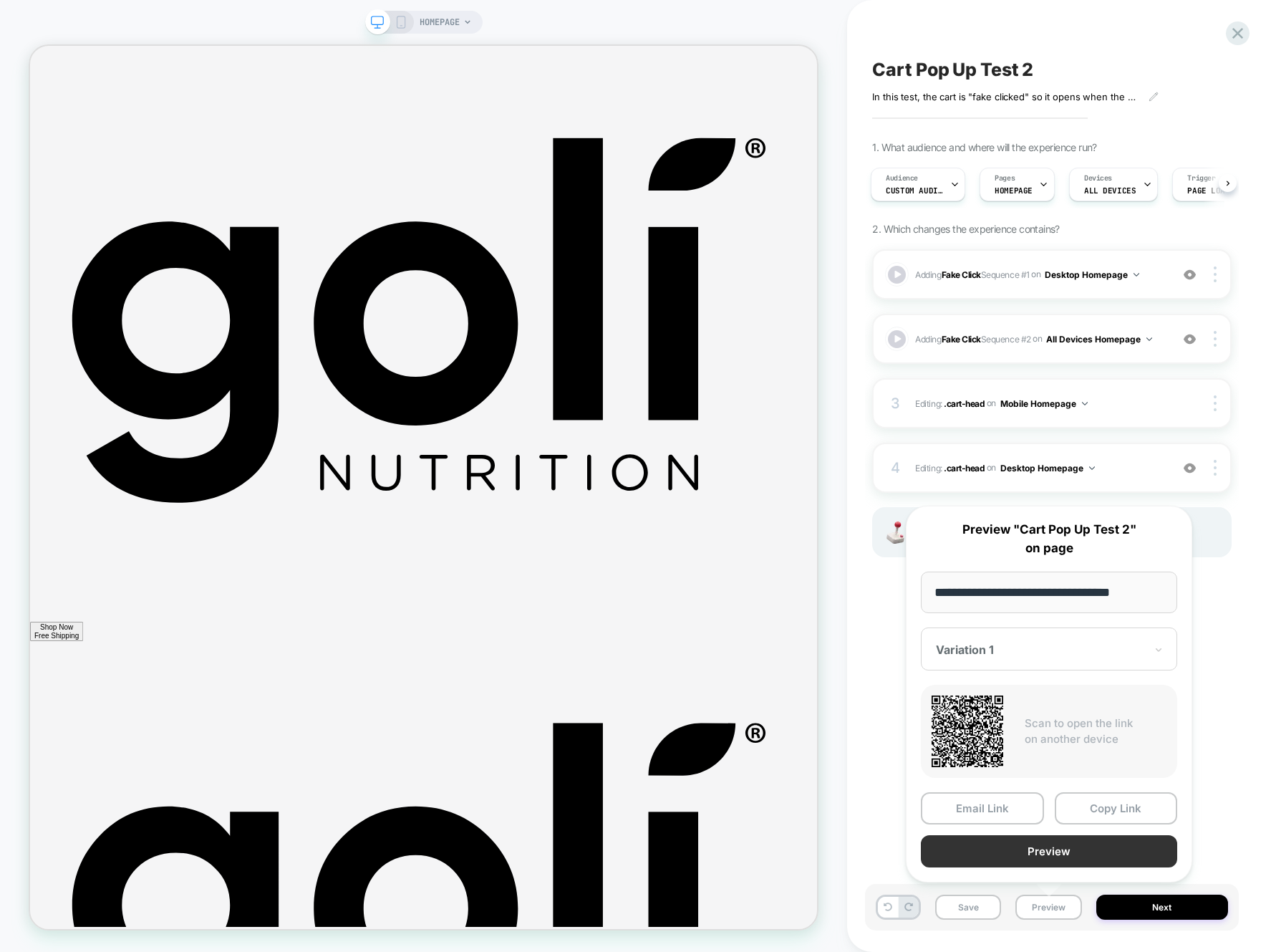
click at [1082, 845] on button "Preview" at bounding box center [1049, 851] width 257 height 32
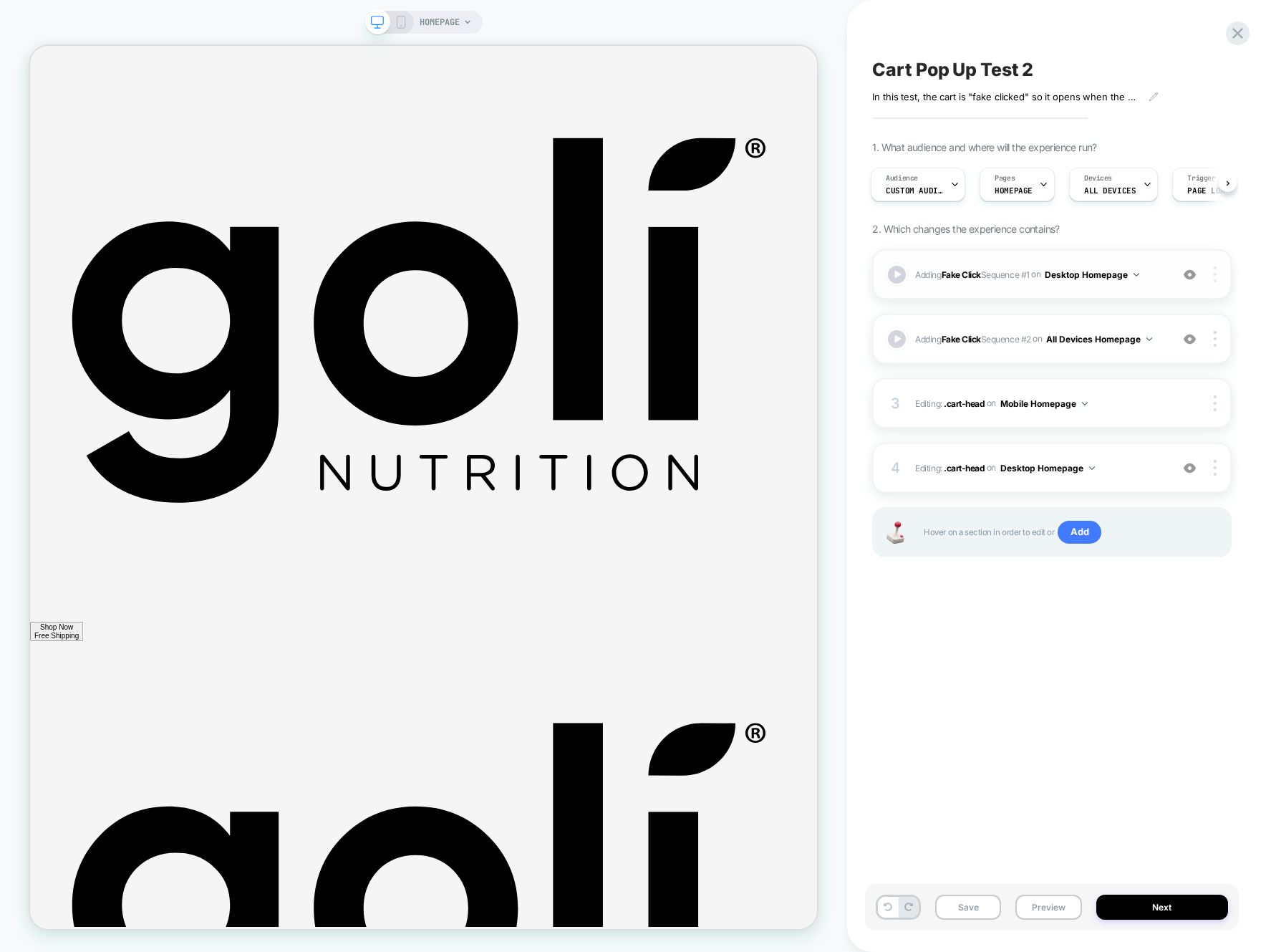
click at [1214, 273] on img at bounding box center [1216, 275] width 3 height 16
click at [1219, 275] on div at bounding box center [1218, 275] width 27 height 16
click at [1004, 303] on div "Adding Fake Click Sequence # 1 on Desktop Homepage Add Before Add After Copy to…" at bounding box center [1052, 421] width 360 height 344
click at [1216, 272] on img at bounding box center [1216, 275] width 3 height 16
click at [1130, 346] on div "Delete" at bounding box center [1130, 354] width 128 height 39
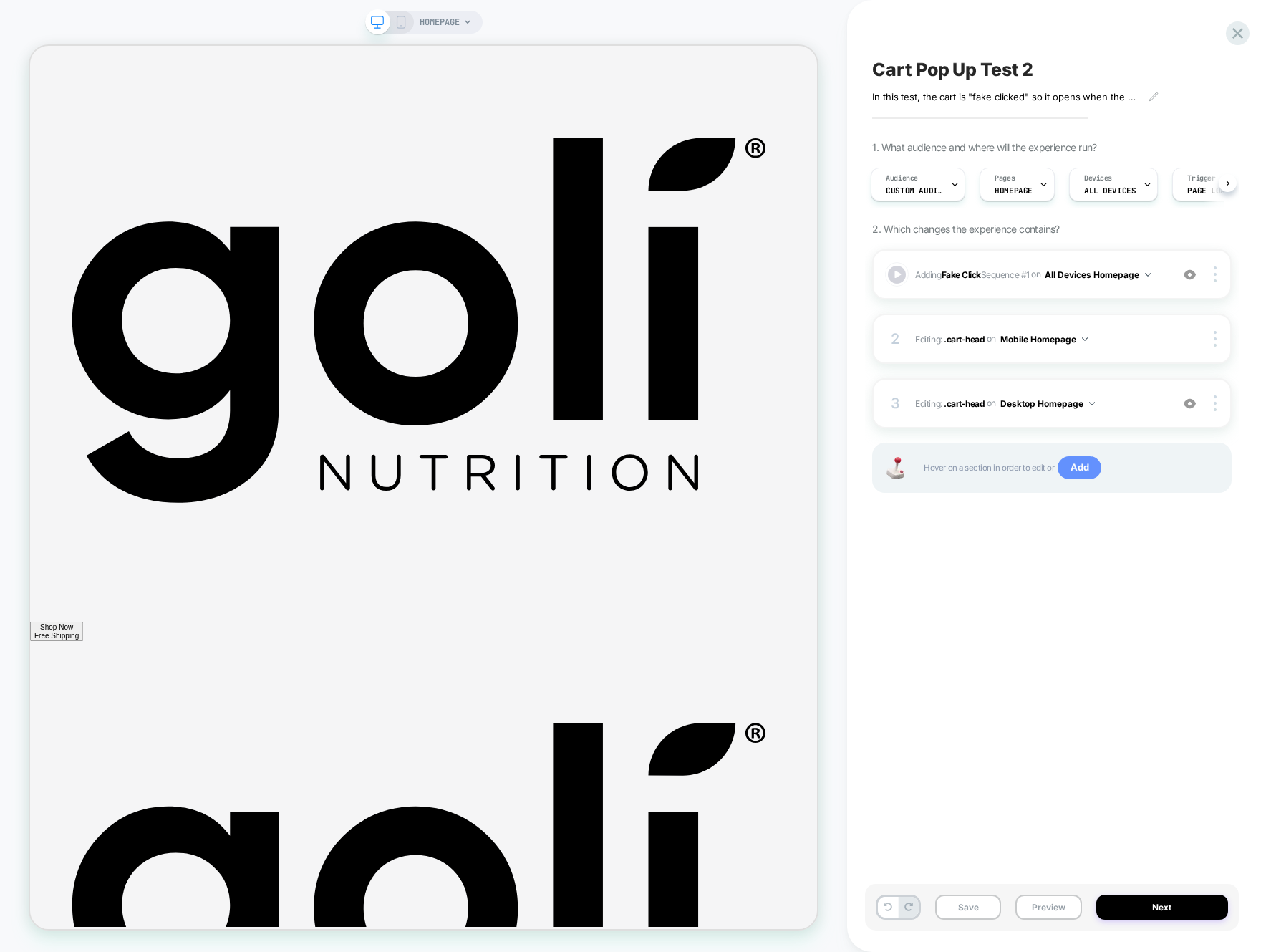
click at [1076, 475] on span "Add" at bounding box center [1079, 468] width 44 height 23
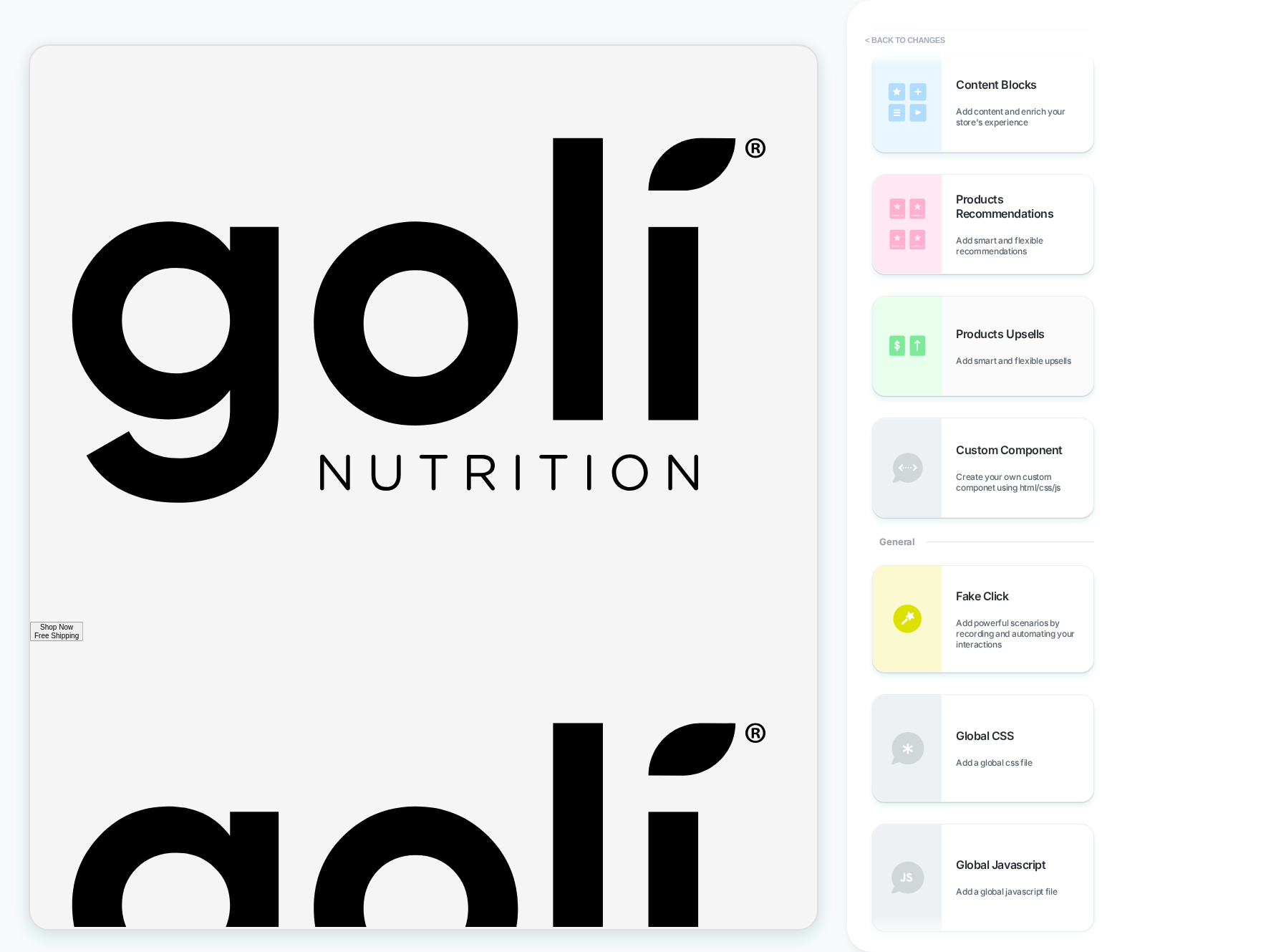
scroll to position [105, 0]
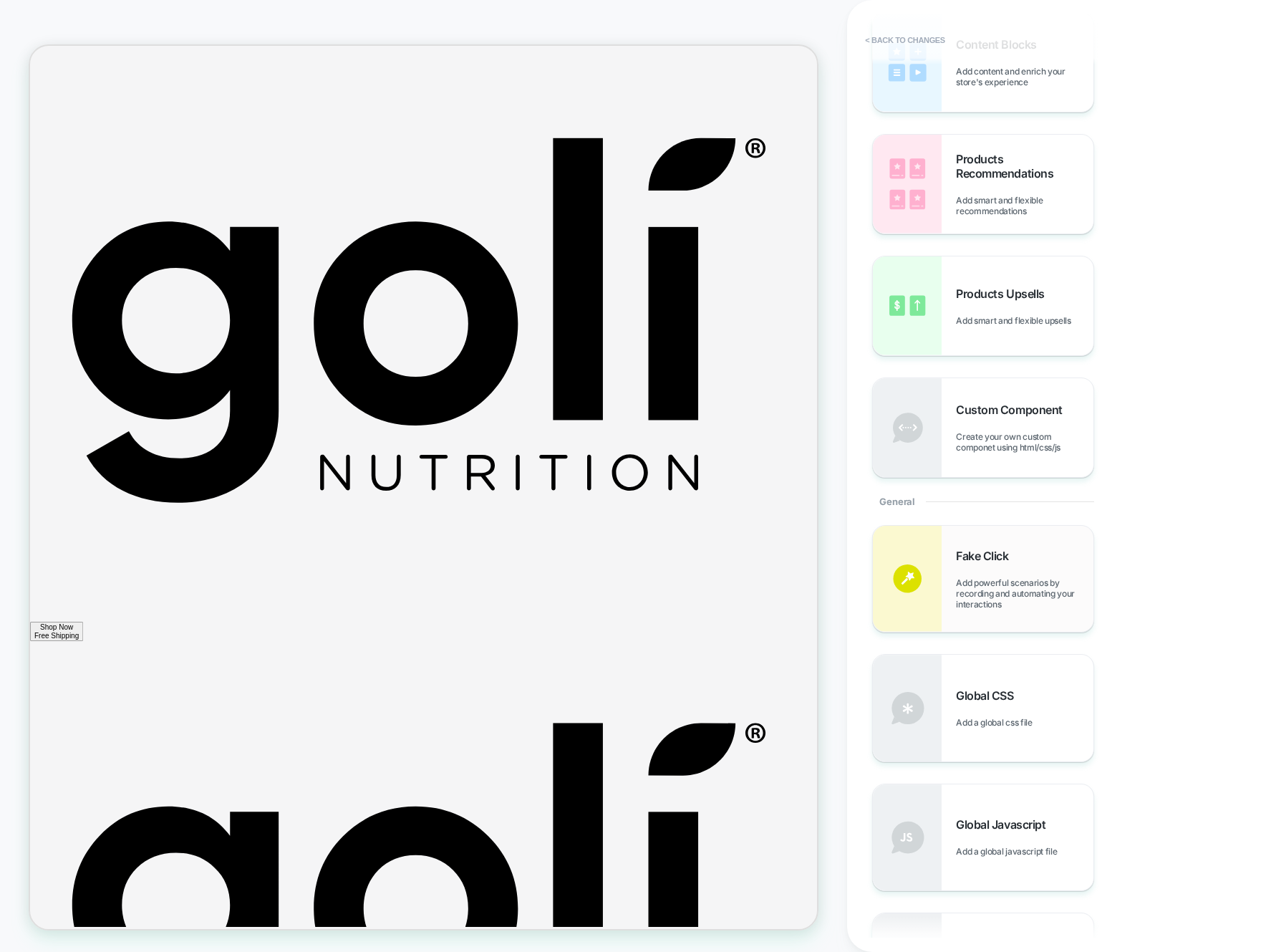
click at [1014, 562] on span "Fake Click" at bounding box center [986, 556] width 60 height 14
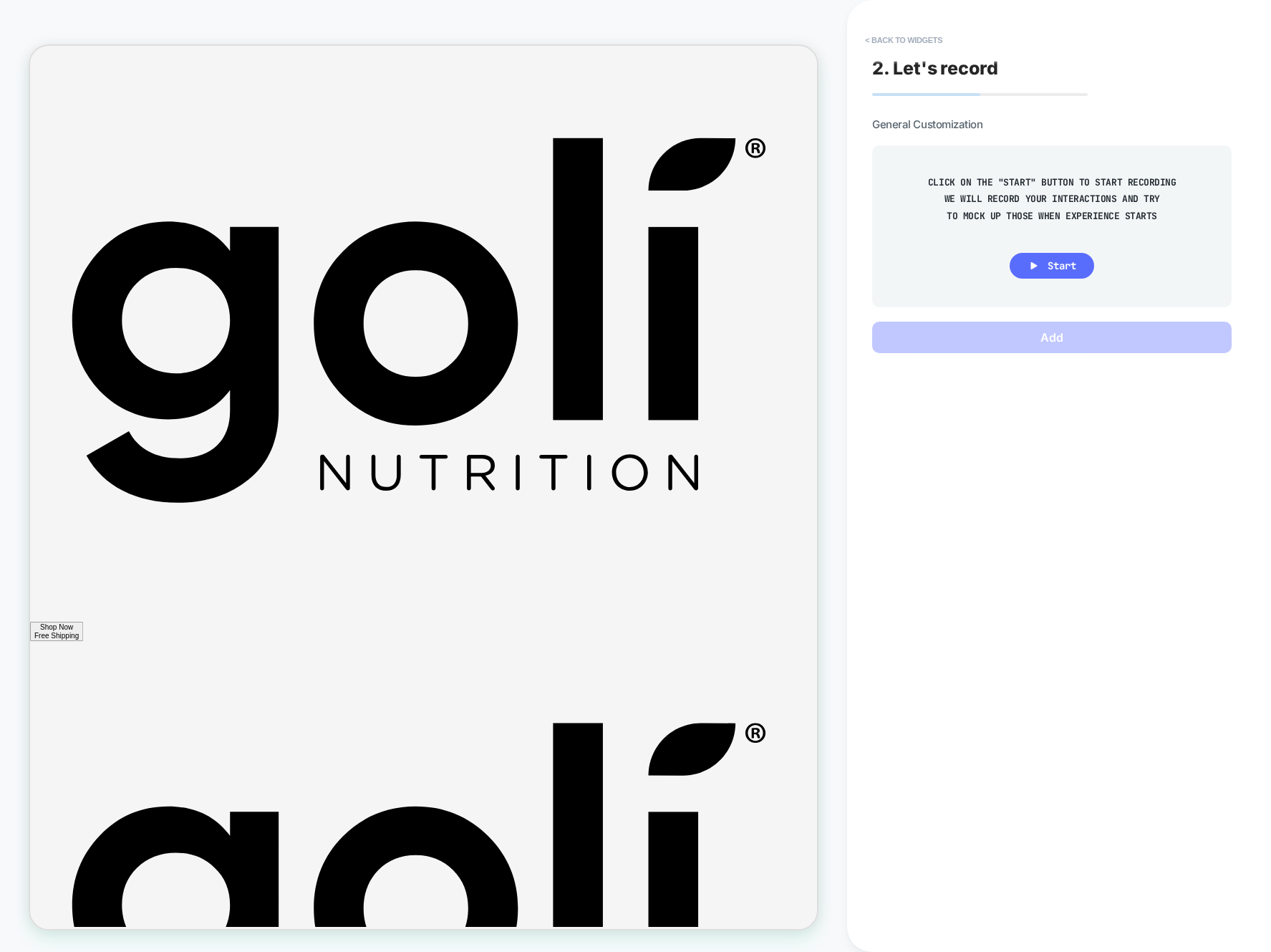
click at [1040, 265] on button "Start" at bounding box center [1052, 266] width 84 height 26
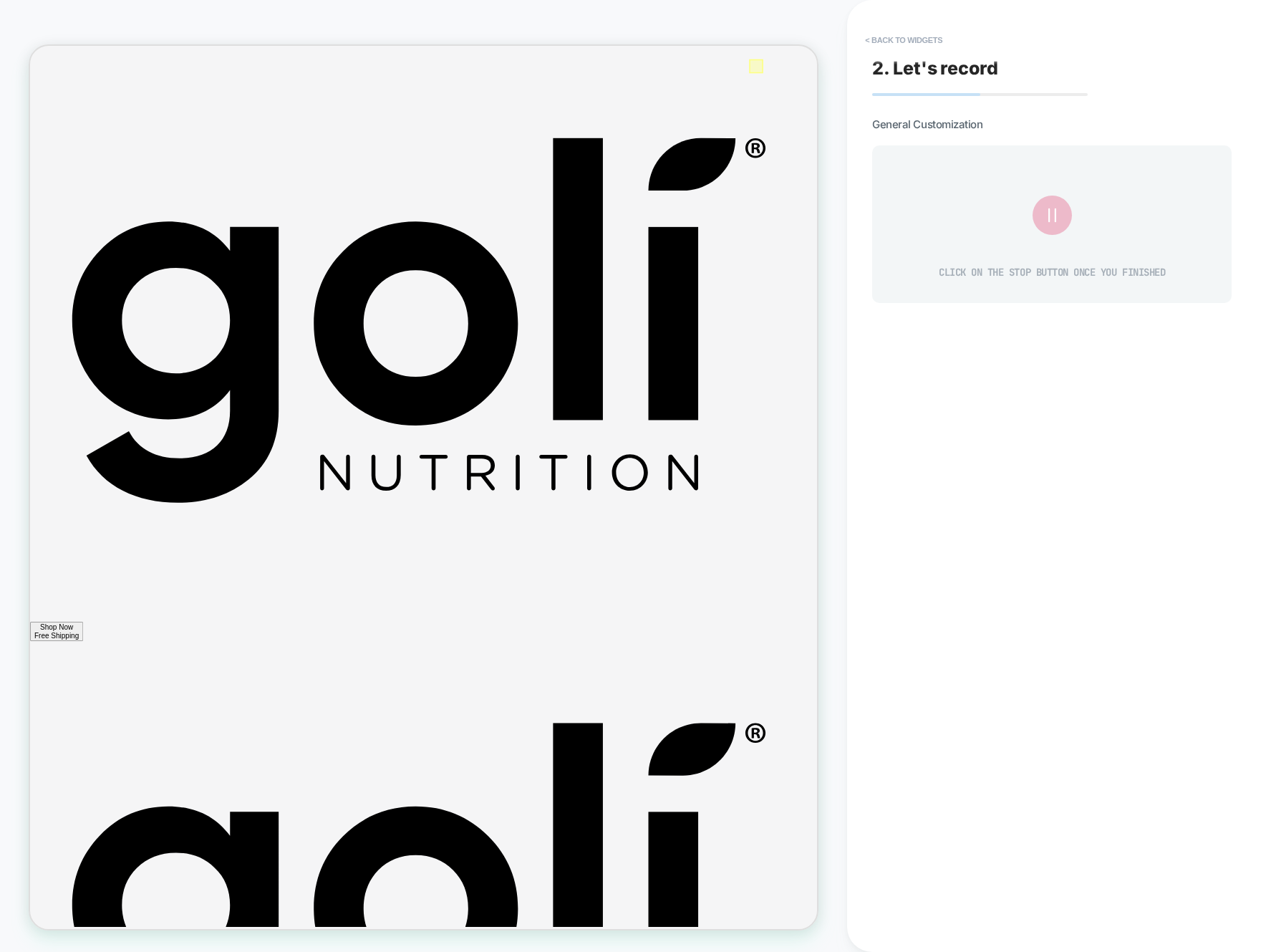
click at [996, 69] on div at bounding box center [999, 73] width 19 height 19
click at [996, 92] on div "Fake Click" at bounding box center [1019, 89] width 87 height 14
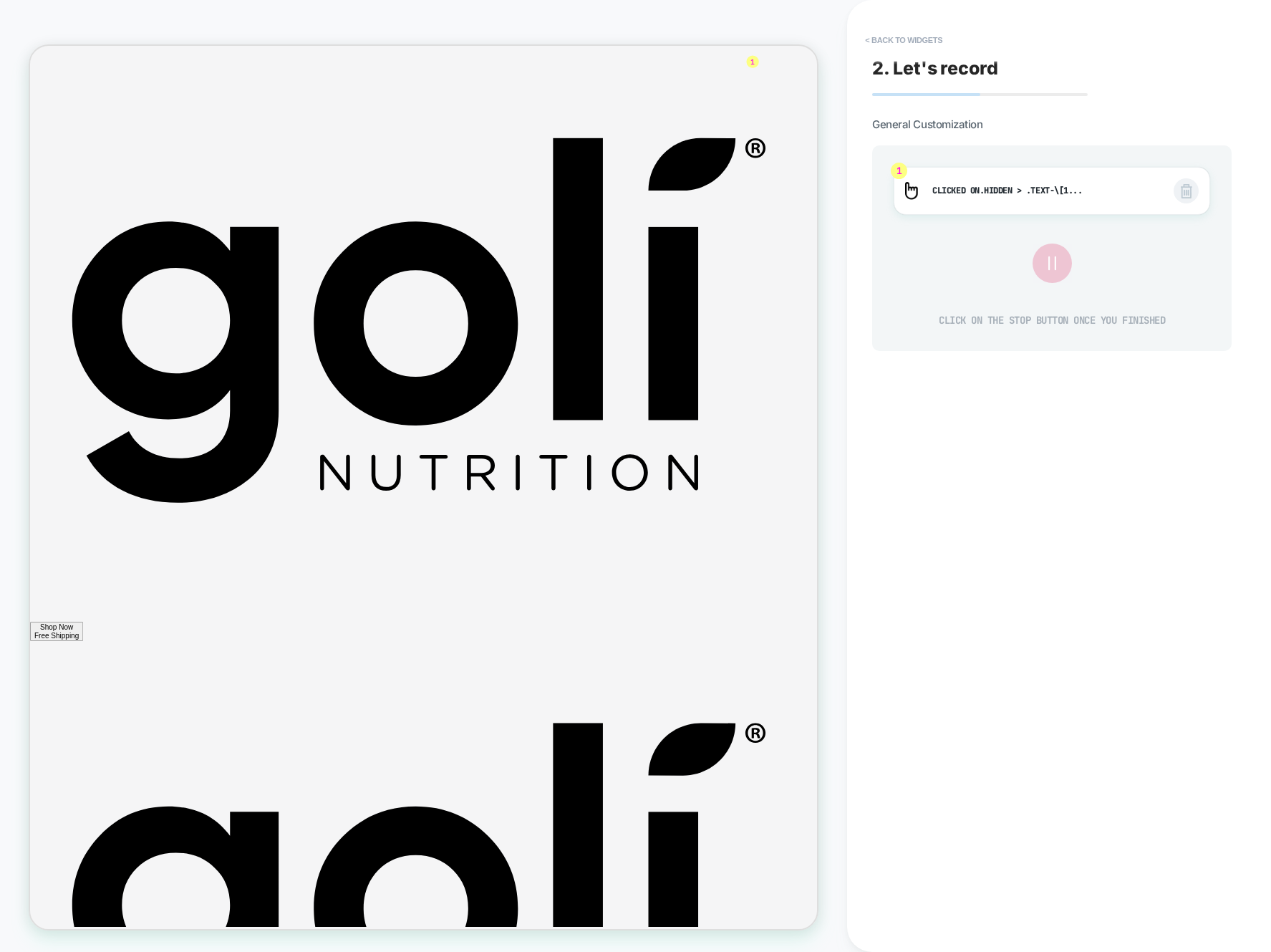
click at [1058, 258] on icon at bounding box center [1052, 263] width 24 height 24
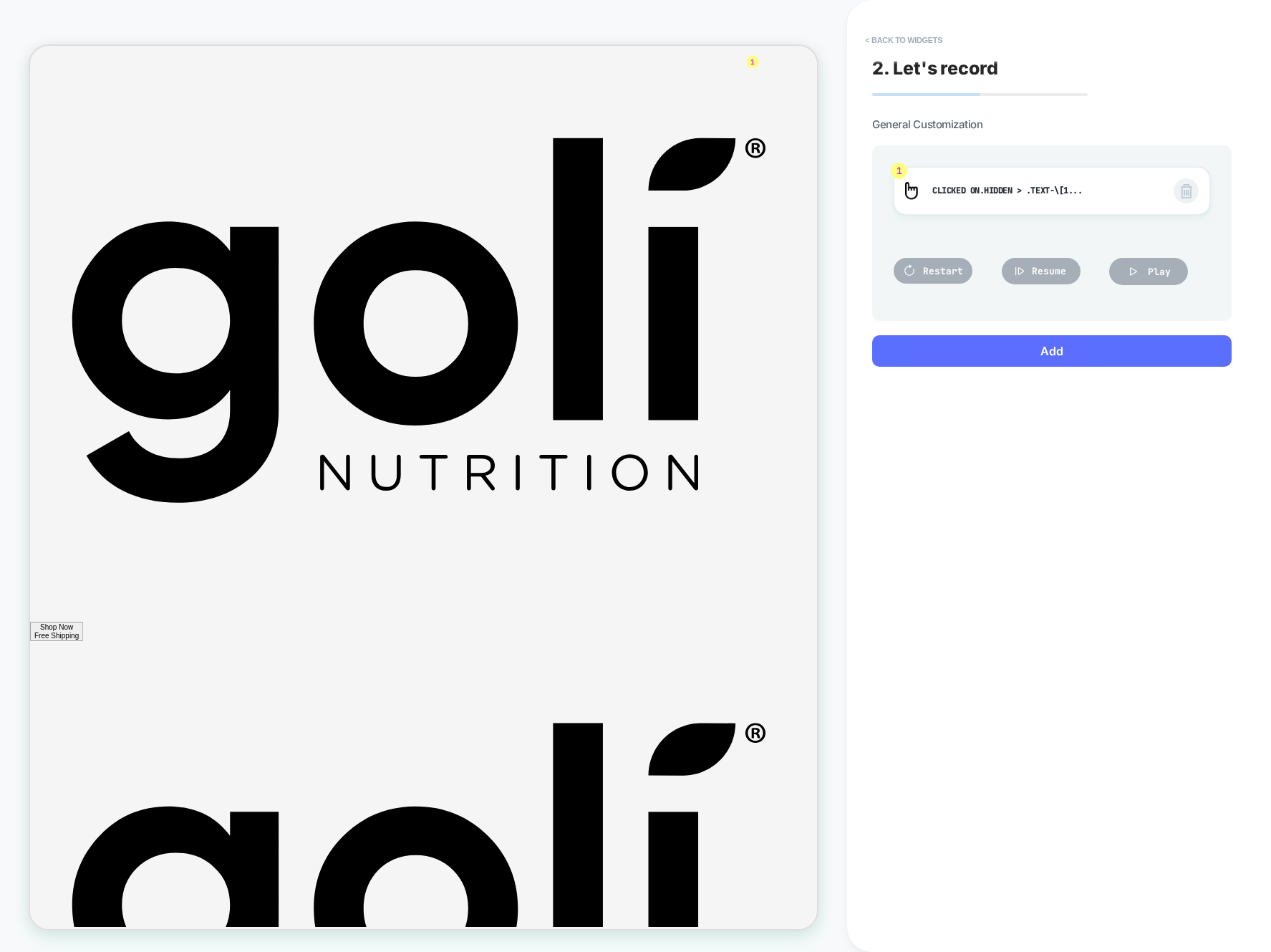
click at [1053, 355] on button "Add" at bounding box center [1052, 351] width 360 height 32
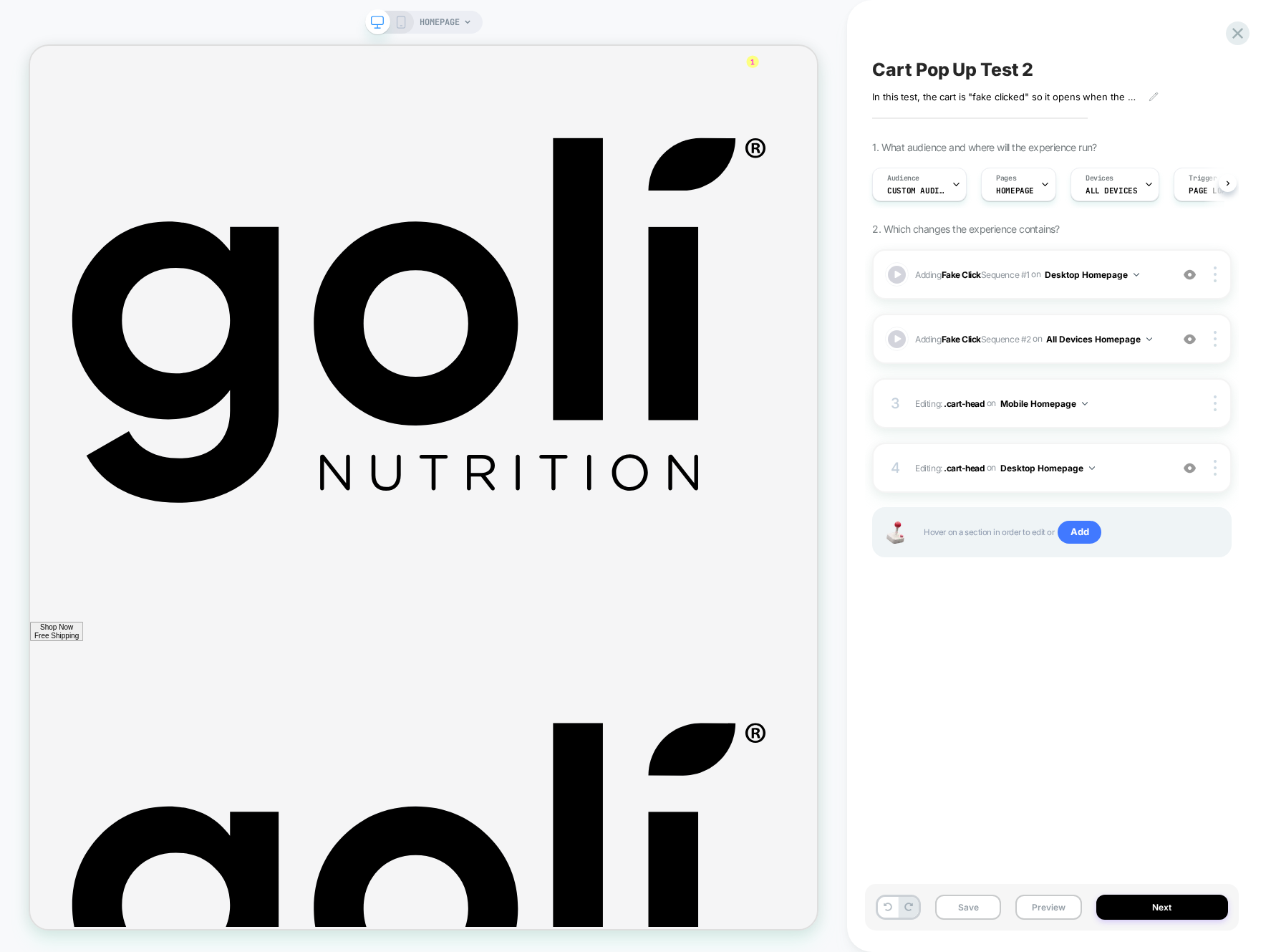
scroll to position [0, 1]
click at [897, 274] on div at bounding box center [897, 275] width 21 height 21
click at [986, 904] on button "Save" at bounding box center [968, 907] width 66 height 25
click at [1036, 910] on button "Preview" at bounding box center [1048, 907] width 66 height 25
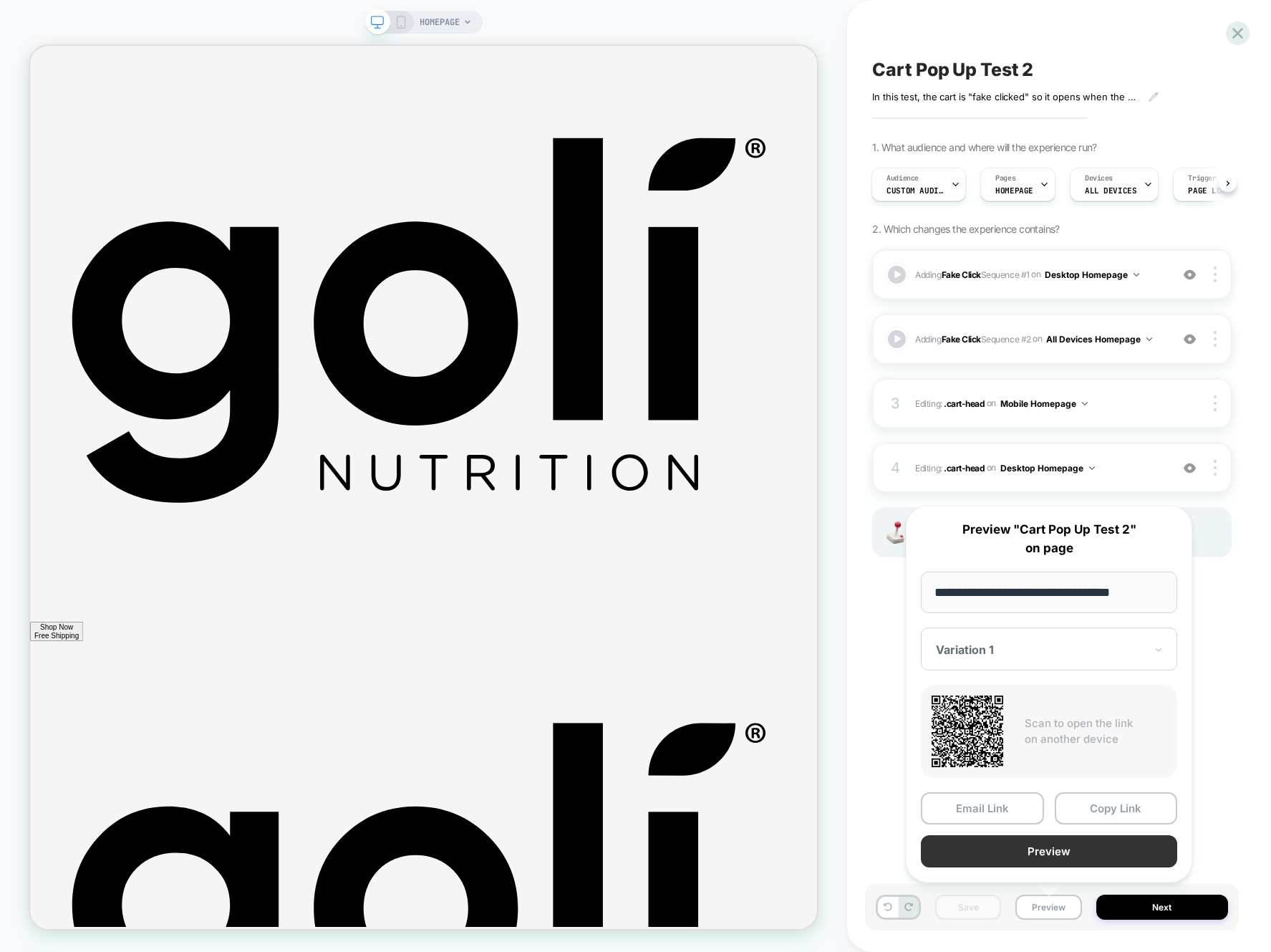
click at [1063, 845] on button "Preview" at bounding box center [1049, 851] width 257 height 32
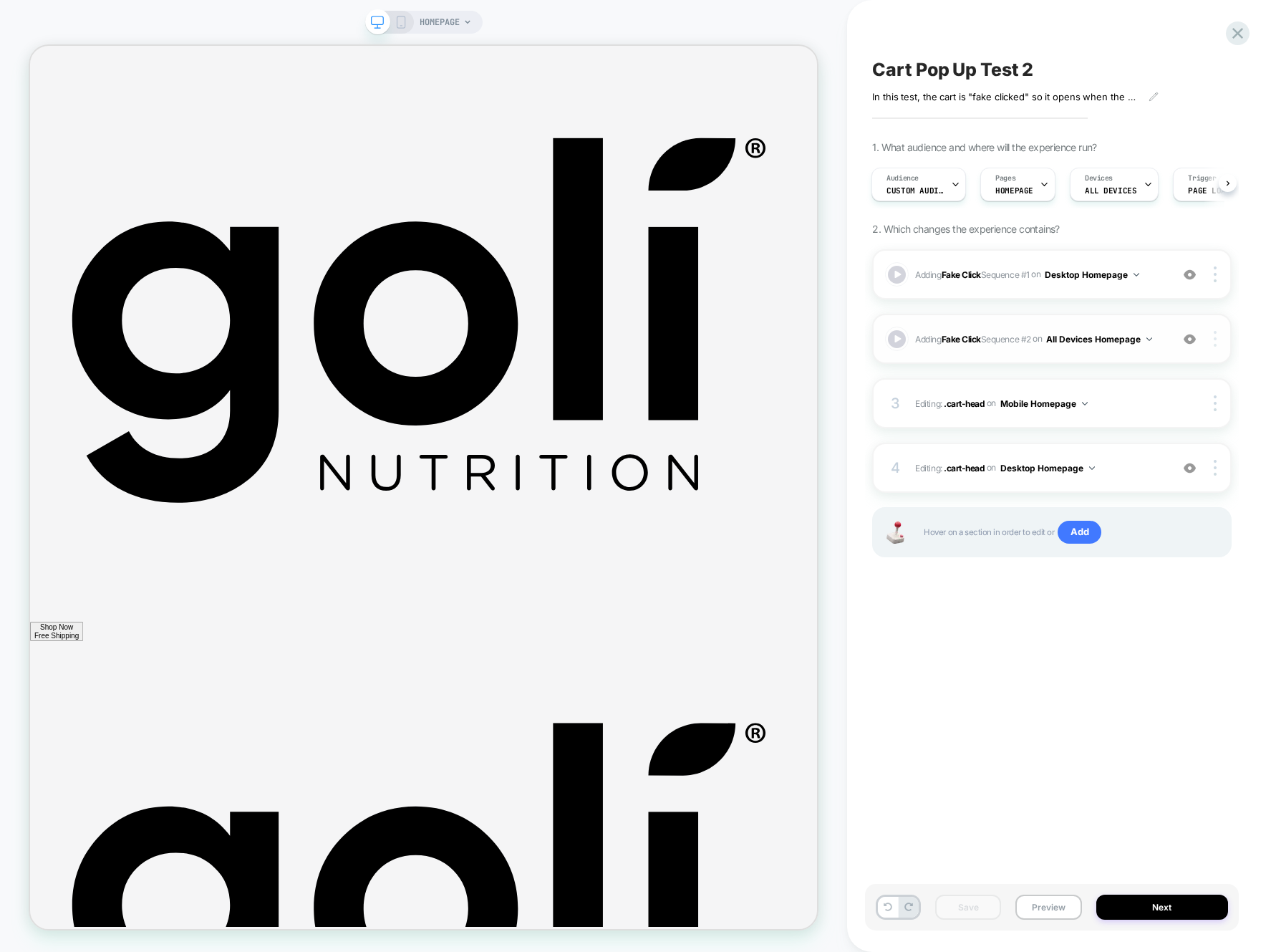
click at [1214, 339] on img at bounding box center [1216, 339] width 3 height 16
click at [1148, 356] on div "Target Desktop" at bounding box center [1130, 358] width 128 height 40
click at [1134, 338] on button "Desktop Homepage" at bounding box center [1093, 339] width 94 height 18
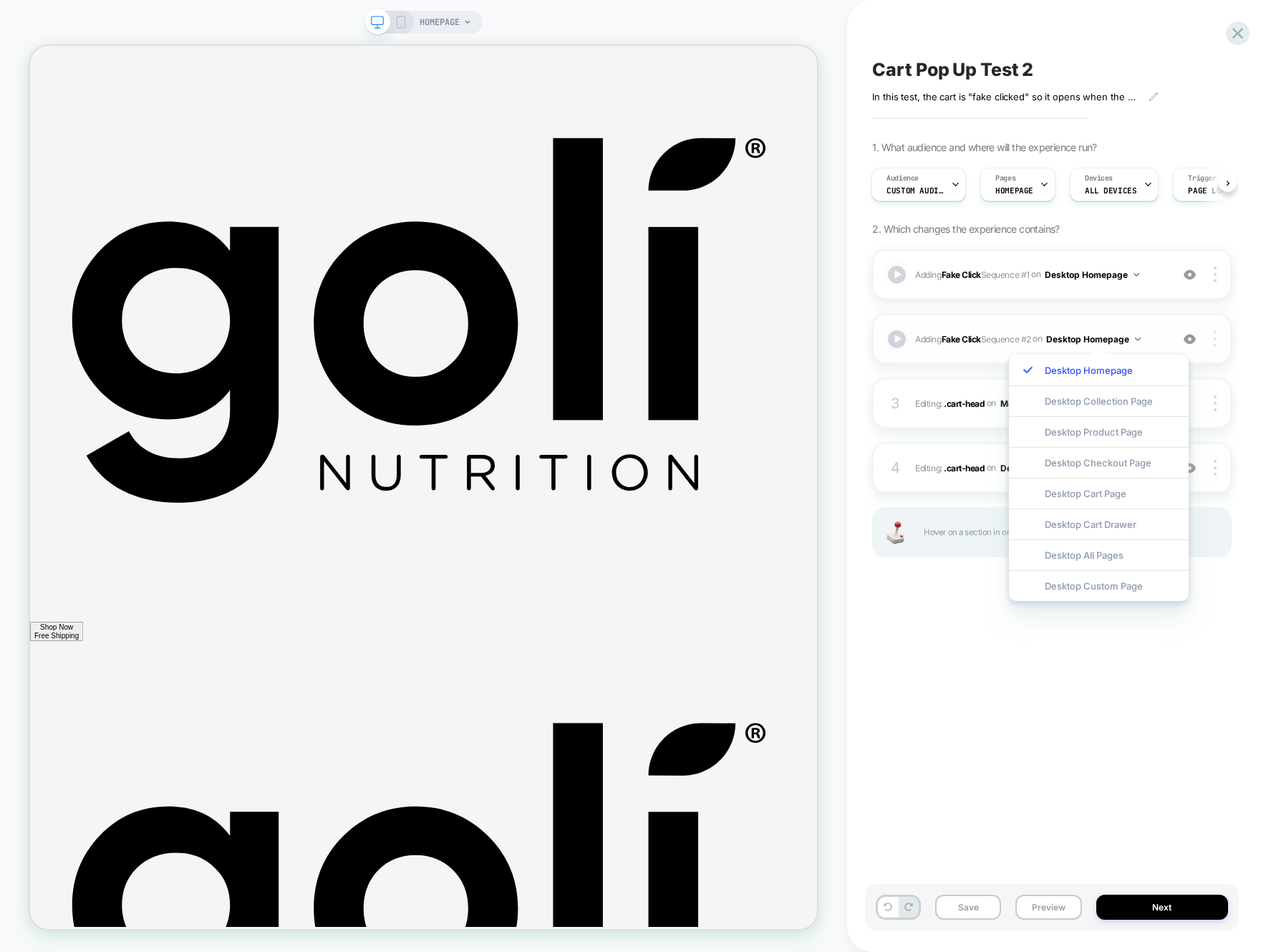
click at [1212, 338] on div at bounding box center [1218, 339] width 27 height 16
click at [1255, 334] on div "Cart Pop Up Test 2 In this test, the cart is "fake clicked" so it opens when th…" at bounding box center [1059, 476] width 424 height 952
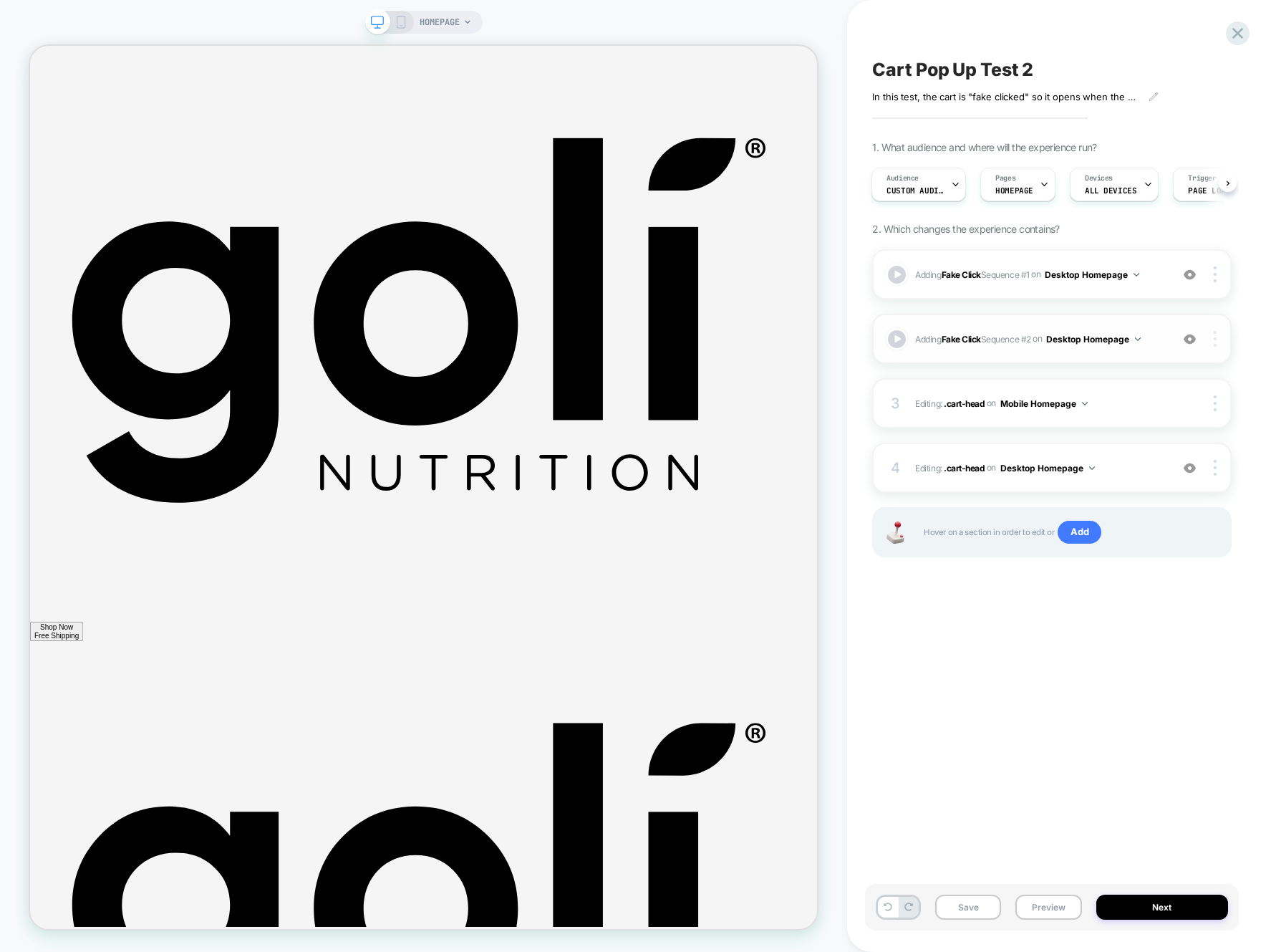
click at [1216, 338] on img at bounding box center [1216, 339] width 3 height 16
click at [1118, 377] on div "Target All Devices" at bounding box center [1130, 378] width 128 height 40
click at [400, 19] on icon at bounding box center [401, 22] width 13 height 13
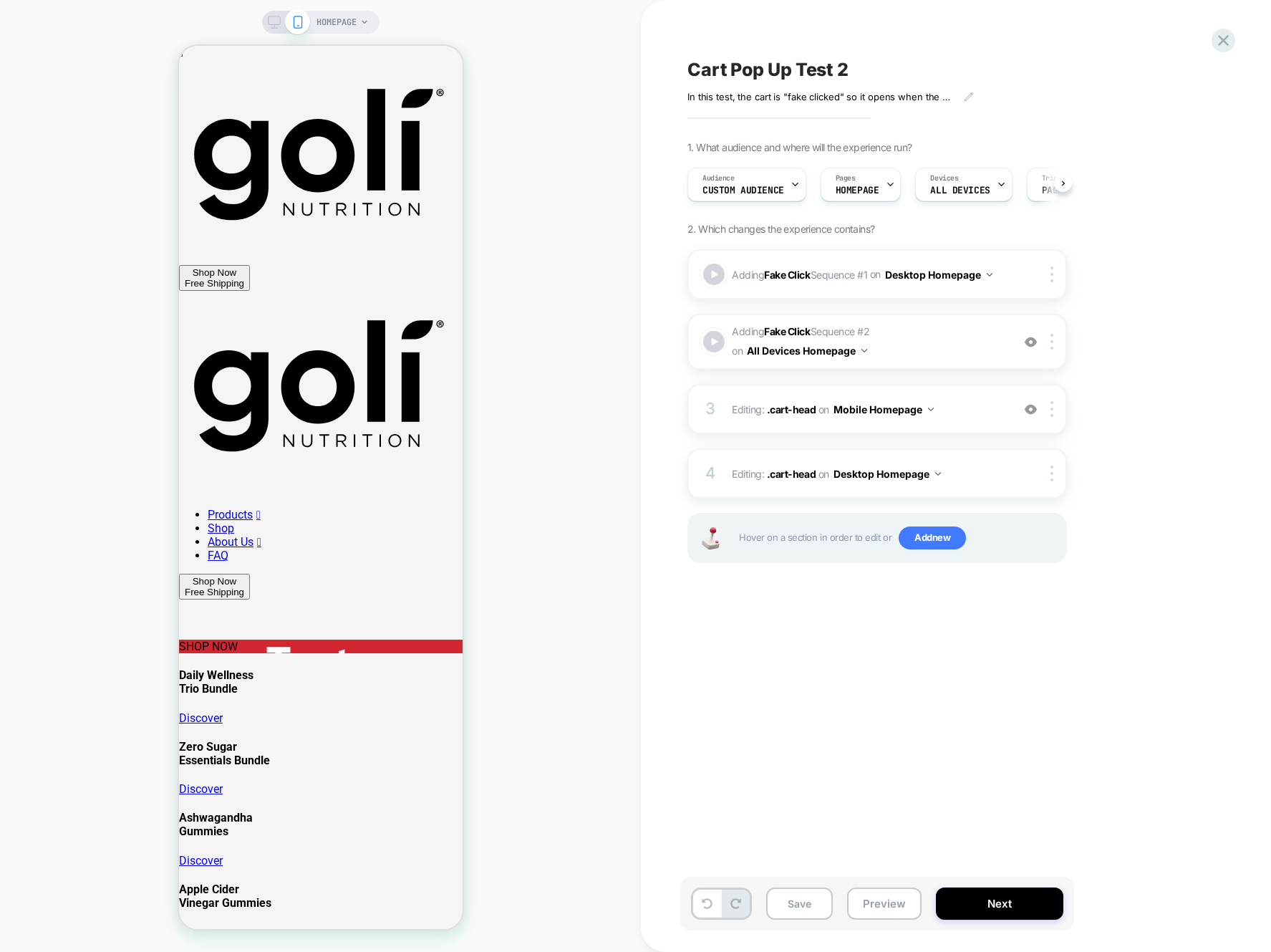
scroll to position [0, 1]
click at [716, 338] on div at bounding box center [714, 342] width 25 height 25
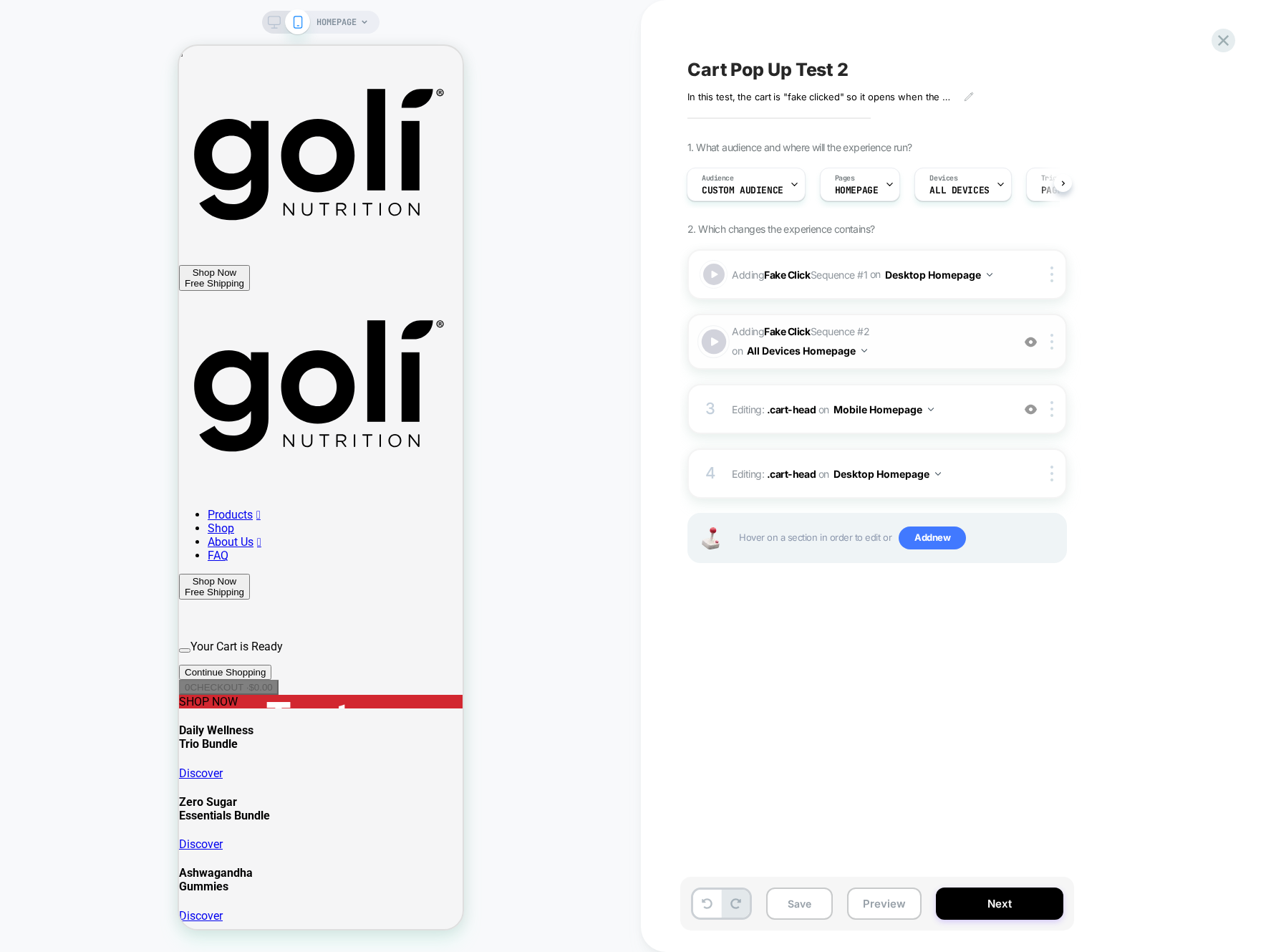
click at [716, 338] on div at bounding box center [714, 342] width 25 height 25
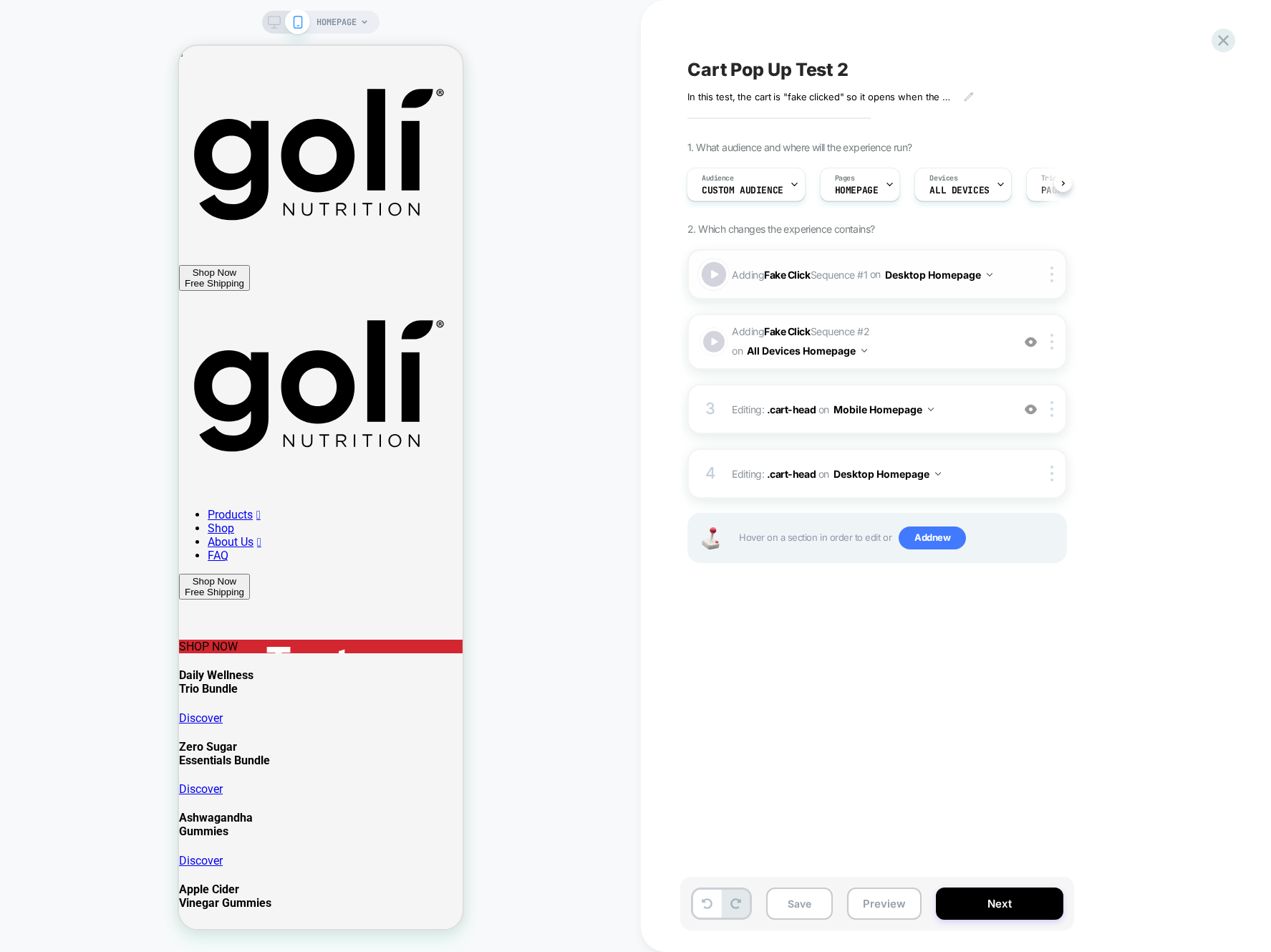
click at [717, 281] on div at bounding box center [714, 275] width 25 height 25
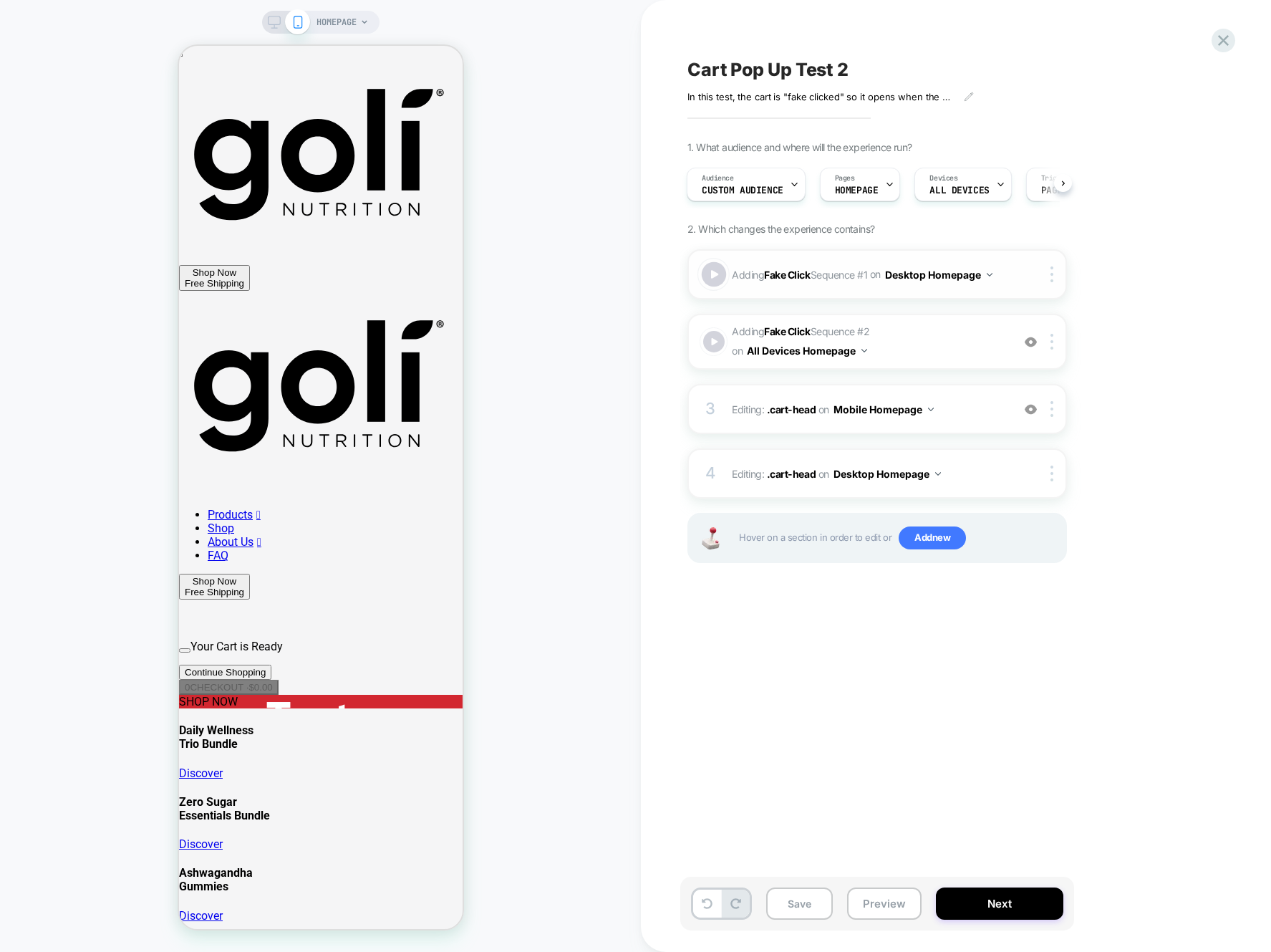
click at [717, 281] on div at bounding box center [714, 275] width 25 height 25
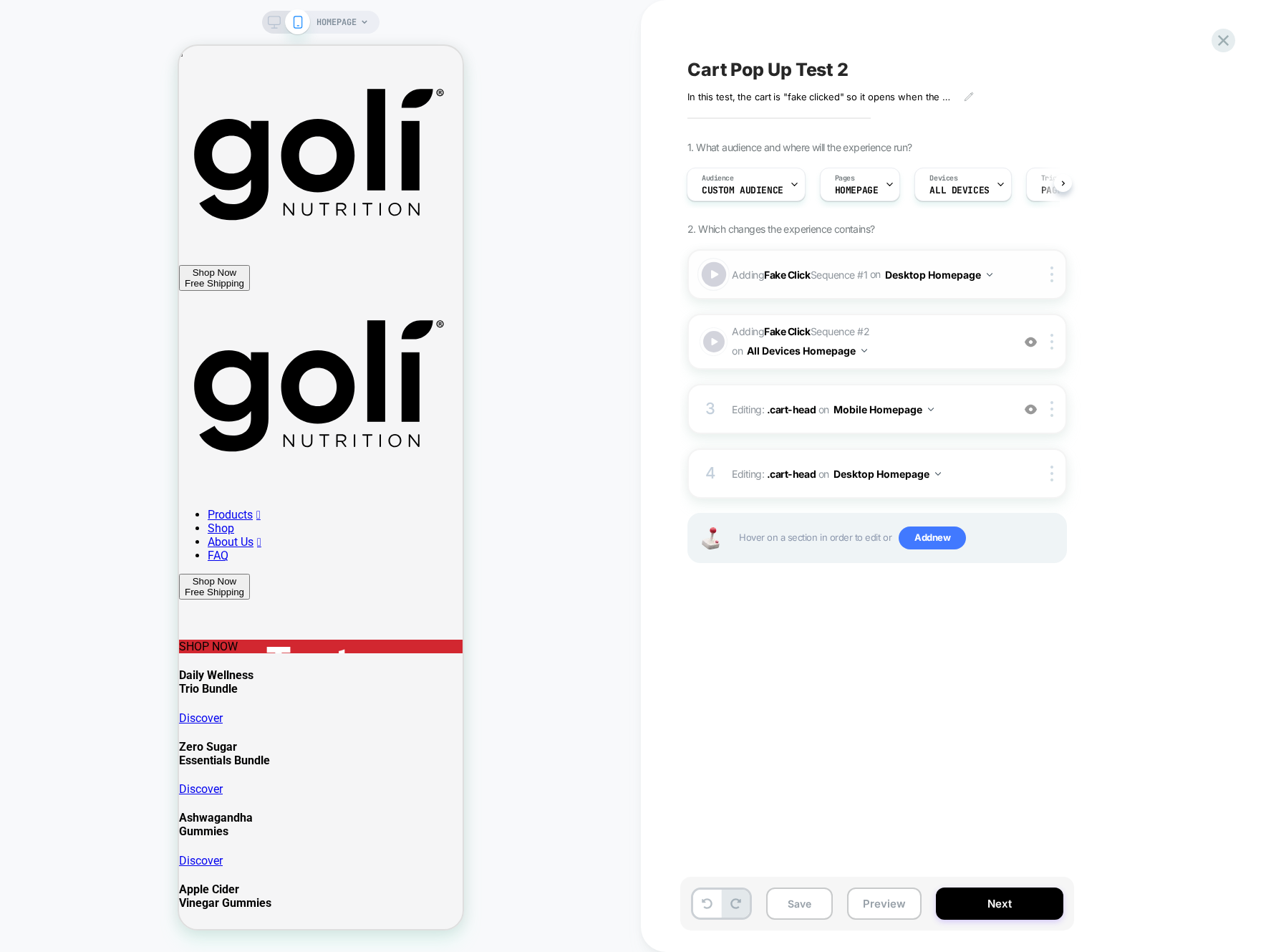
click at [717, 281] on div at bounding box center [714, 275] width 25 height 25
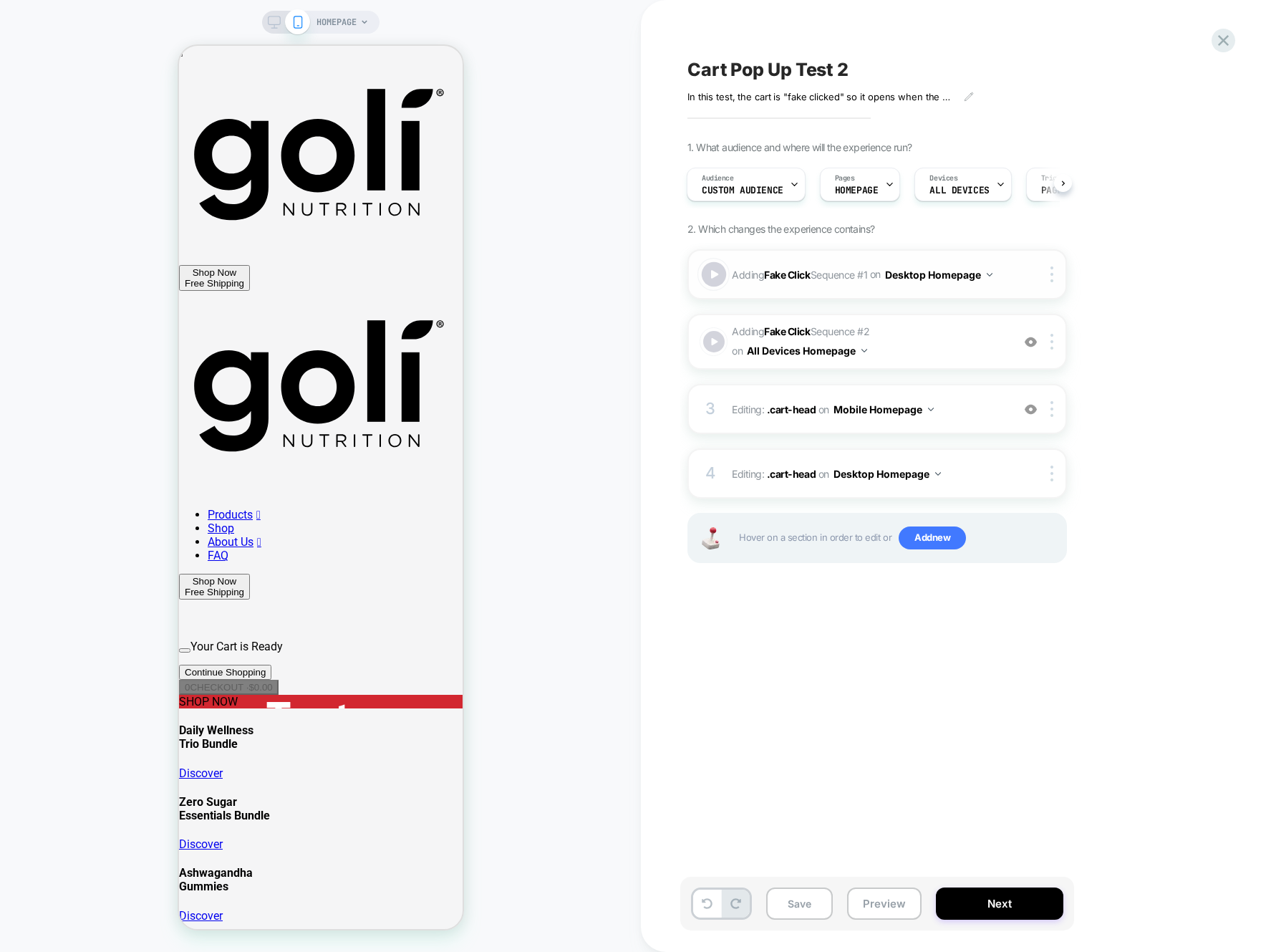
click at [717, 281] on div at bounding box center [714, 275] width 25 height 25
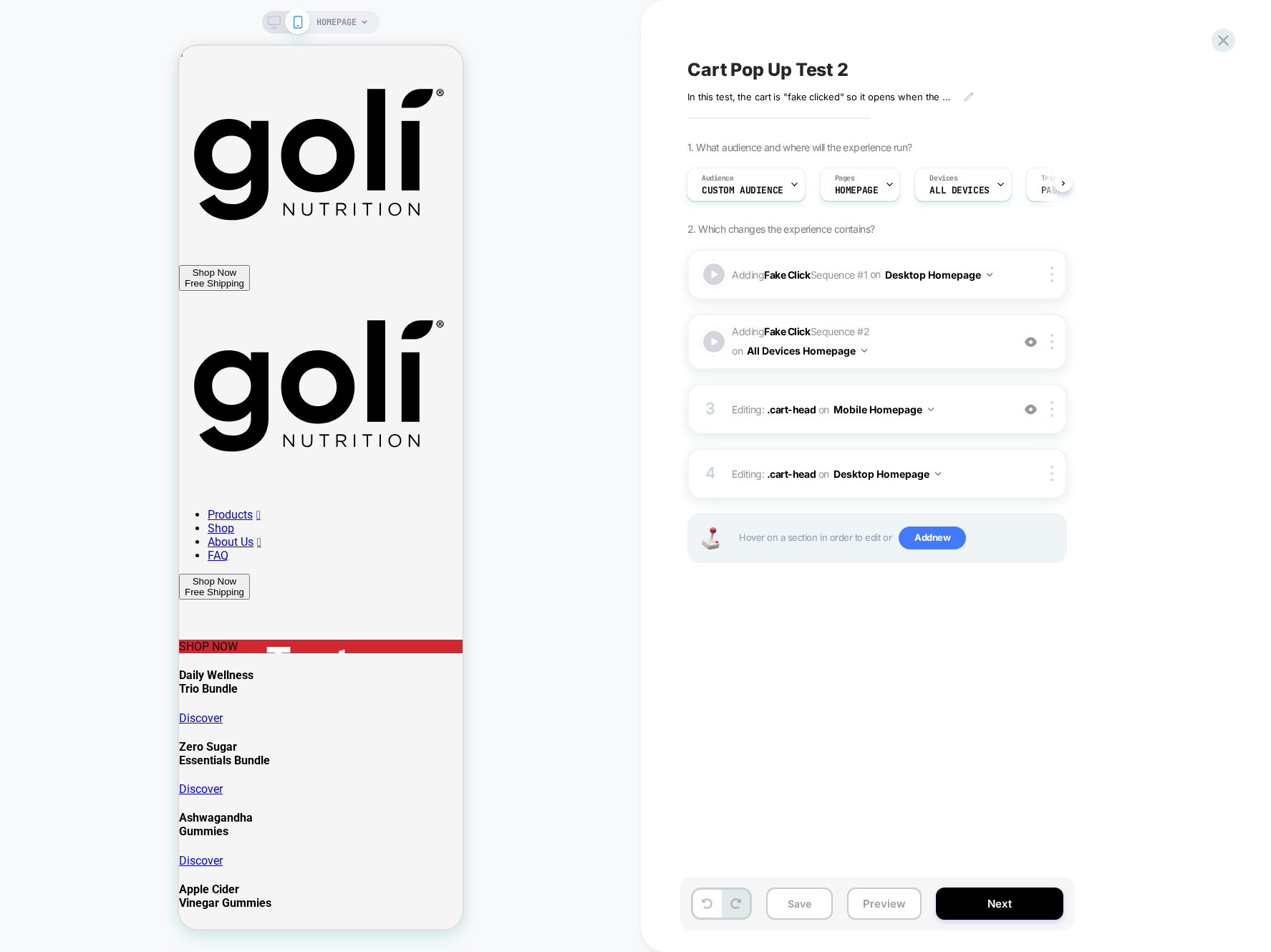
click at [272, 30] on div "HOMEPAGE" at bounding box center [321, 22] width 117 height 23
click at [272, 22] on icon at bounding box center [275, 22] width 13 height 13
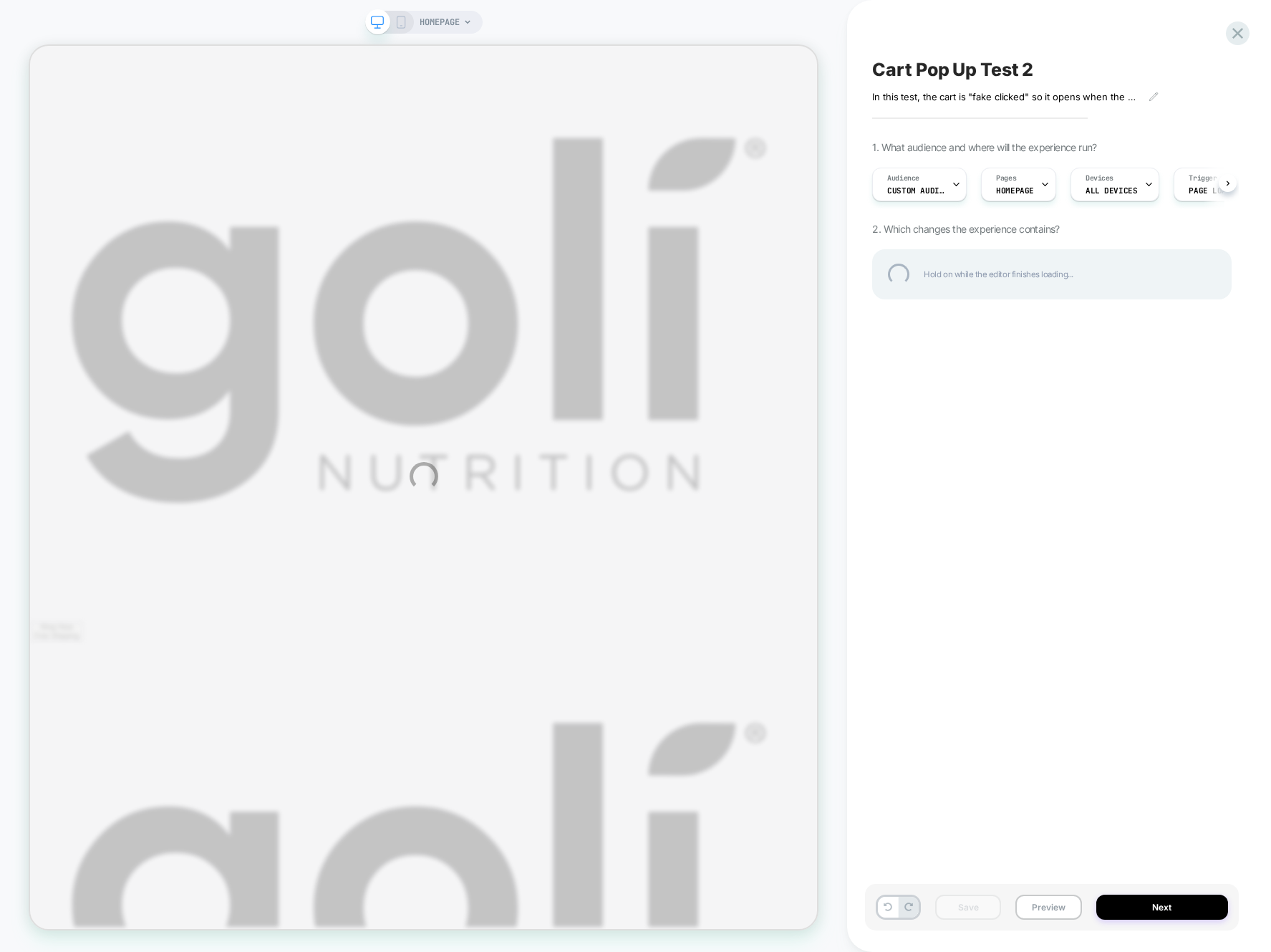
click at [398, 25] on div "HOMEPAGE Cart Pop Up Test 2 In this test, the cart is "fake clicked" so it open…" at bounding box center [636, 476] width 1271 height 952
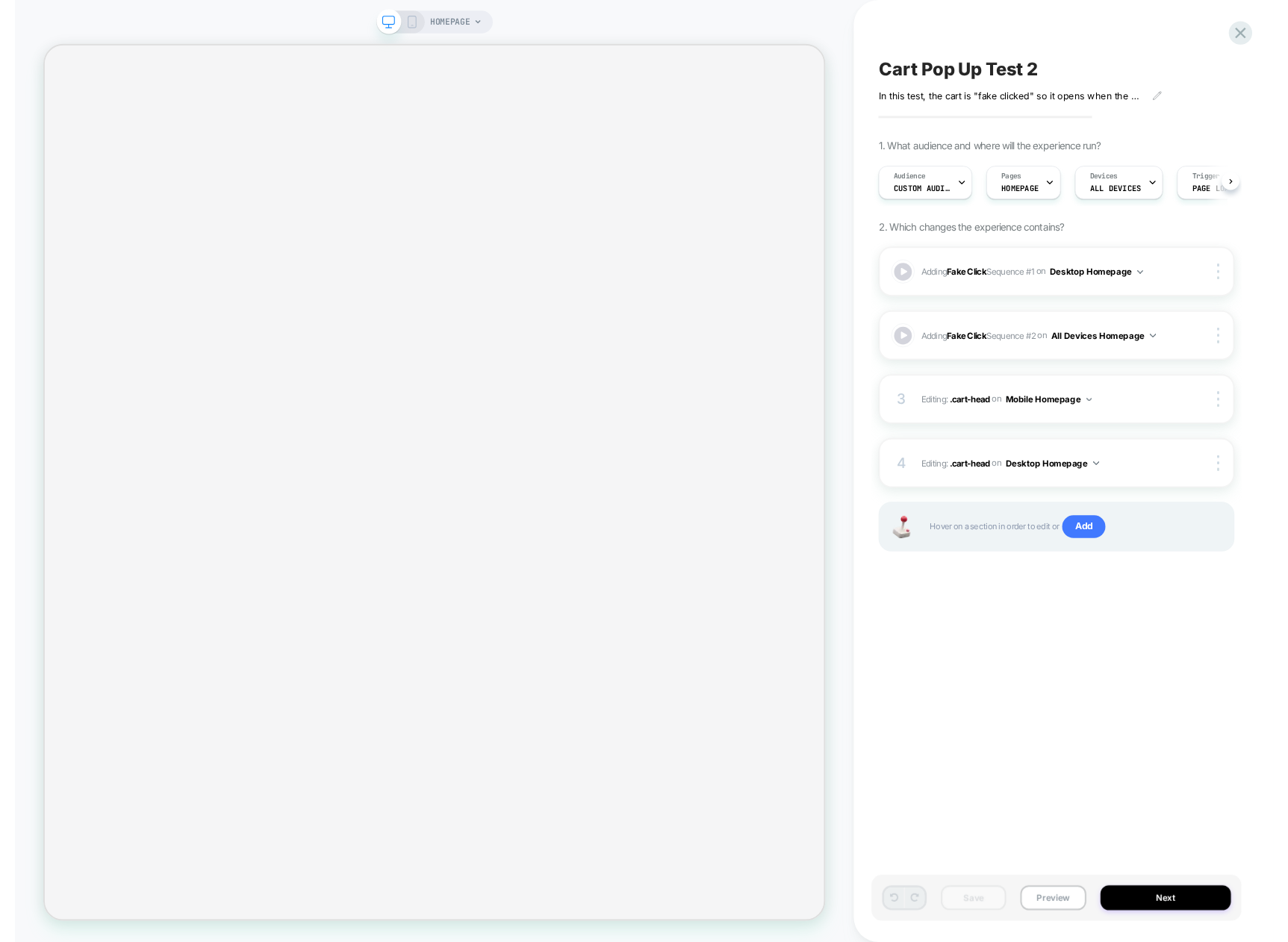
scroll to position [0, 1]
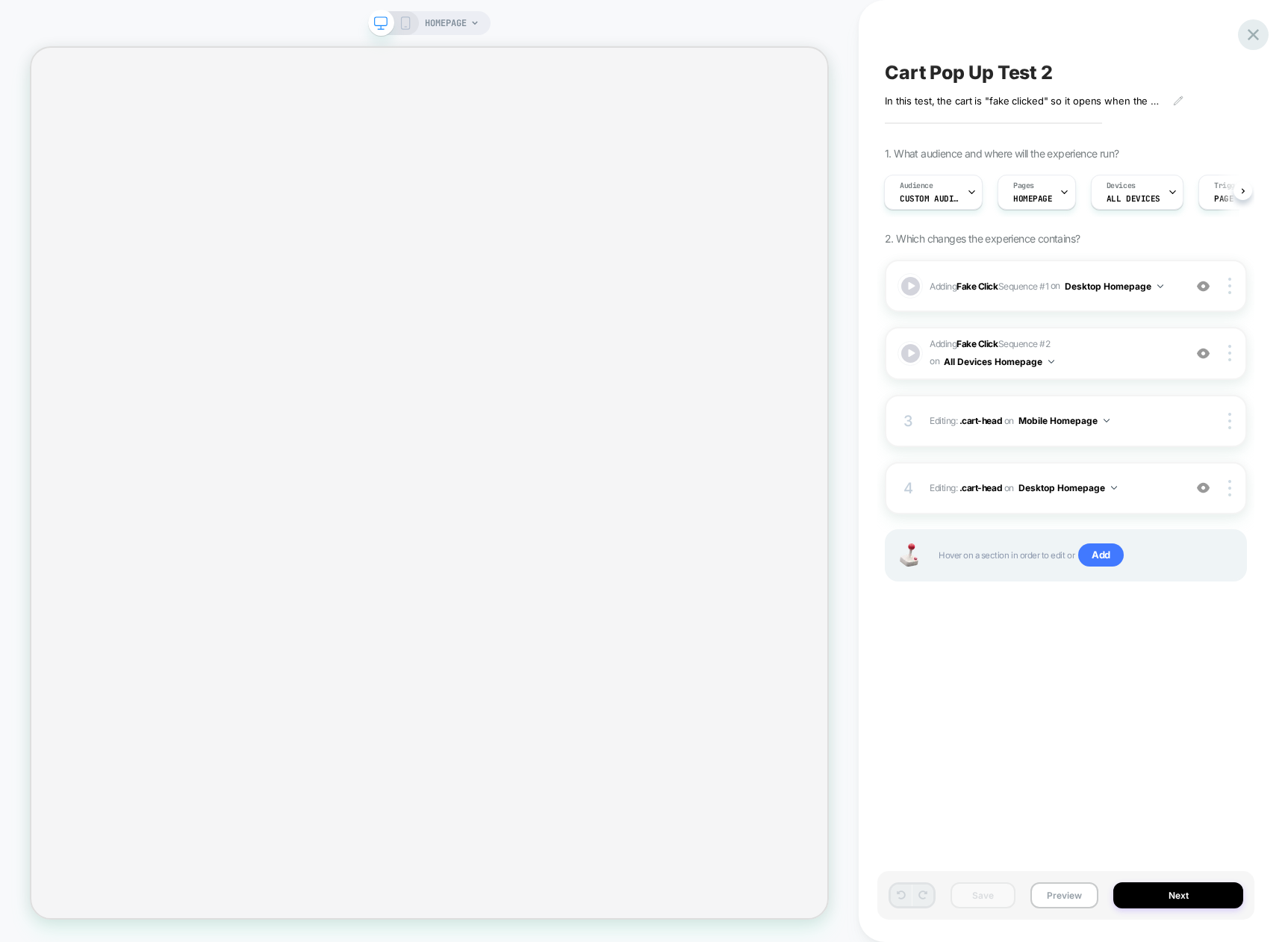
click at [1256, 41] on icon at bounding box center [1253, 35] width 20 height 20
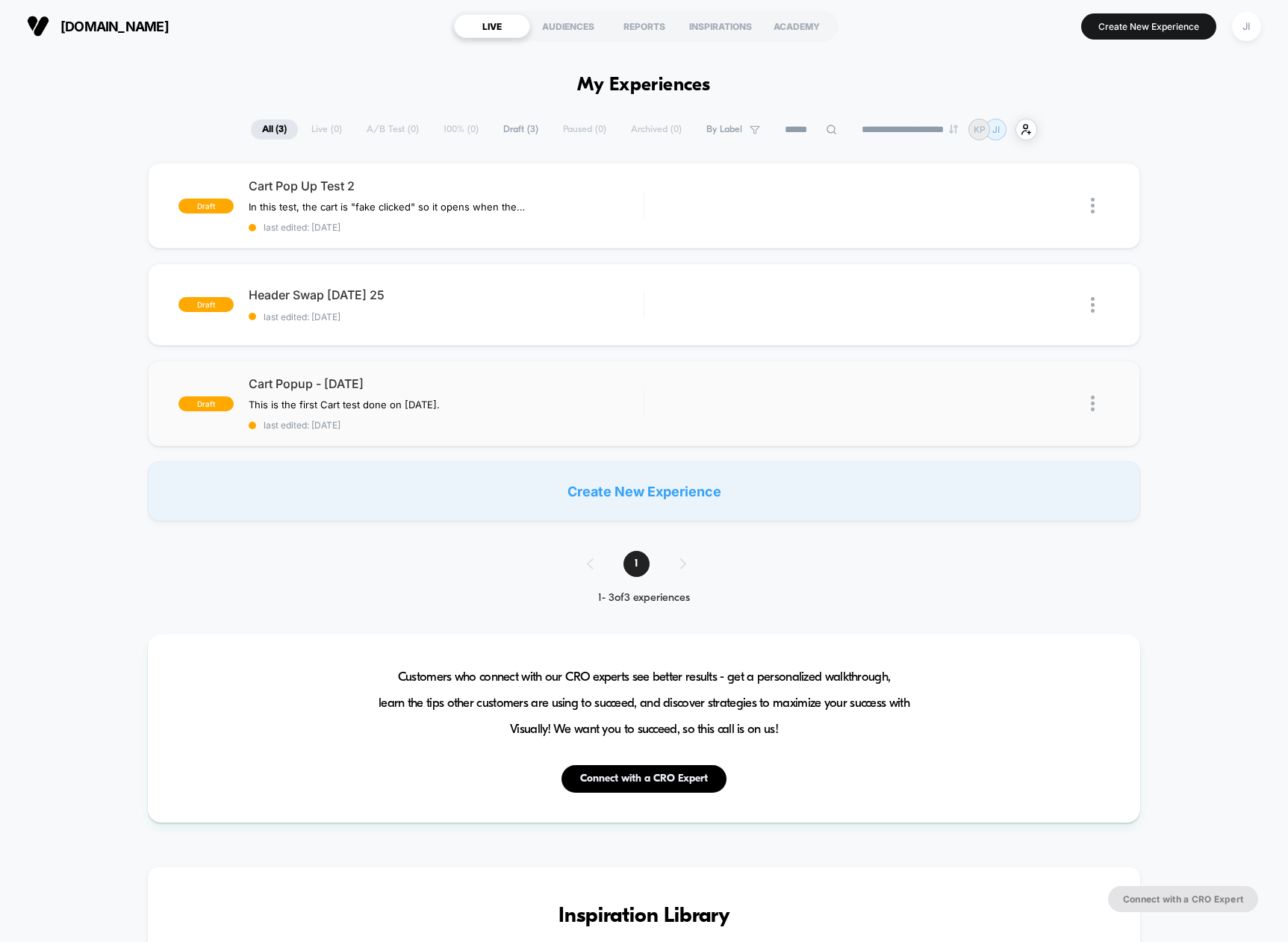
click at [1093, 401] on img at bounding box center [1092, 403] width 4 height 16
click at [1029, 469] on div "Delete" at bounding box center [1015, 471] width 134 height 34
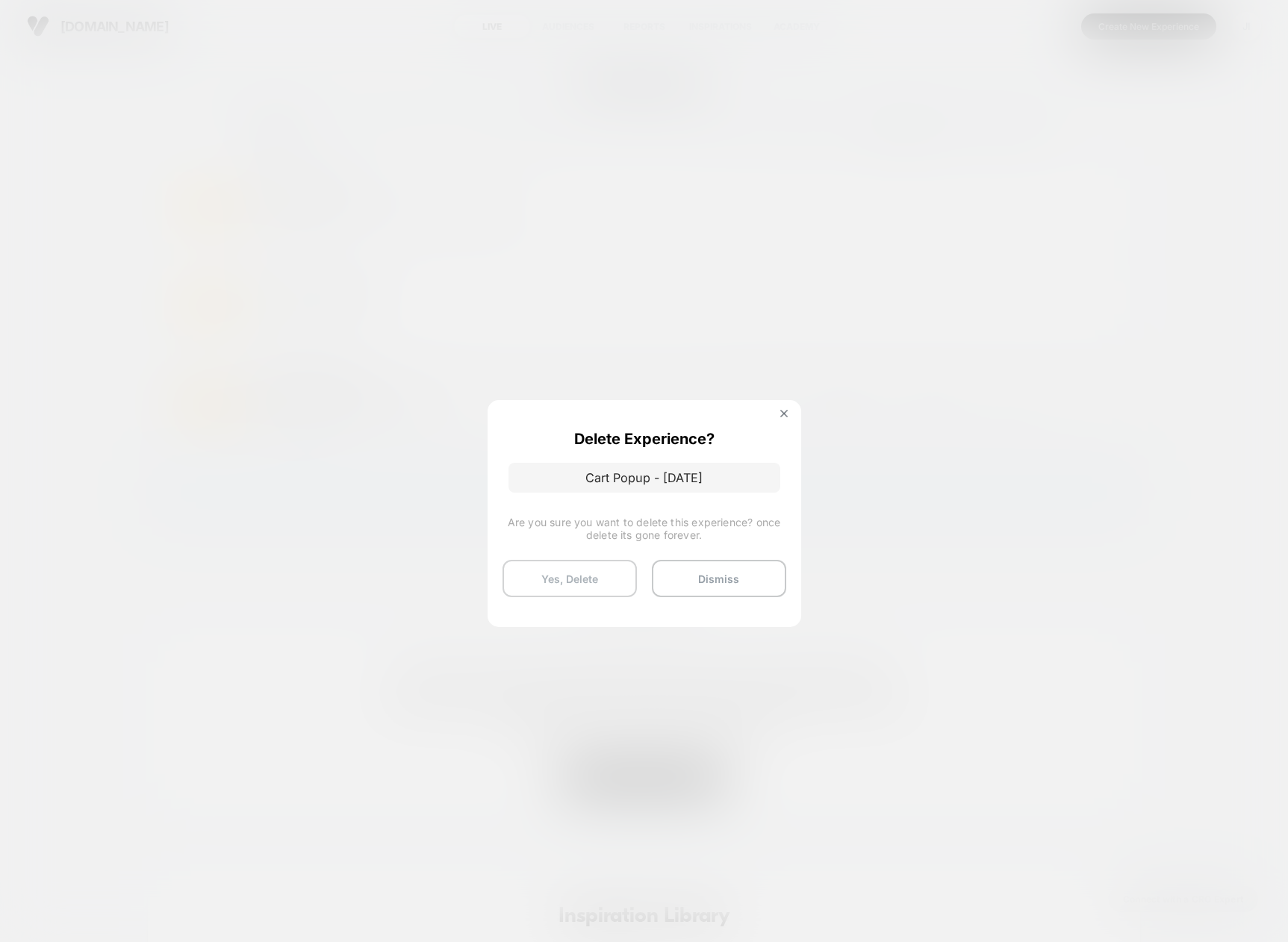
click at [593, 573] on button "Yes, Delete" at bounding box center [569, 579] width 134 height 38
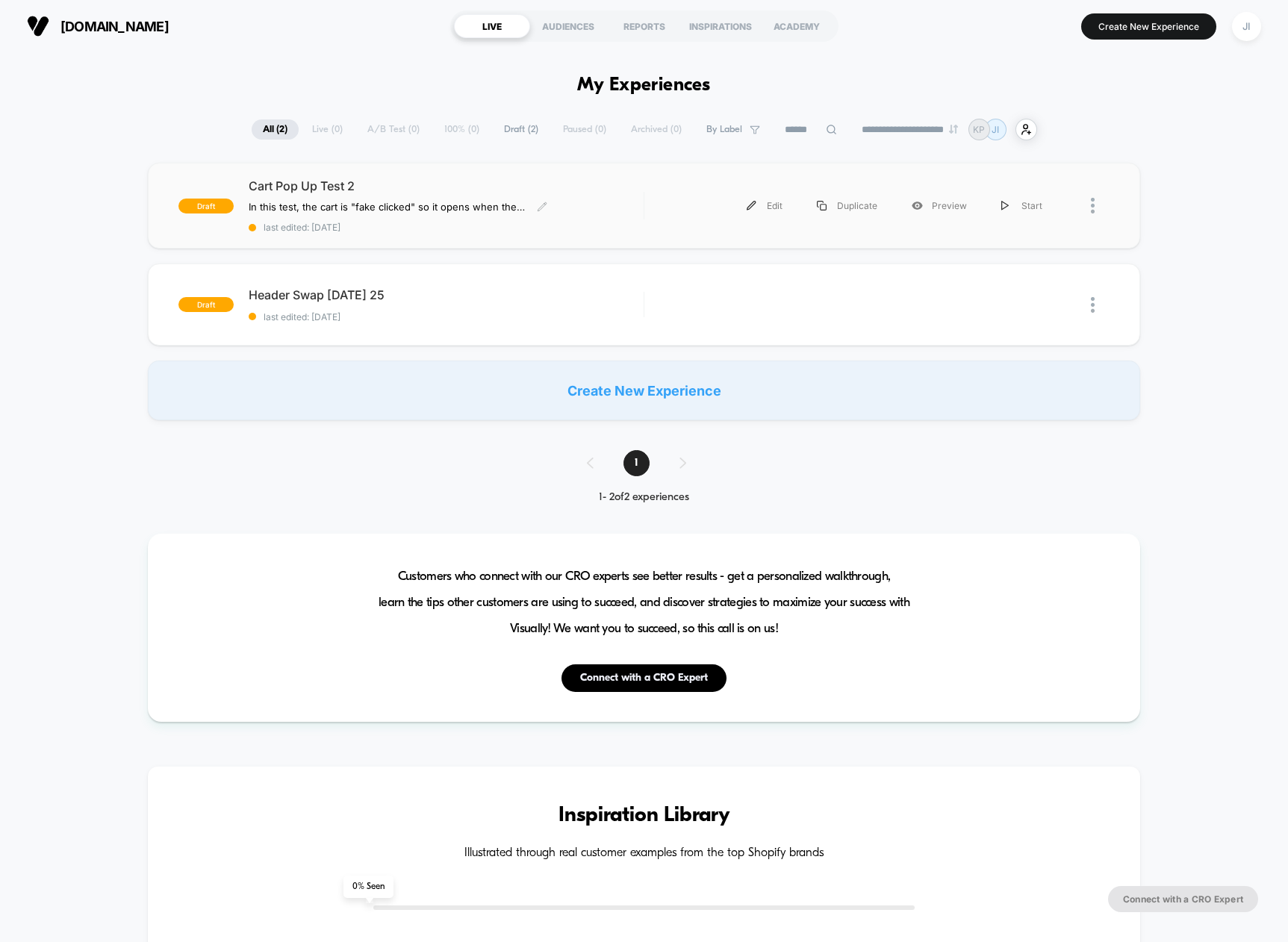
click at [324, 183] on span "Cart Pop Up Test 2" at bounding box center [445, 186] width 394 height 15
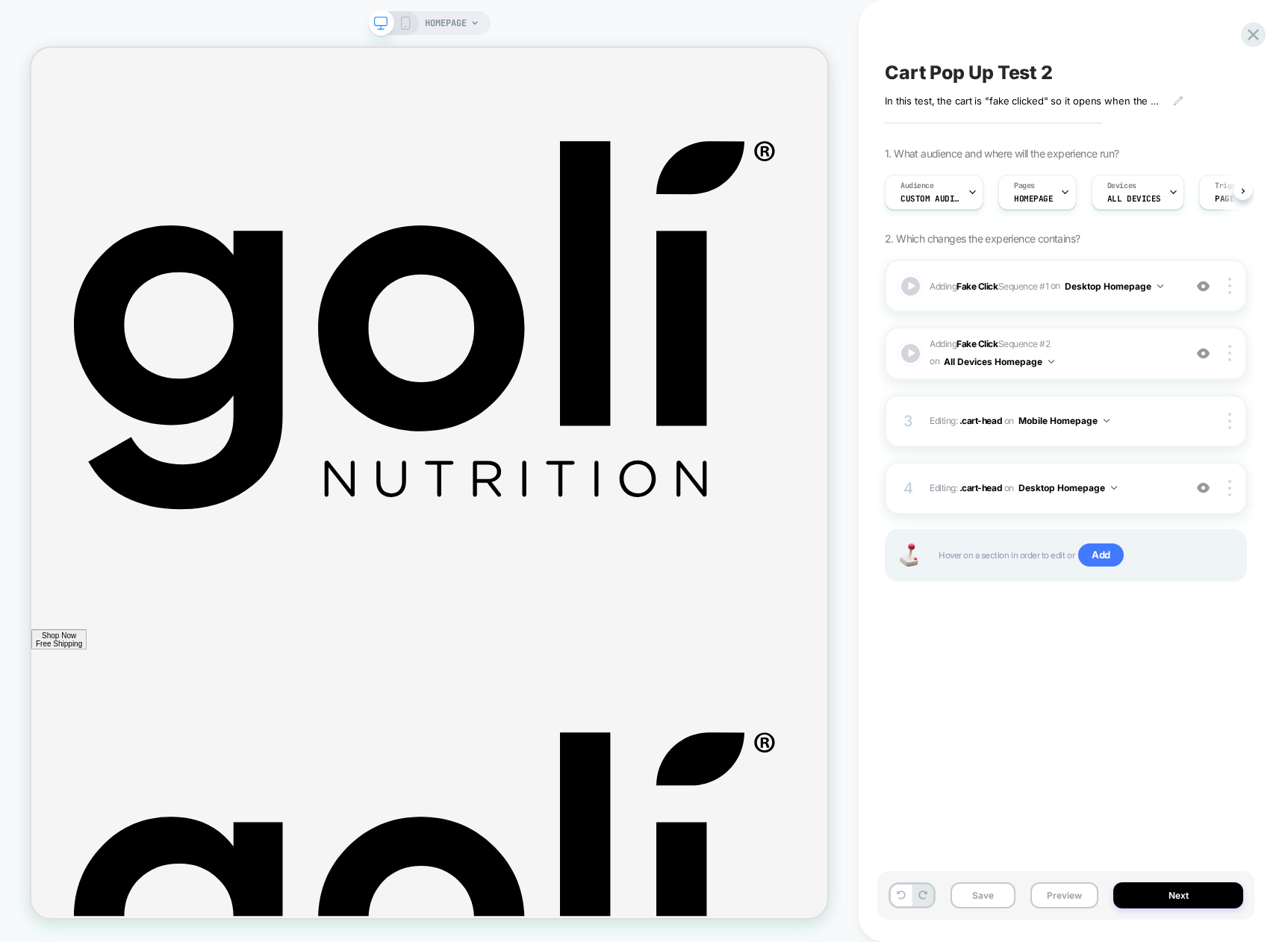
scroll to position [0, 1]
click at [914, 290] on div at bounding box center [910, 286] width 22 height 22
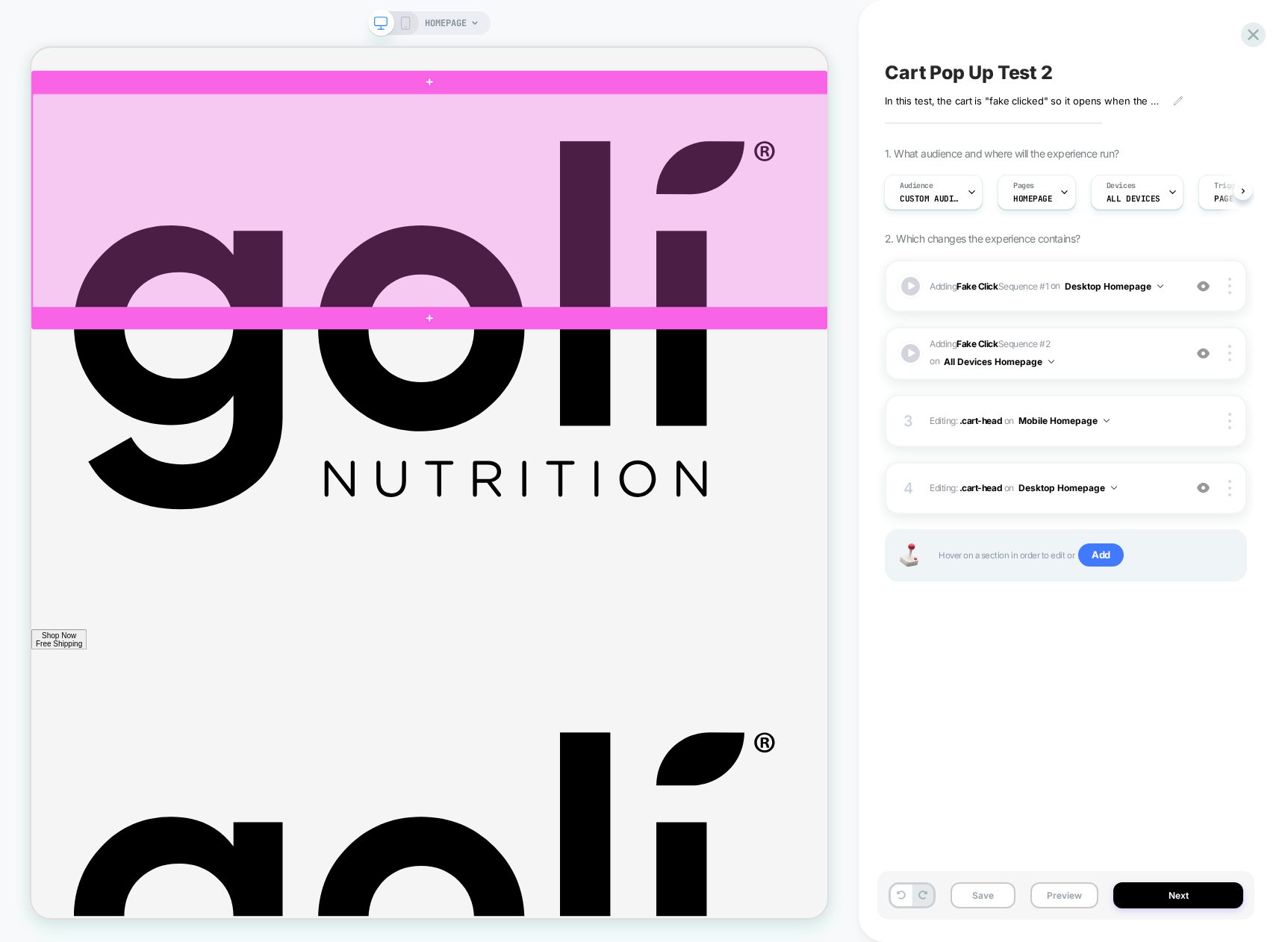
click at [696, 326] on div at bounding box center [564, 252] width 1062 height 287
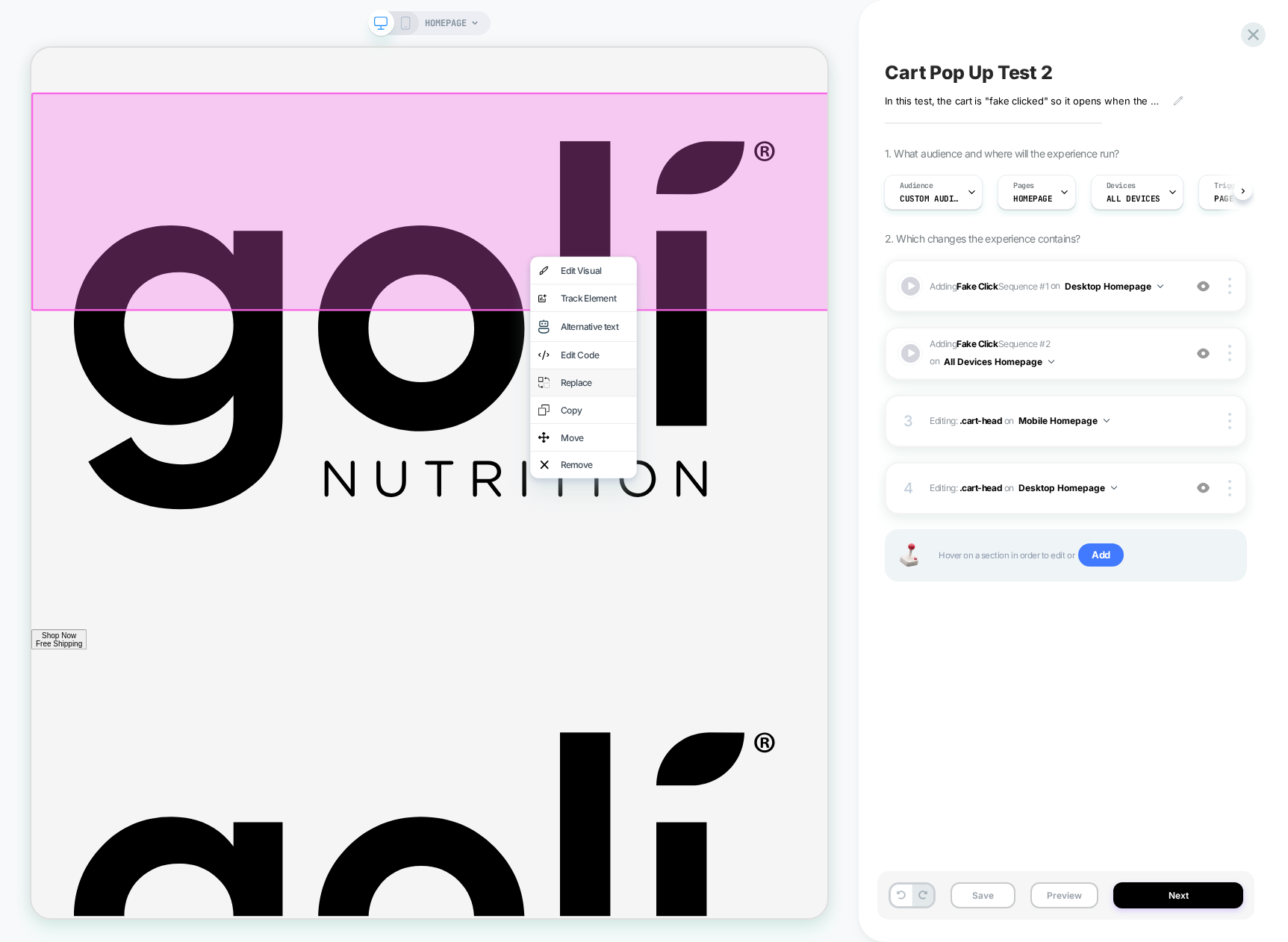
click at [759, 502] on div "Replace" at bounding box center [782, 494] width 91 height 15
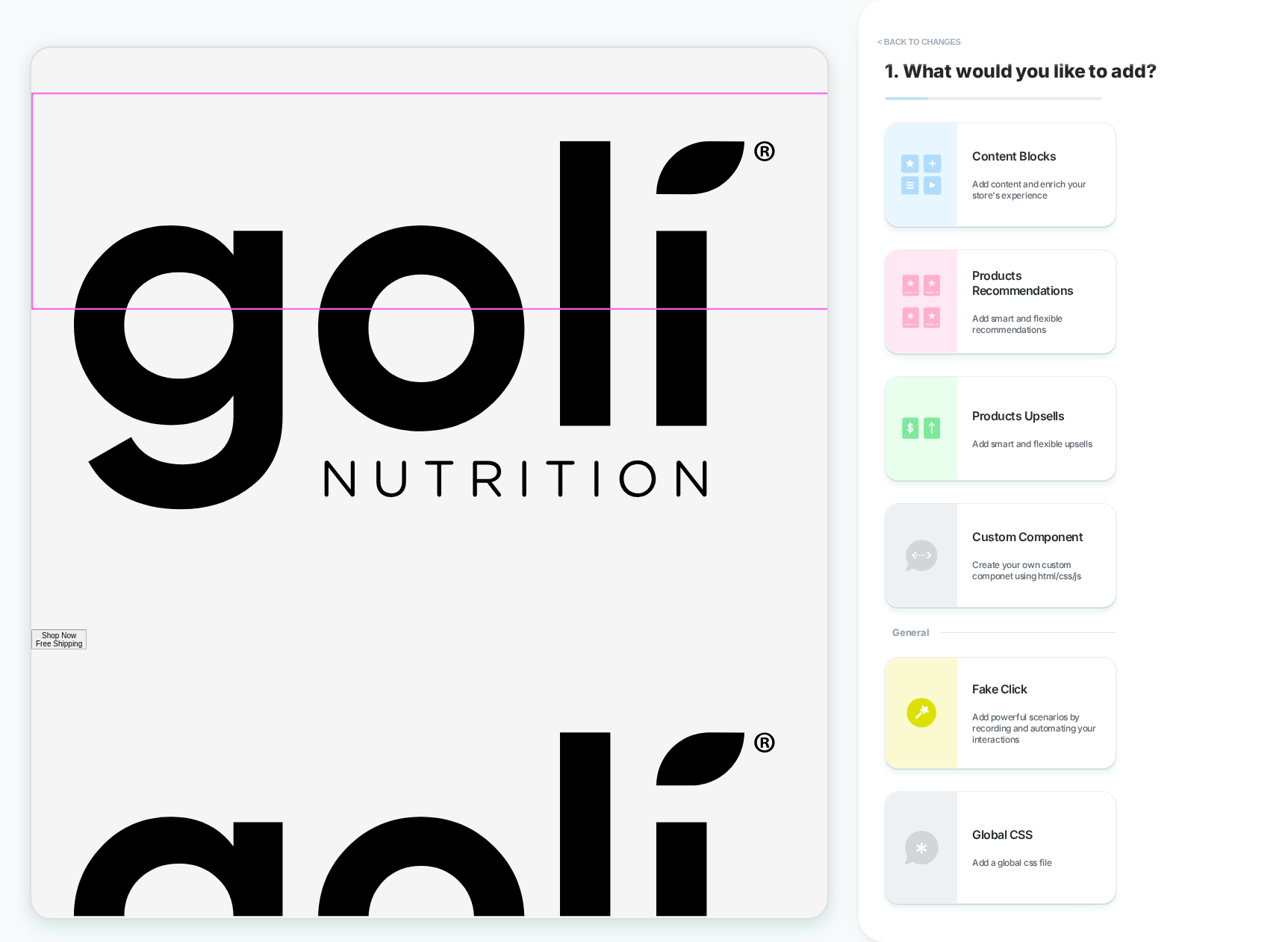
scroll to position [0, 0]
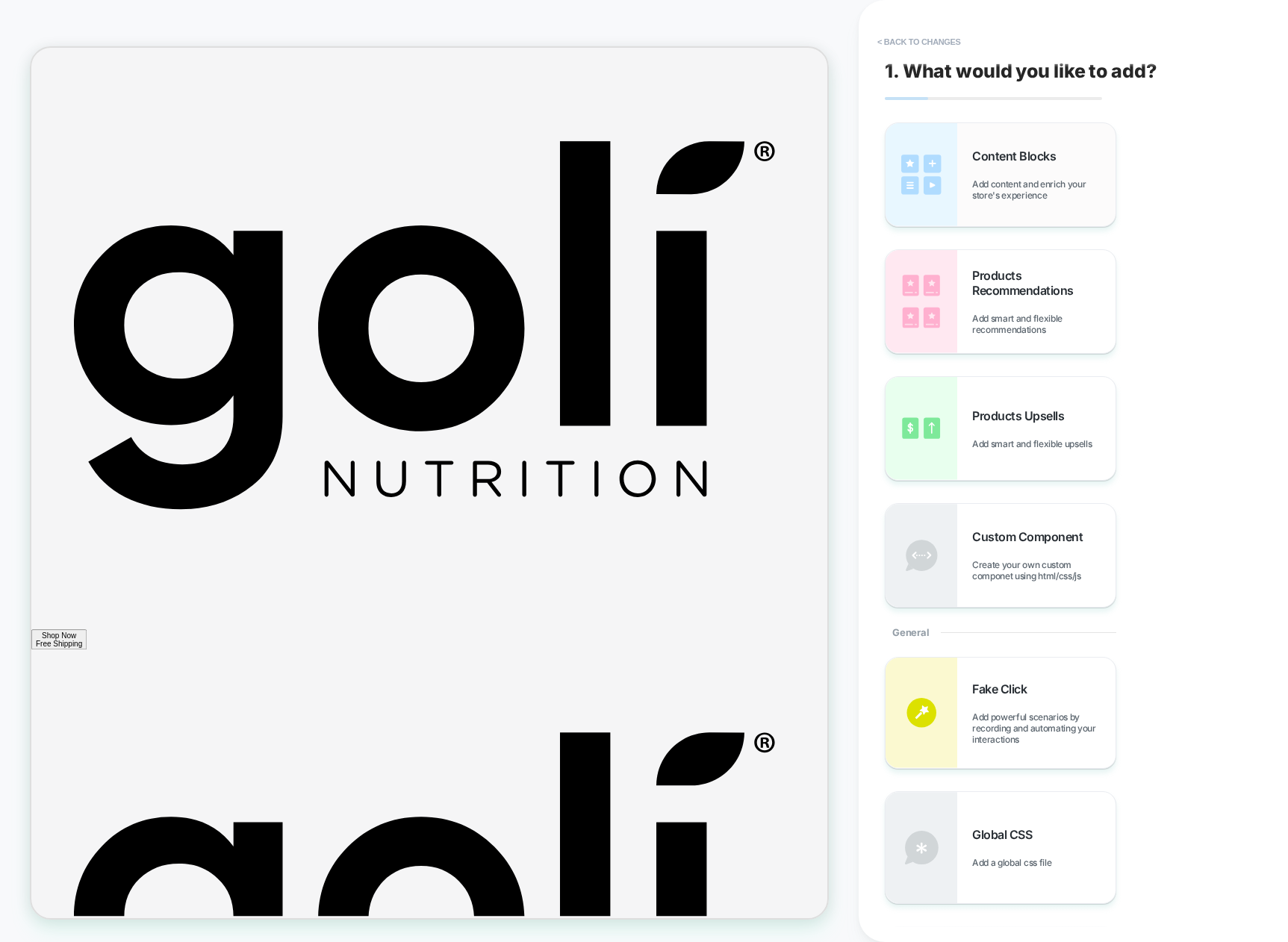
click at [986, 155] on span "Content Blocks" at bounding box center [1017, 156] width 91 height 15
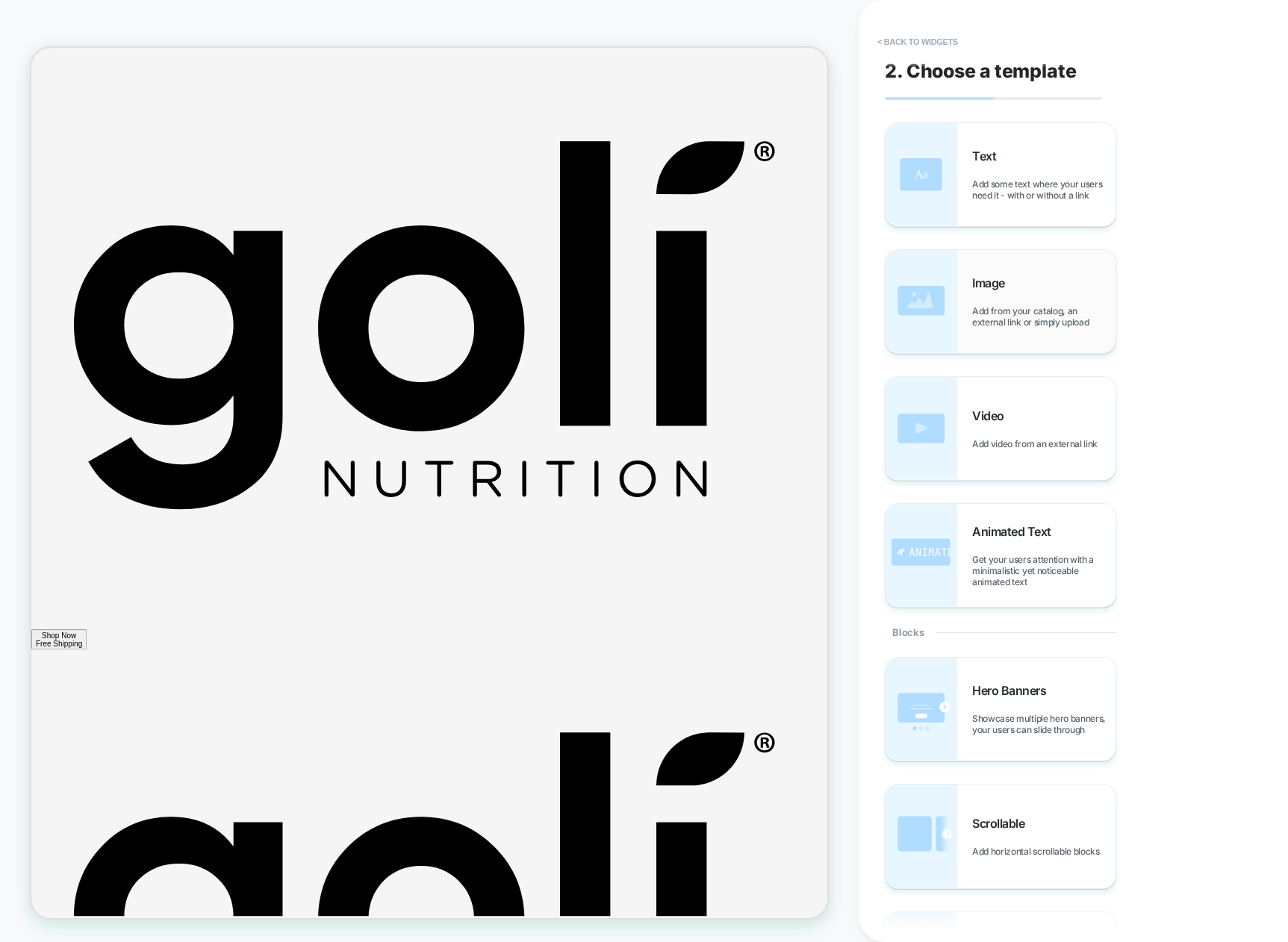
click at [968, 273] on div "Image Add from your catalog, an external link or simply upload" at bounding box center [1000, 301] width 230 height 103
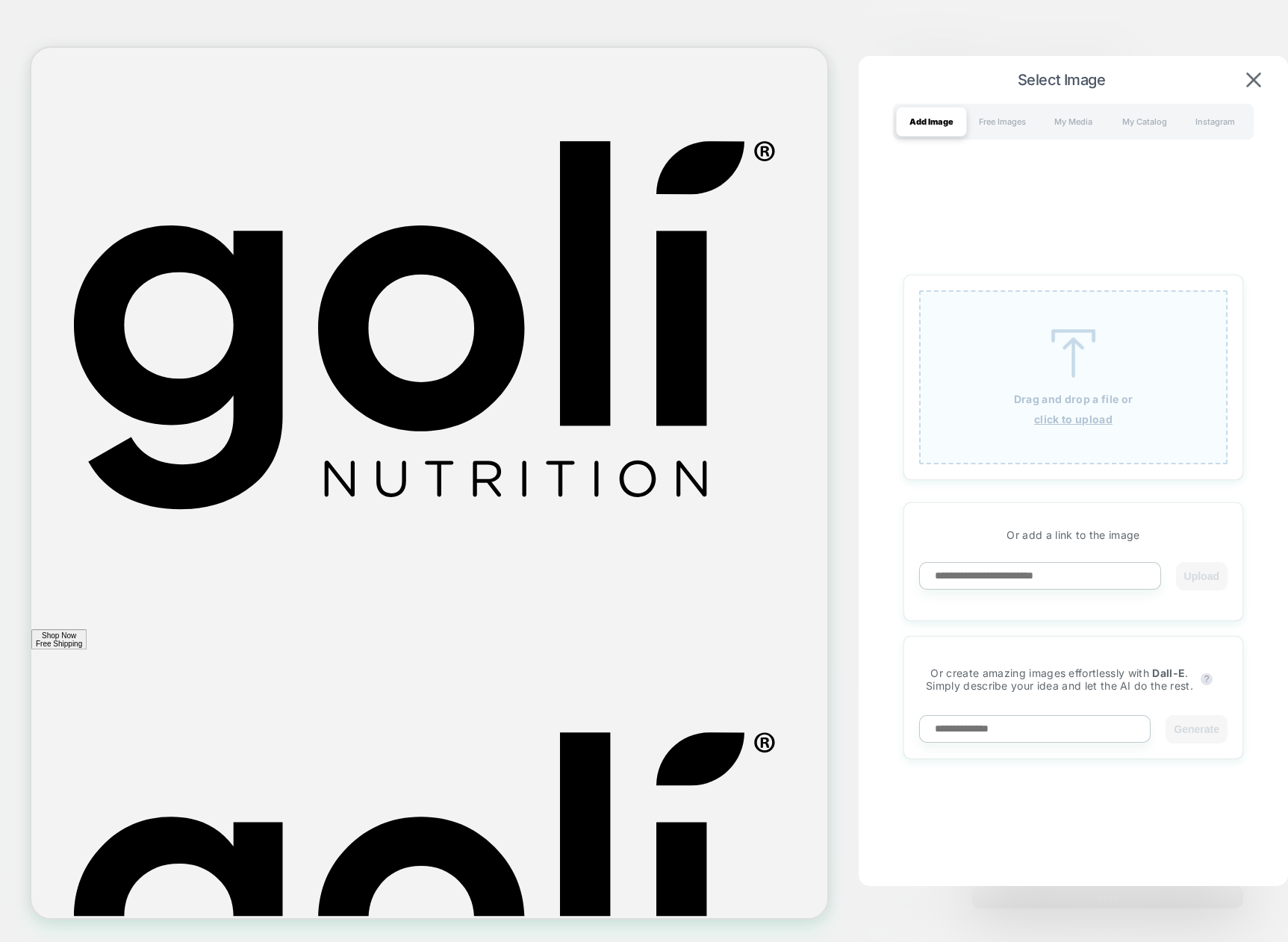
click at [1029, 339] on div "Drag and drop a file or click to upload" at bounding box center [1073, 378] width 309 height 174
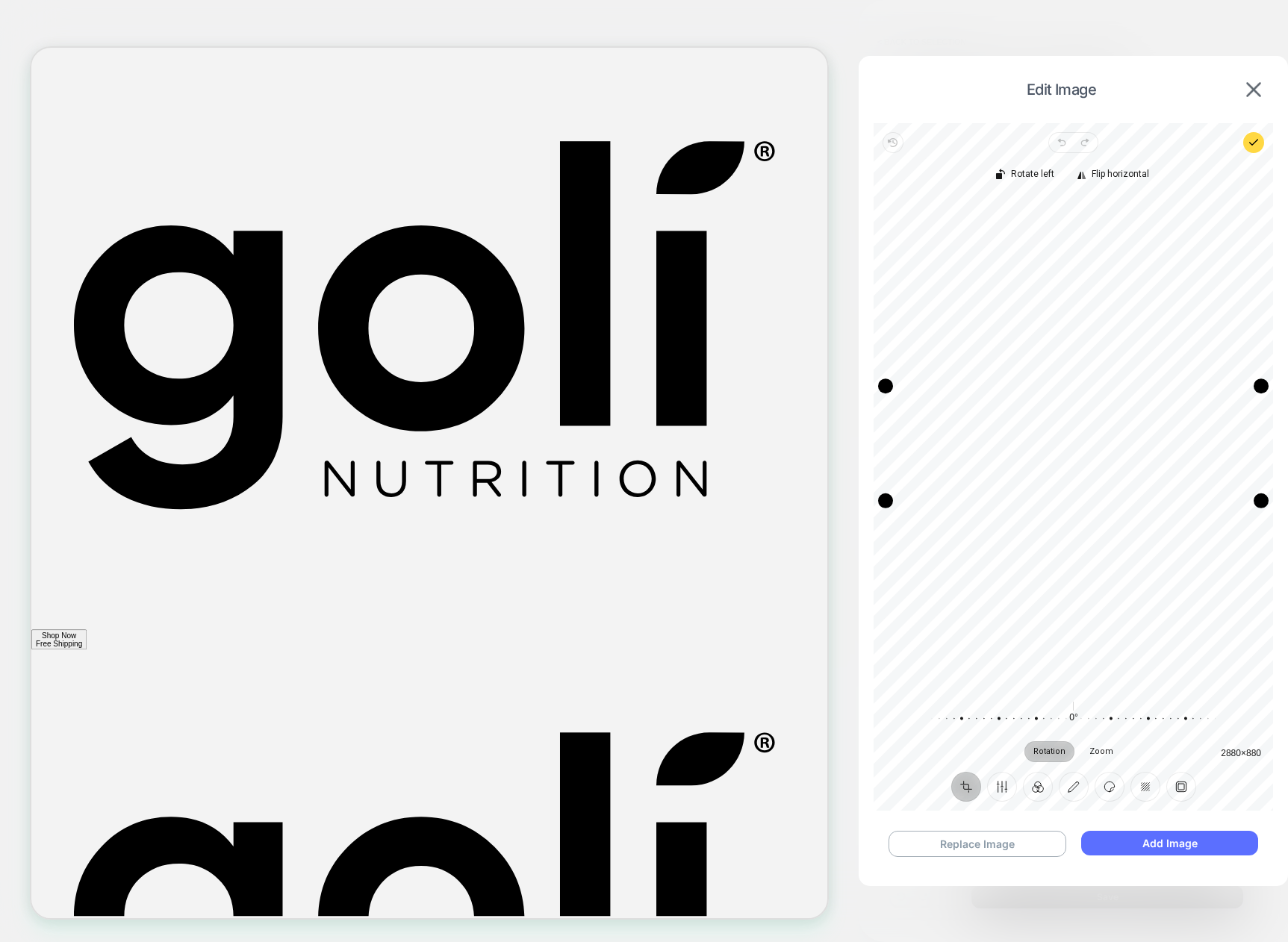
click at [1128, 841] on button "Add Image" at bounding box center [1169, 843] width 177 height 25
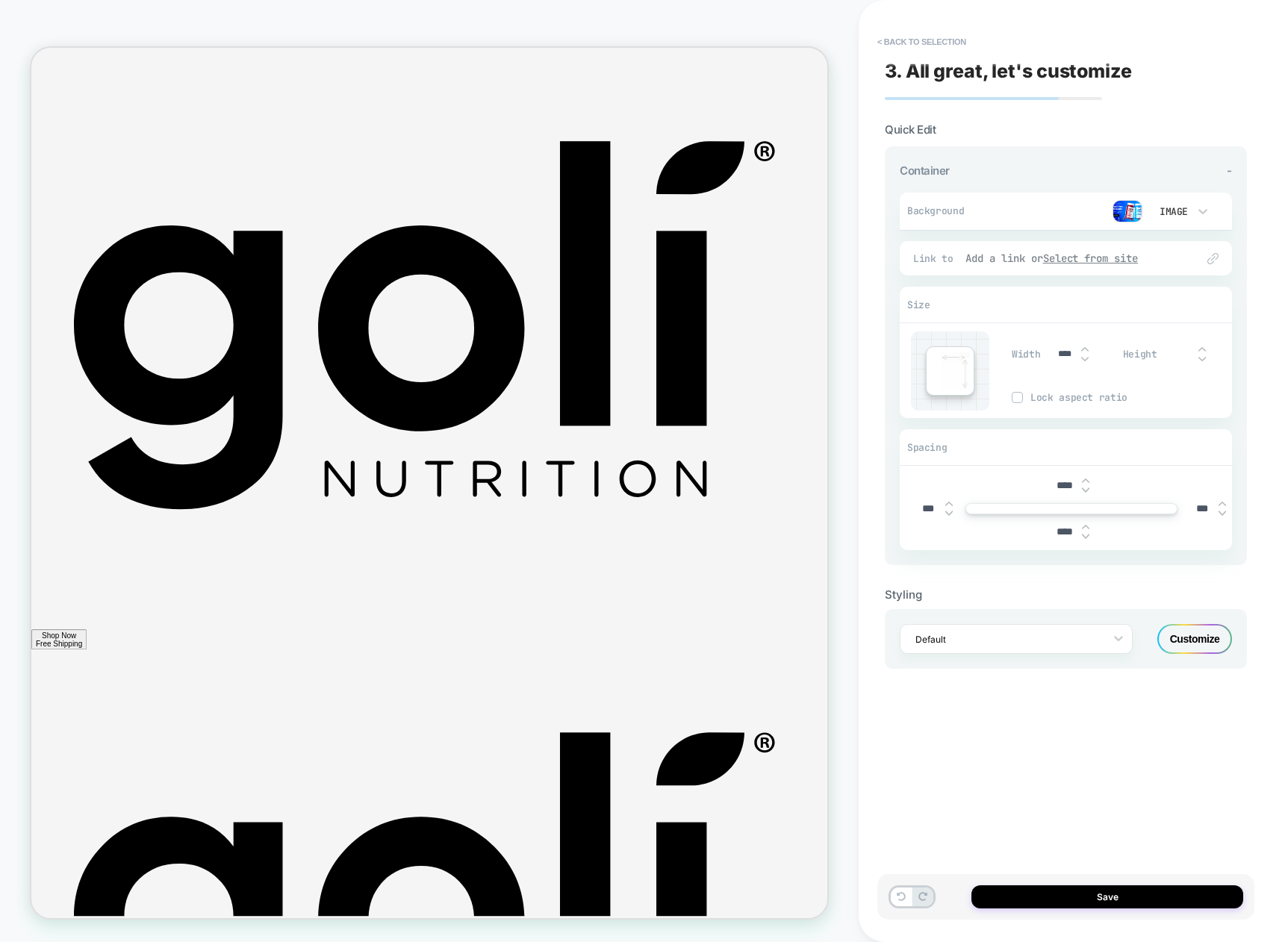
click at [1066, 253] on u "Select from site" at bounding box center [1090, 258] width 95 height 14
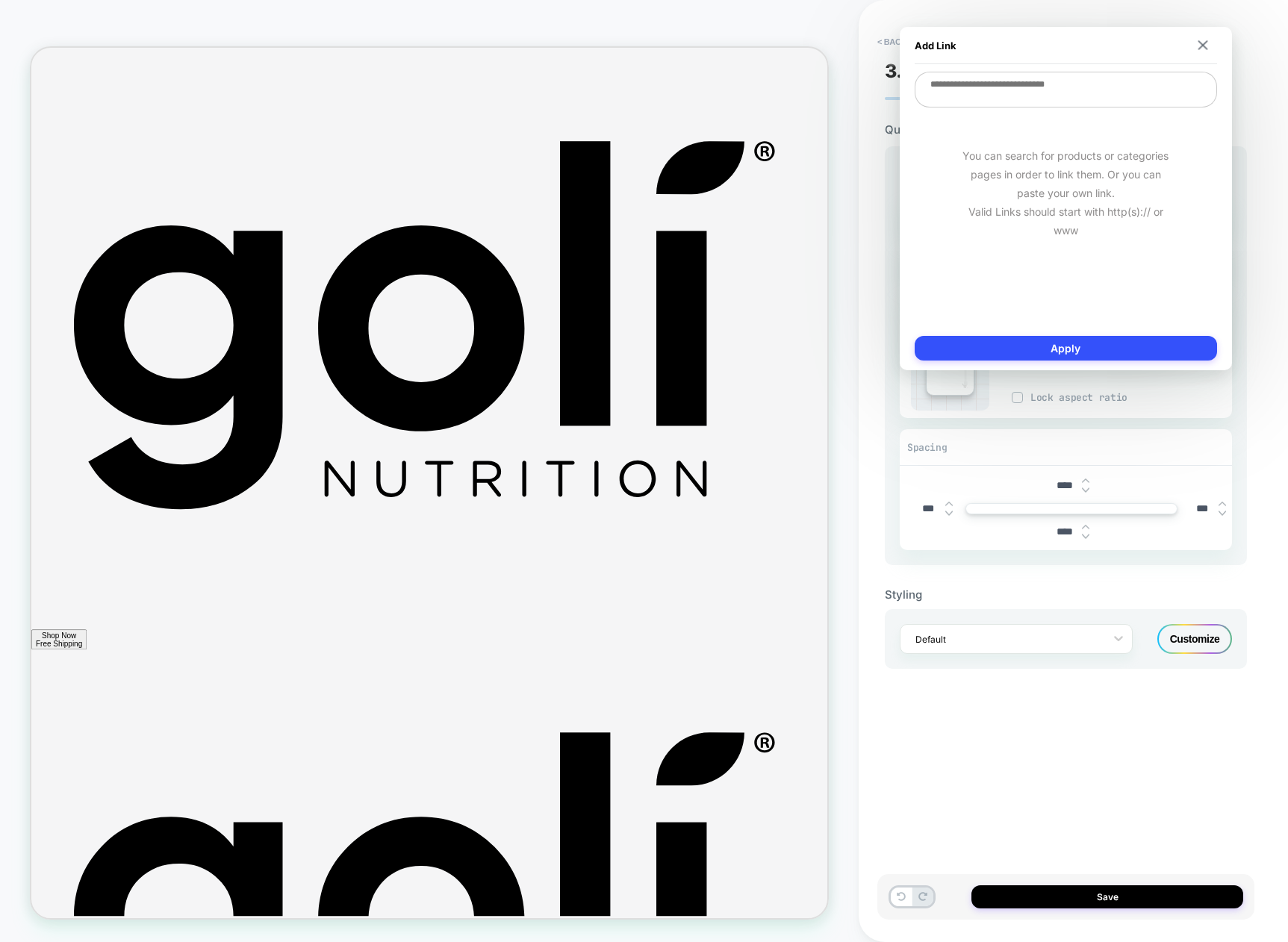
click at [1087, 102] on textarea at bounding box center [1066, 89] width 303 height 36
paste textarea "**********"
type textarea "**********"
click at [1090, 343] on button "Apply" at bounding box center [1066, 348] width 303 height 25
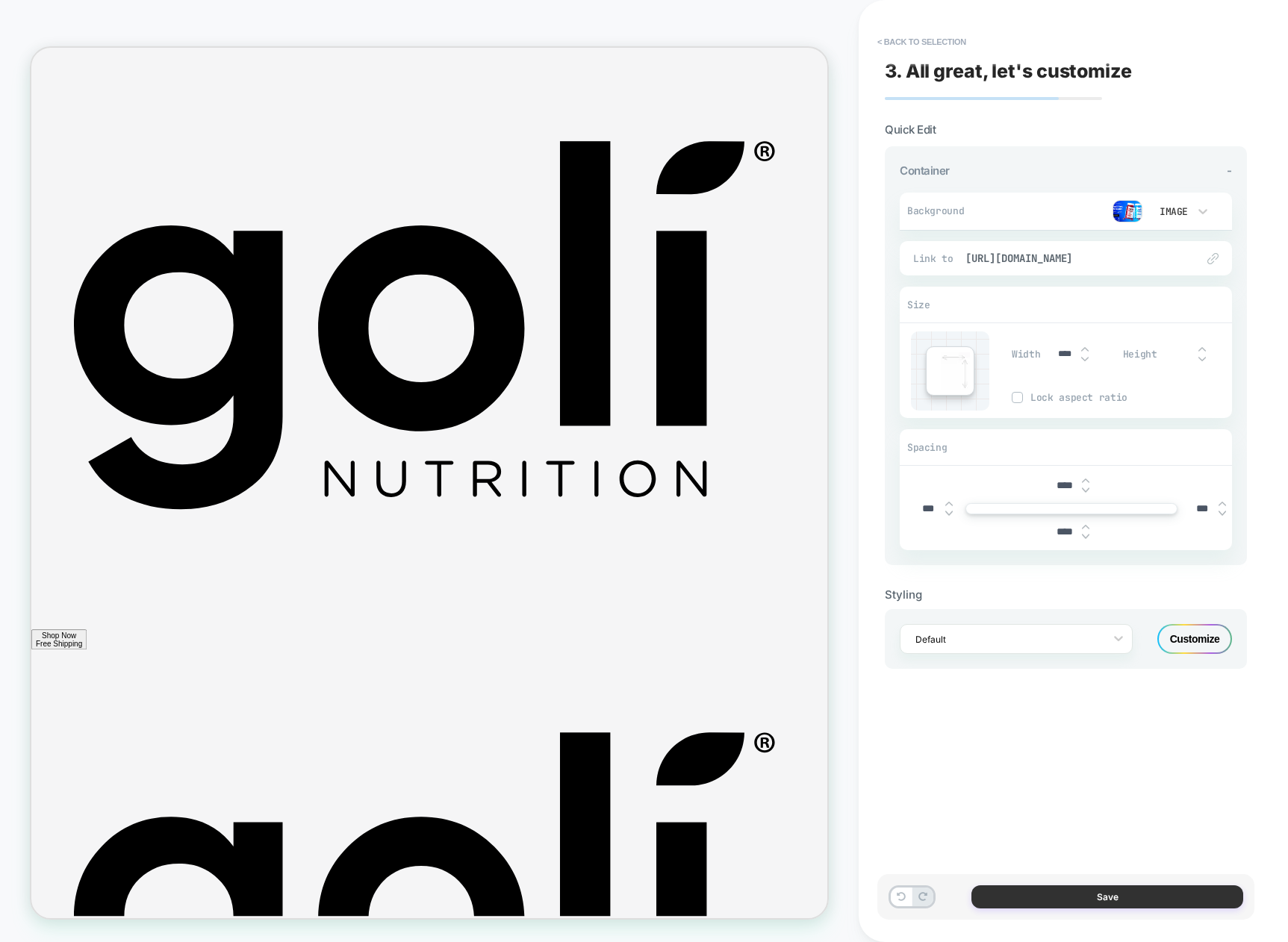
click at [1045, 902] on button "Save" at bounding box center [1107, 897] width 272 height 23
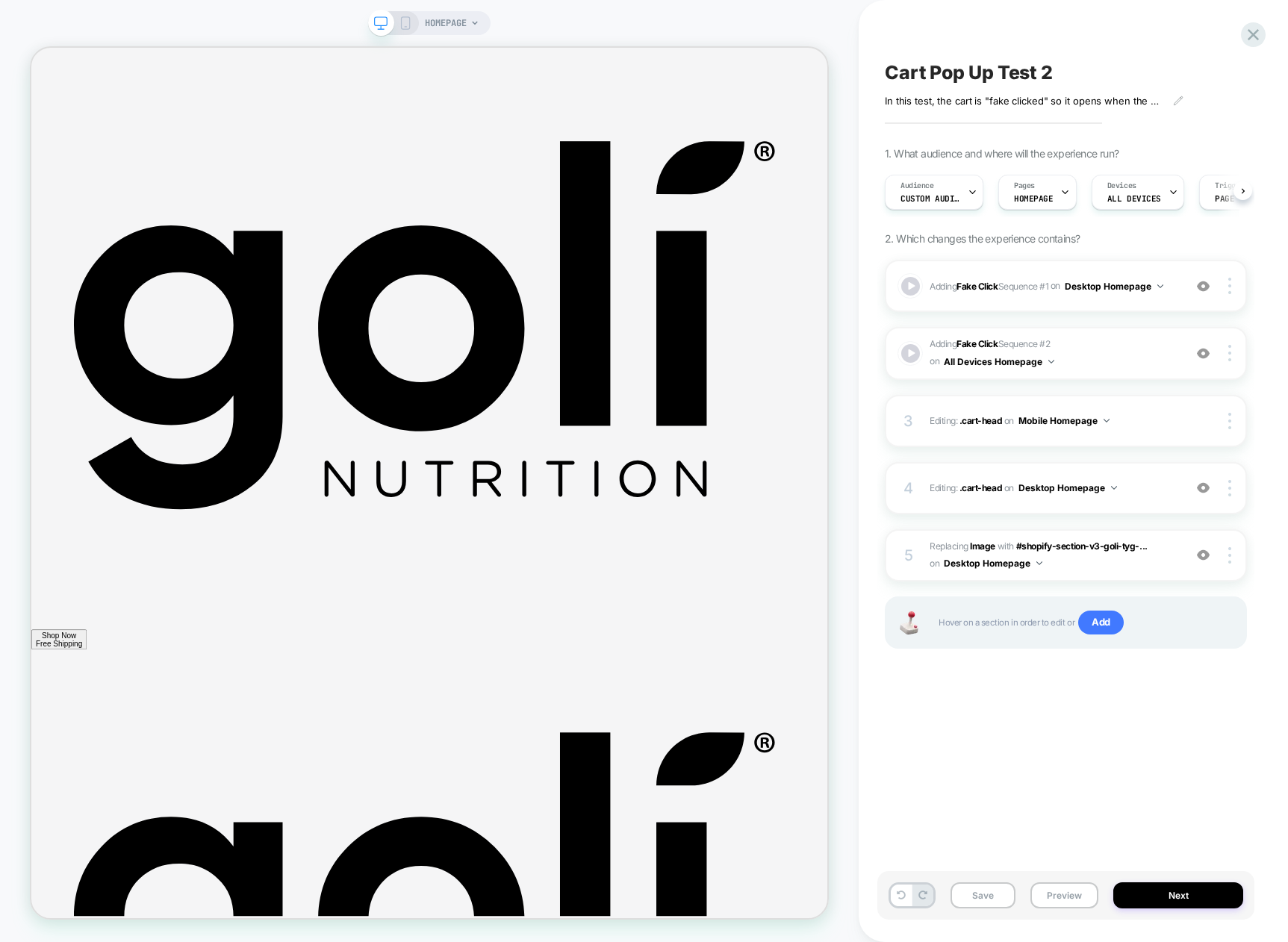
scroll to position [0, 1]
click at [407, 25] on icon at bounding box center [406, 23] width 14 height 14
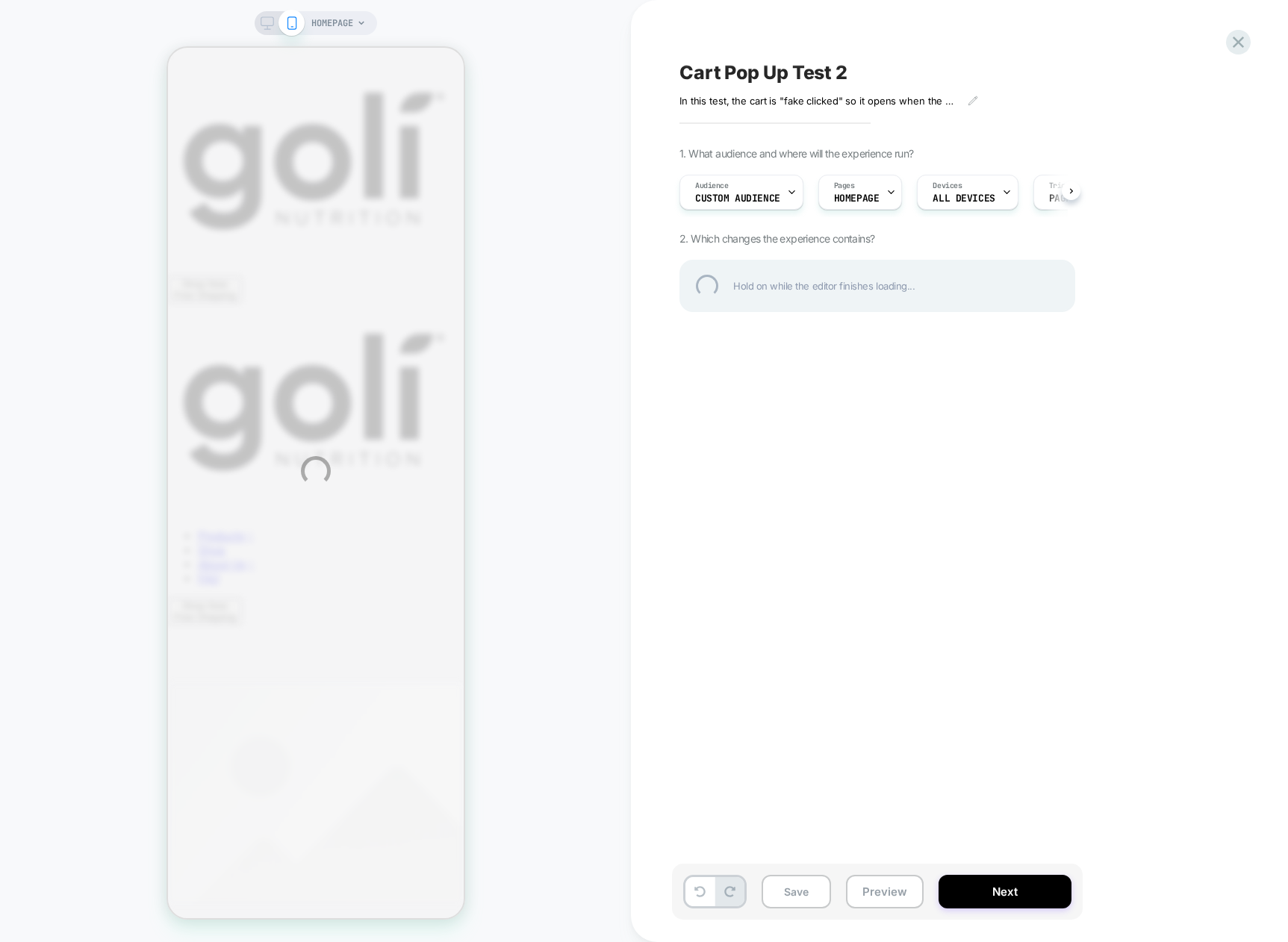
click at [797, 901] on div "HOMEPAGE Cart Pop Up Test 2 In this test, the cart is "fake clicked" so it open…" at bounding box center [644, 471] width 1288 height 942
click at [798, 883] on div "HOMEPAGE Cart Pop Up Test 2 In this test, the cart is "fake clicked" so it open…" at bounding box center [644, 471] width 1288 height 942
click at [270, 20] on div "HOMEPAGE Cart Pop Up Test 2 In this test, the cart is "fake clicked" so it open…" at bounding box center [644, 471] width 1288 height 942
